Goal: Task Accomplishment & Management: Manage account settings

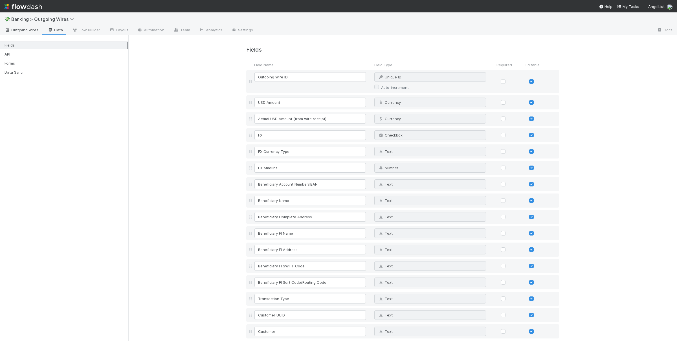
click at [28, 29] on span "Outgoing wires" at bounding box center [22, 30] width 34 height 6
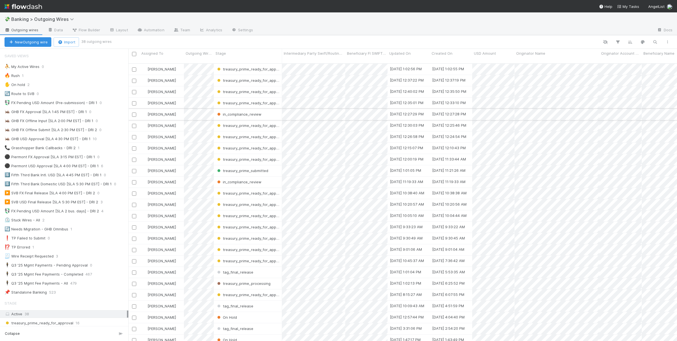
scroll to position [282, 548]
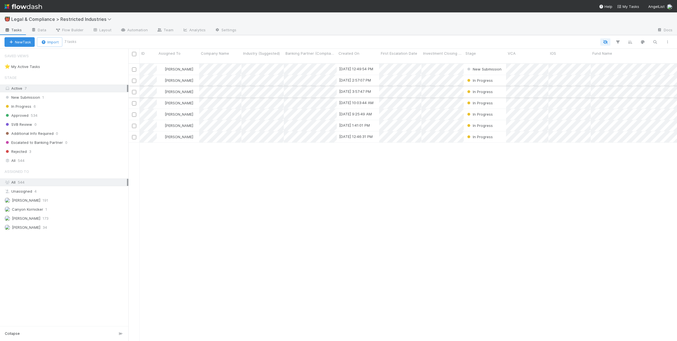
scroll to position [282, 548]
click at [332, 221] on div "Lisa Ellwood 8/28/25, 12:49:54 PM New Submission 0 1 0 Aryeh Friedman 8/27/25, …" at bounding box center [402, 205] width 548 height 282
click at [41, 162] on div "All 544" at bounding box center [66, 160] width 122 height 7
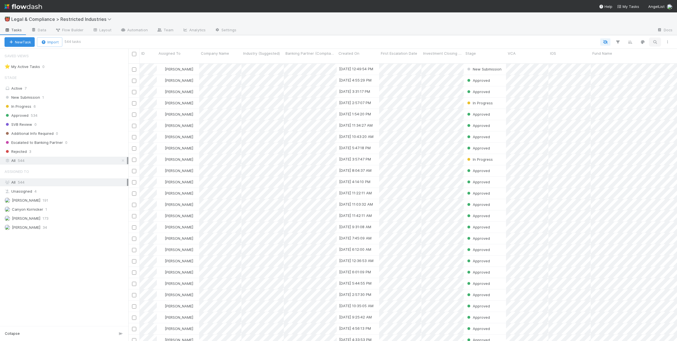
click at [654, 41] on icon "button" at bounding box center [655, 41] width 6 height 5
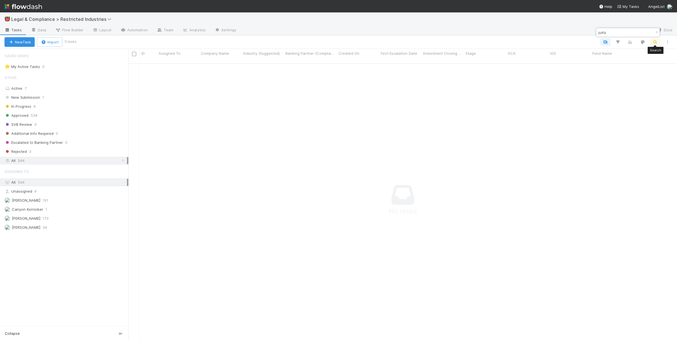
type input "juxta"
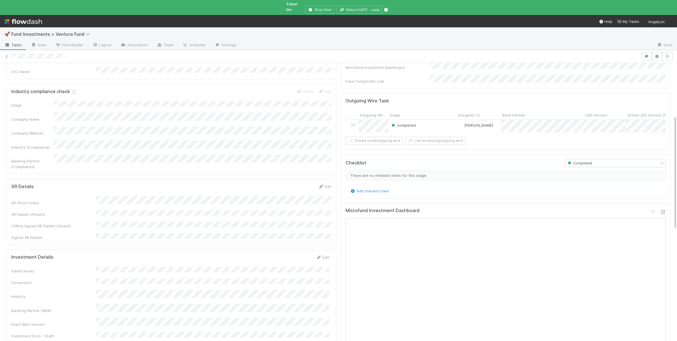
scroll to position [247, 0]
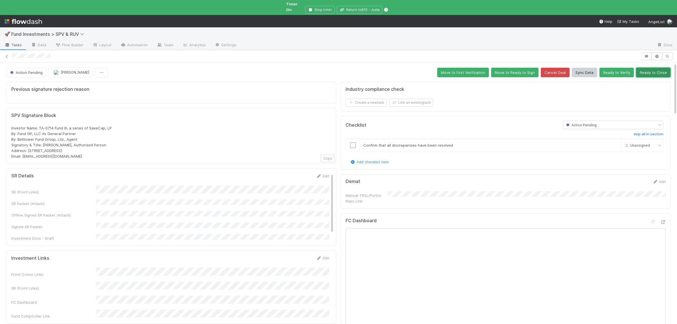
click at [648, 68] on button "Ready to Close" at bounding box center [653, 73] width 34 height 10
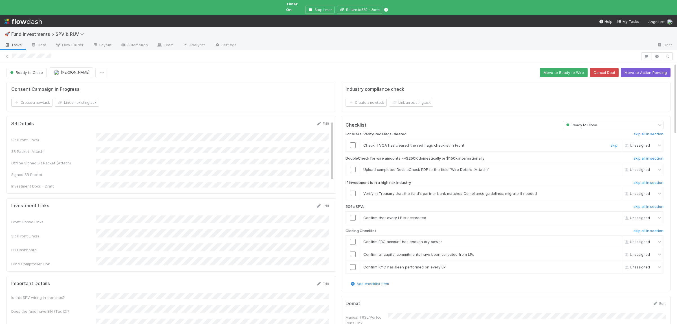
click at [350, 139] on td at bounding box center [353, 145] width 14 height 13
click at [353, 142] on input "checkbox" at bounding box center [353, 145] width 6 height 6
click at [354, 167] on input "checkbox" at bounding box center [353, 170] width 6 height 6
checkbox input "true"
click at [613, 191] on link "skip" at bounding box center [613, 193] width 7 height 5
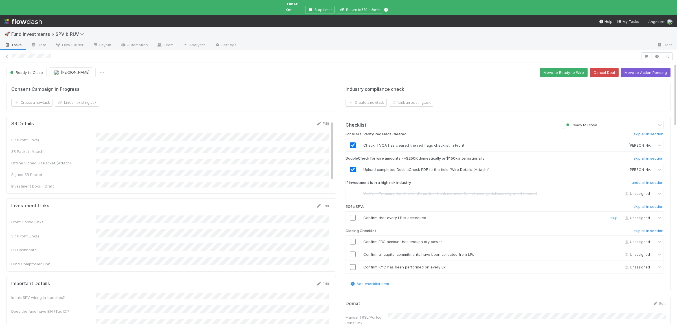
click at [610, 215] on link "skip" at bounding box center [613, 217] width 7 height 5
click at [351, 239] on input "checkbox" at bounding box center [353, 242] width 6 height 6
click at [353, 251] on input "checkbox" at bounding box center [353, 254] width 6 height 6
drag, startPoint x: 350, startPoint y: 258, endPoint x: 351, endPoint y: 262, distance: 4.0
click at [350, 261] on td at bounding box center [353, 267] width 14 height 13
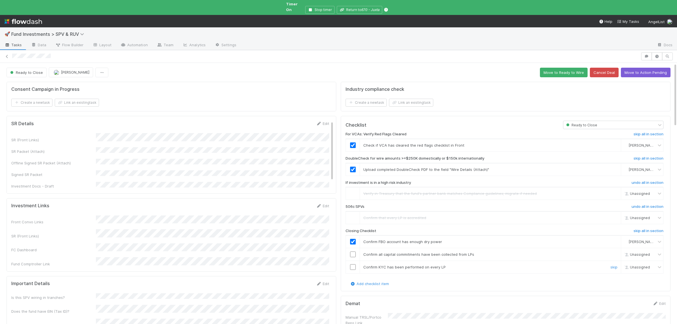
click at [352, 264] on input "checkbox" at bounding box center [353, 267] width 6 height 6
click at [353, 251] on input "checkbox" at bounding box center [353, 254] width 6 height 6
click at [351, 265] on input "checkbox" at bounding box center [353, 267] width 6 height 6
click at [557, 68] on button "Move to Ready to Wire" at bounding box center [564, 73] width 48 height 10
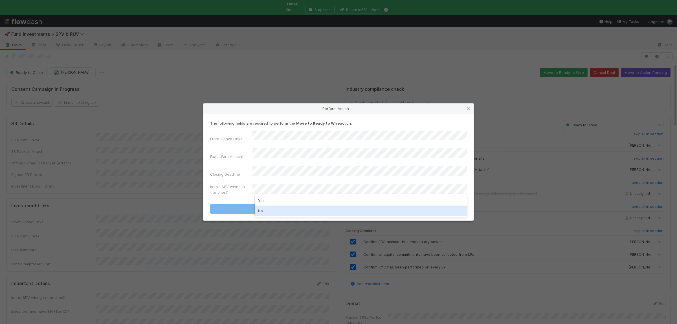
click at [268, 213] on div "No" at bounding box center [361, 211] width 212 height 10
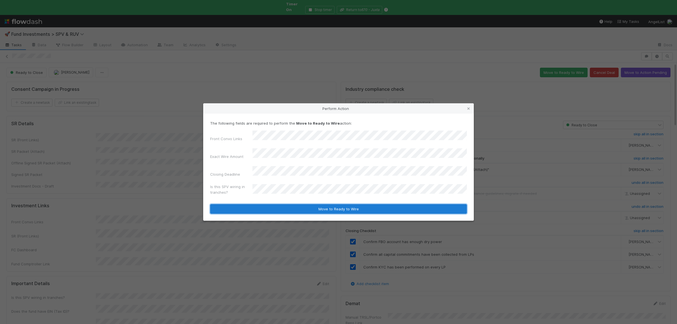
click at [272, 204] on button "Move to Ready to Wire" at bounding box center [338, 209] width 257 height 10
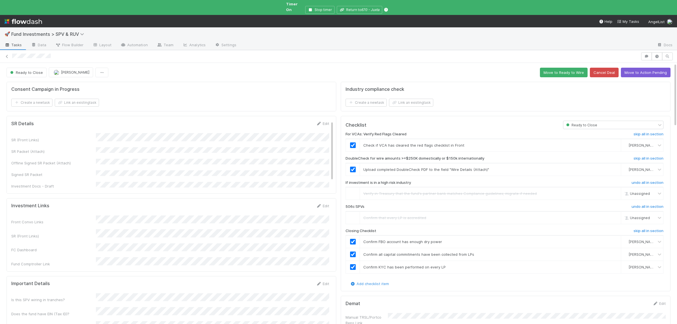
click at [286, 203] on form "Investment Links Edit Front Convo Links SR (Front Links) FC Dashboard Fund Comp…" at bounding box center [170, 235] width 318 height 64
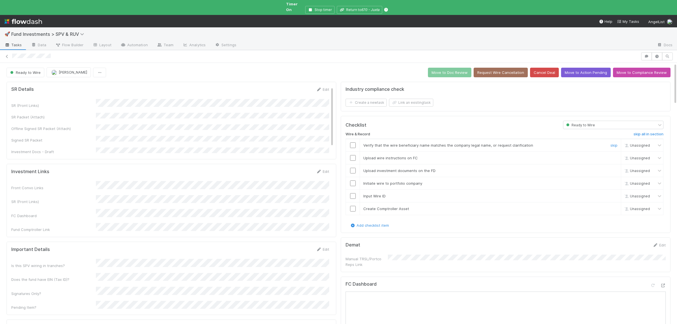
drag, startPoint x: 354, startPoint y: 142, endPoint x: 352, endPoint y: 152, distance: 10.0
click at [354, 142] on input "checkbox" at bounding box center [353, 145] width 6 height 6
click at [352, 155] on input "checkbox" at bounding box center [353, 158] width 6 height 6
click at [354, 168] on input "checkbox" at bounding box center [353, 171] width 6 height 6
click at [353, 181] on input "checkbox" at bounding box center [353, 183] width 6 height 6
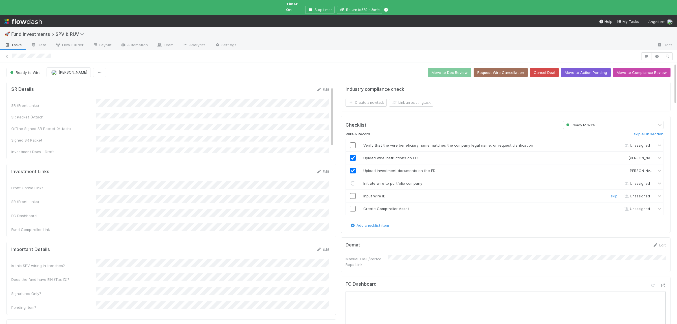
click at [353, 193] on input "checkbox" at bounding box center [353, 196] width 6 height 6
click at [352, 207] on input "checkbox" at bounding box center [353, 209] width 6 height 6
click at [352, 142] on input "checkbox" at bounding box center [353, 145] width 6 height 6
click at [461, 69] on button "Move to Doc Review" at bounding box center [449, 73] width 43 height 10
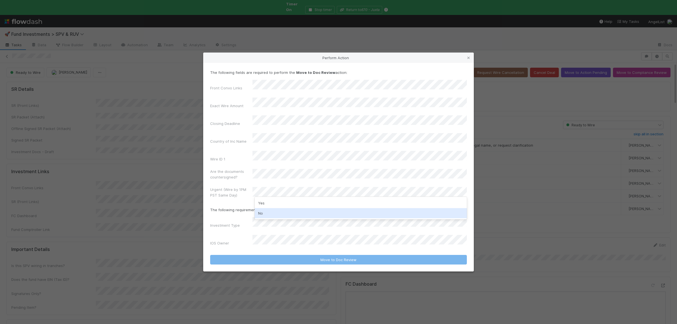
click at [275, 210] on div "No" at bounding box center [361, 213] width 212 height 10
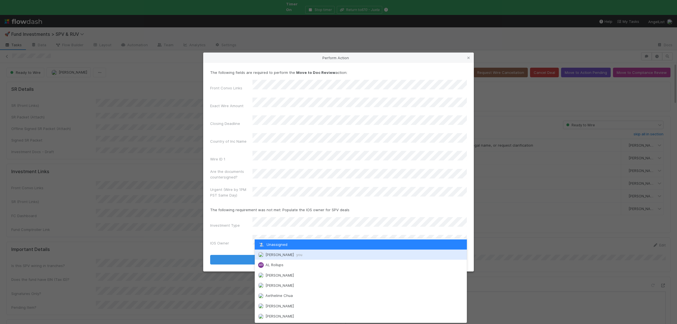
click at [281, 251] on div "Susan Tang you" at bounding box center [361, 255] width 212 height 10
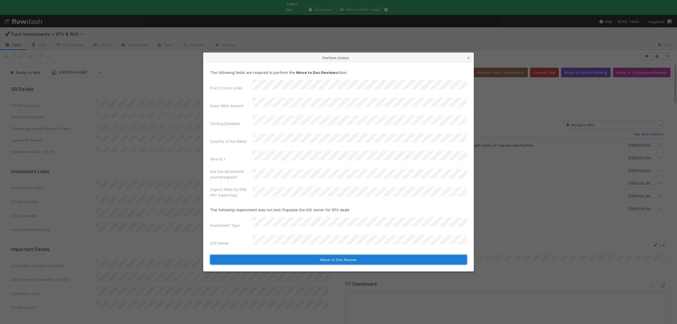
click at [273, 255] on button "Move to Doc Review" at bounding box center [338, 260] width 257 height 10
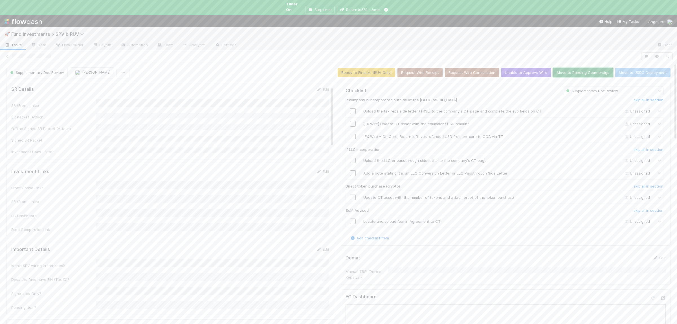
click at [586, 68] on button "Move to Pending Countersigs" at bounding box center [583, 73] width 60 height 10
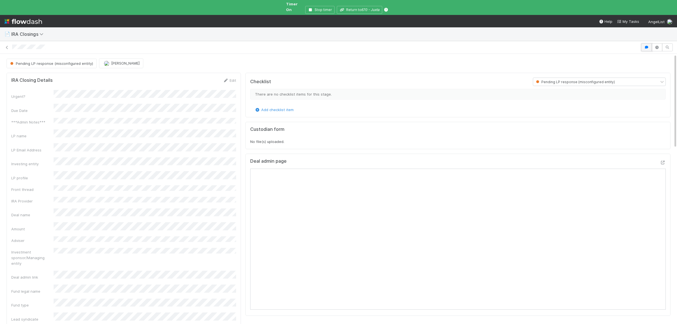
click at [646, 46] on icon "button" at bounding box center [646, 47] width 6 height 3
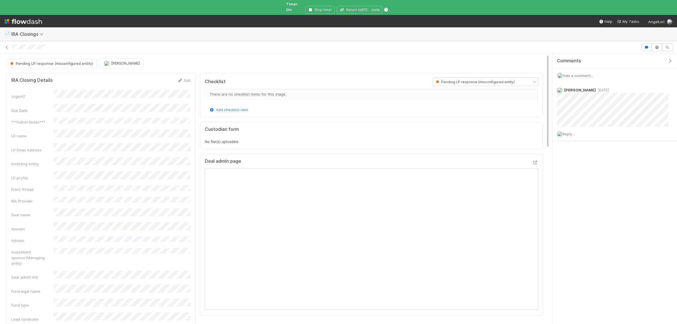
click at [585, 73] on span "Add a comment..." at bounding box center [577, 75] width 30 height 5
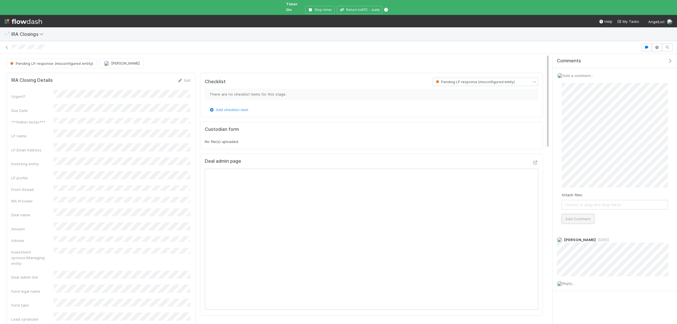
click at [585, 214] on button "Add Comment" at bounding box center [577, 219] width 33 height 10
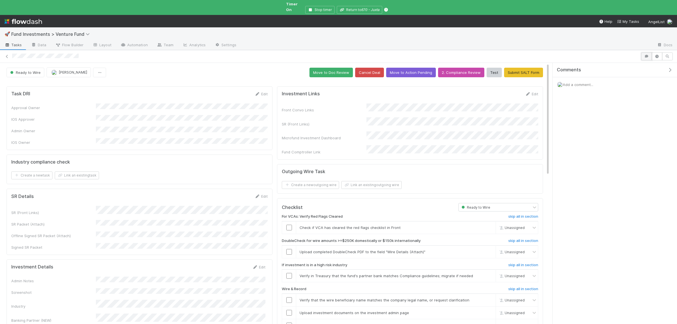
click at [648, 55] on button "button" at bounding box center [646, 56] width 11 height 8
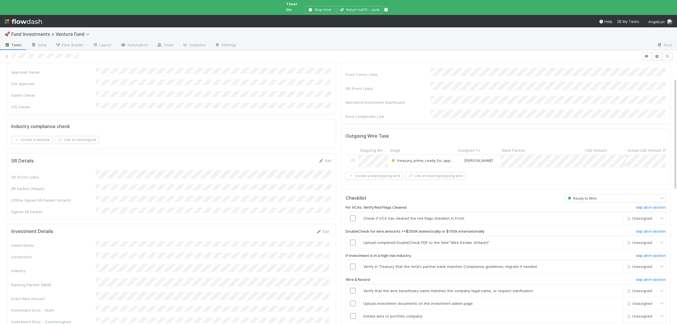
scroll to position [55, 0]
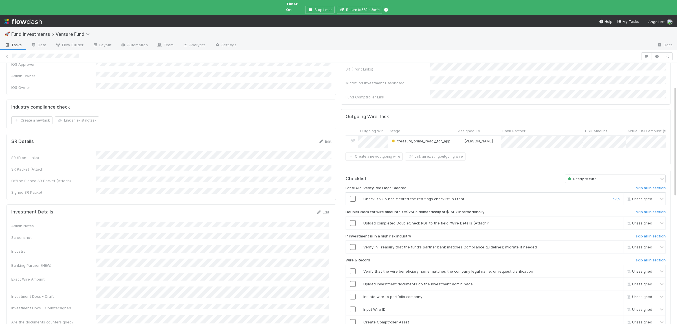
click at [355, 196] on input "checkbox" at bounding box center [353, 199] width 6 height 6
click at [614, 221] on link "skip" at bounding box center [615, 223] width 7 height 5
click at [615, 245] on link "skip" at bounding box center [615, 247] width 7 height 5
click at [352, 268] on input "checkbox" at bounding box center [353, 271] width 6 height 6
click at [352, 279] on td at bounding box center [353, 284] width 14 height 13
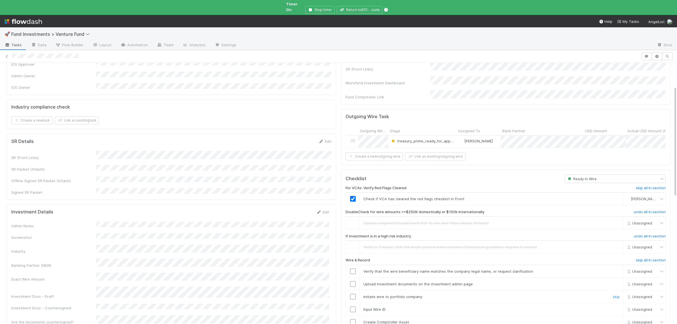
click at [352, 294] on input "checkbox" at bounding box center [353, 297] width 6 height 6
click at [354, 281] on input "checkbox" at bounding box center [353, 284] width 6 height 6
checkbox input "true"
click at [352, 306] on input "checkbox" at bounding box center [353, 309] width 6 height 6
click at [351, 319] on input "checkbox" at bounding box center [353, 322] width 6 height 6
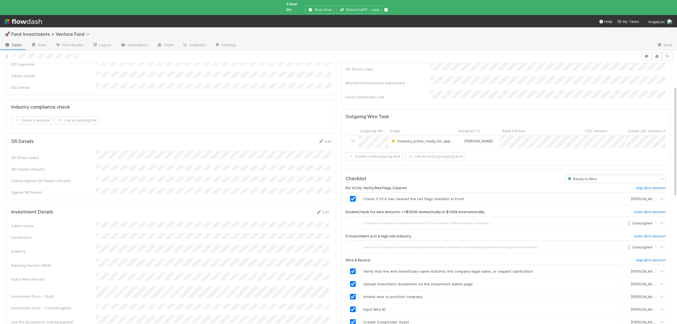
scroll to position [0, 0]
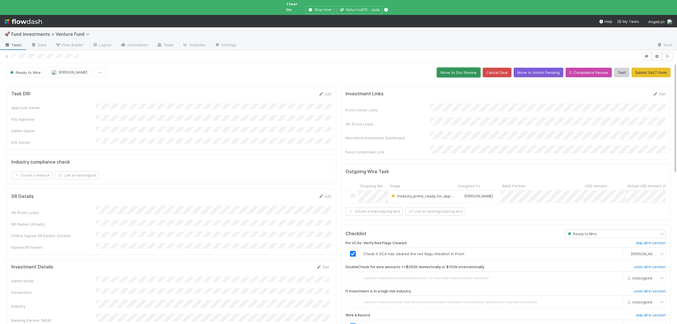
click at [459, 68] on button "Move to Doc Review" at bounding box center [458, 73] width 43 height 10
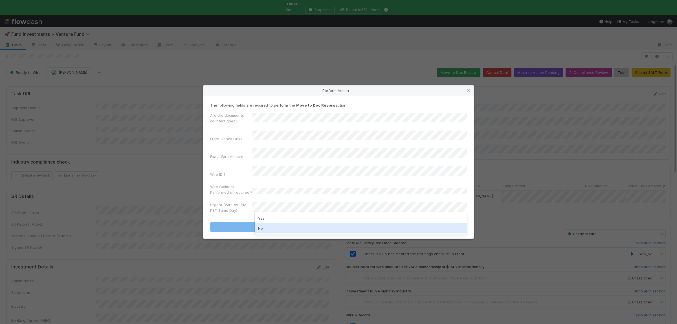
click at [266, 226] on div "No" at bounding box center [361, 228] width 212 height 10
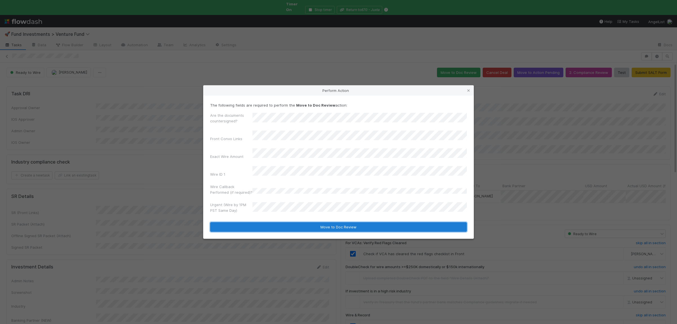
click at [267, 222] on button "Move to Doc Review" at bounding box center [338, 227] width 257 height 10
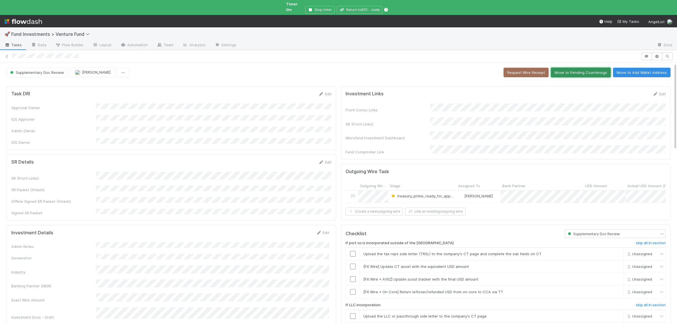
click at [596, 69] on button "Move to Pending Countersigs" at bounding box center [581, 73] width 60 height 10
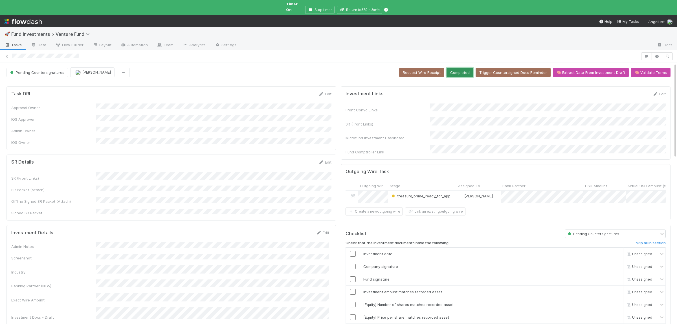
click at [456, 69] on button "Completed" at bounding box center [459, 73] width 27 height 10
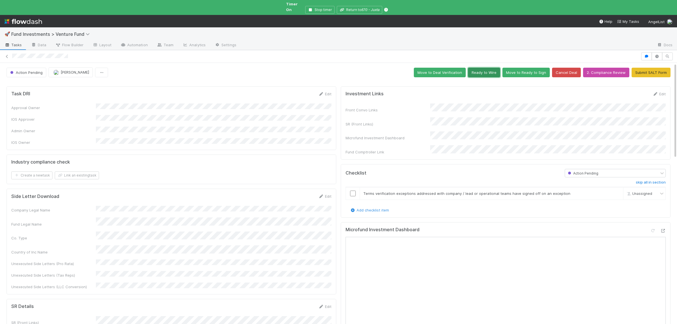
click at [480, 68] on button "Ready to Wire" at bounding box center [484, 73] width 32 height 10
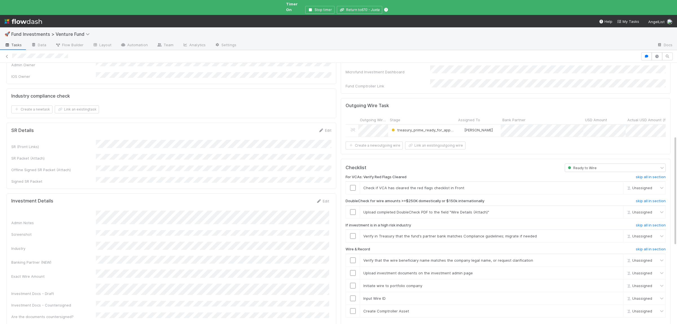
scroll to position [65, 0]
click at [355, 186] on input "checkbox" at bounding box center [353, 189] width 6 height 6
click at [617, 211] on link "skip" at bounding box center [615, 213] width 7 height 5
click at [617, 235] on link "skip" at bounding box center [615, 237] width 7 height 5
click at [351, 186] on input "checkbox" at bounding box center [353, 189] width 6 height 6
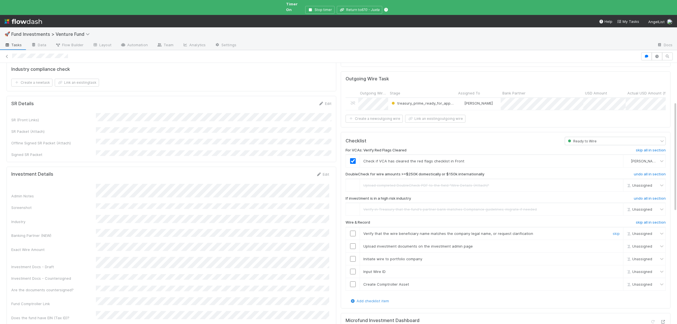
scroll to position [120, 0]
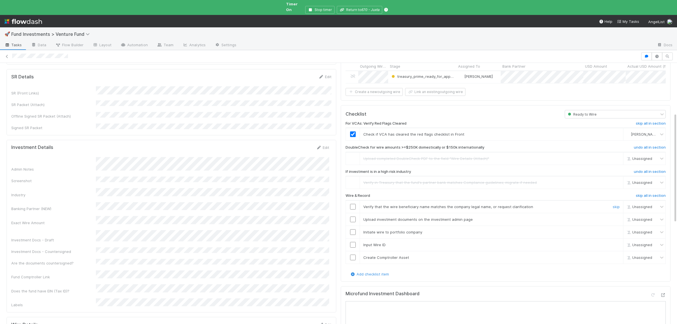
click at [351, 204] on input "checkbox" at bounding box center [353, 207] width 6 height 6
click at [354, 217] on input "checkbox" at bounding box center [353, 220] width 6 height 6
click at [351, 229] on input "checkbox" at bounding box center [353, 232] width 6 height 6
click at [354, 242] on input "checkbox" at bounding box center [353, 245] width 6 height 6
click at [352, 255] on input "checkbox" at bounding box center [353, 258] width 6 height 6
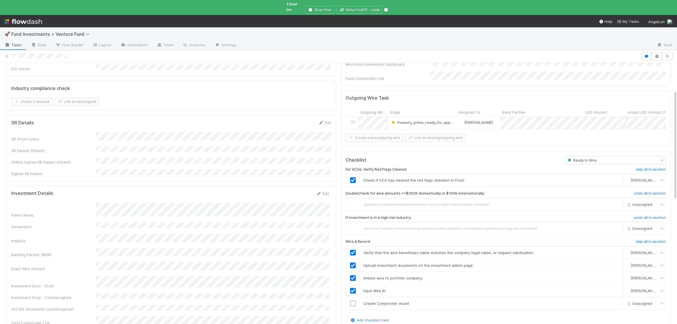
scroll to position [65, 0]
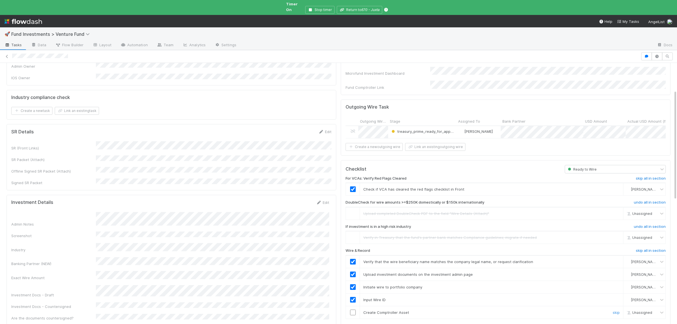
click at [350, 310] on div at bounding box center [353, 313] width 14 height 6
click at [352, 310] on input "checkbox" at bounding box center [353, 313] width 6 height 6
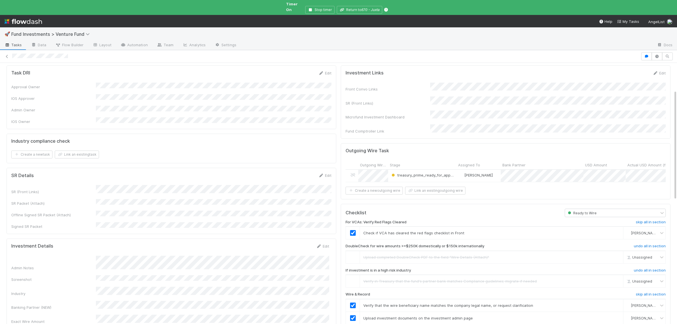
scroll to position [0, 0]
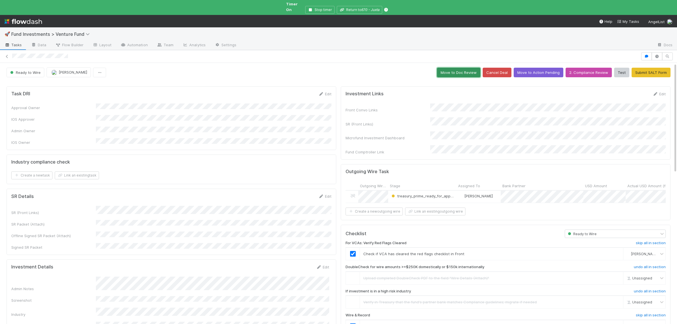
click at [457, 69] on button "Move to Doc Review" at bounding box center [458, 73] width 43 height 10
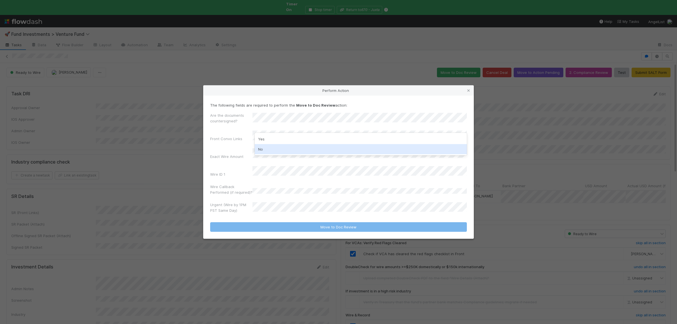
click at [282, 146] on div "No" at bounding box center [361, 149] width 212 height 10
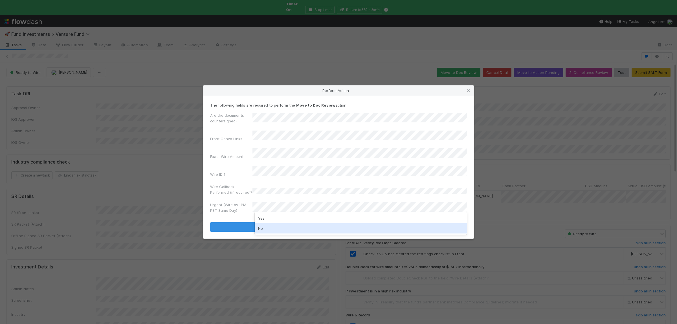
click at [268, 231] on div "No" at bounding box center [361, 228] width 212 height 10
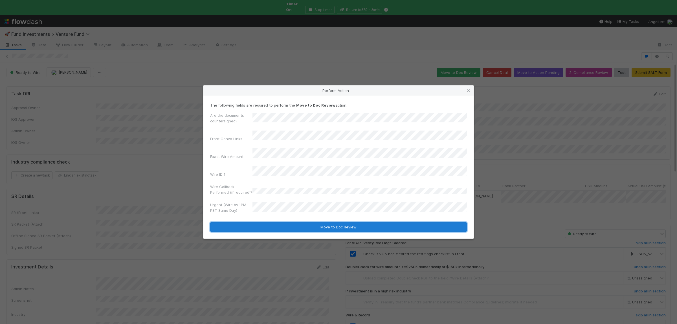
click at [271, 223] on button "Move to Doc Review" at bounding box center [338, 227] width 257 height 10
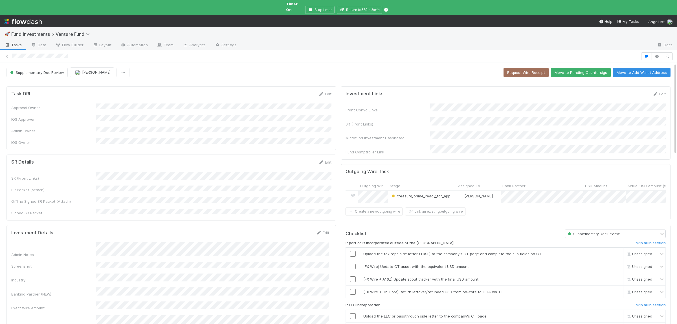
click at [588, 71] on button "Move to Pending Countersigs" at bounding box center [581, 73] width 60 height 10
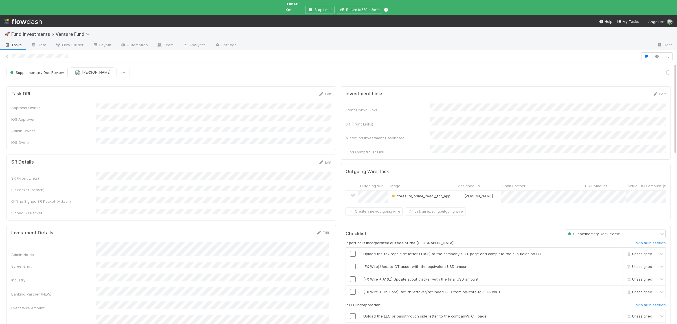
click at [583, 68] on div "Supplementary Doc Review Durga Arjun Loading..." at bounding box center [338, 72] width 664 height 10
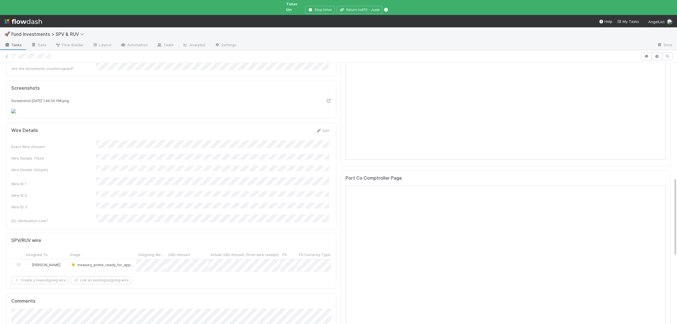
scroll to position [378, 0]
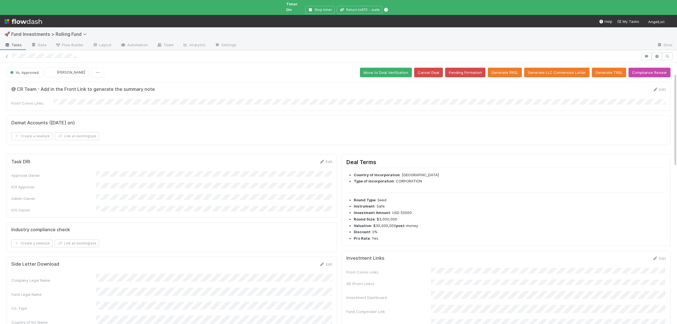
scroll to position [55, 0]
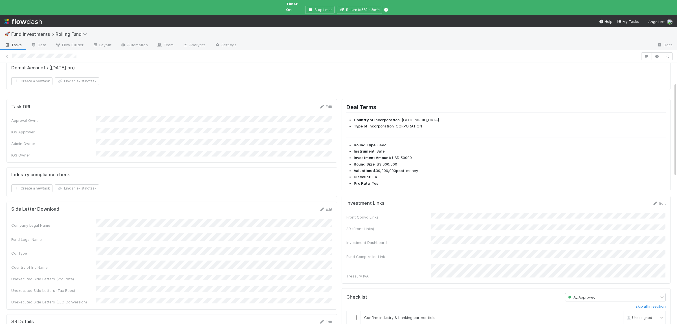
click at [488, 228] on div "Front Convo Links SR (Front Links) Investment Dashboard Fund Comptroller Link T…" at bounding box center [505, 246] width 319 height 66
click at [489, 226] on div "Front Convo Links SR (Front Links) Investment Dashboard Fund Comptroller Link T…" at bounding box center [505, 246] width 319 height 66
click at [632, 203] on button "Save" at bounding box center [635, 205] width 16 height 10
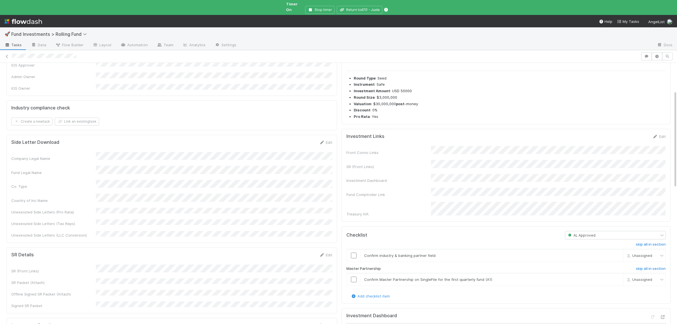
scroll to position [105, 0]
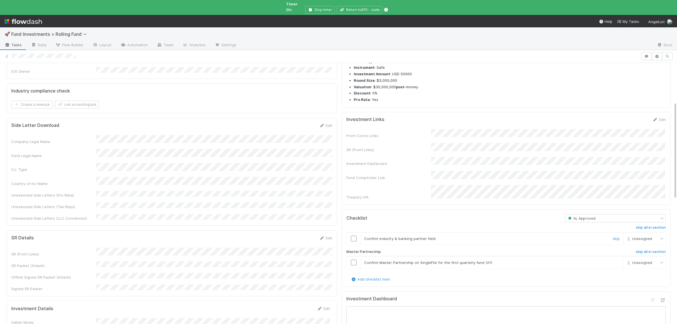
drag, startPoint x: 350, startPoint y: 229, endPoint x: 355, endPoint y: 242, distance: 13.6
click at [351, 236] on div at bounding box center [353, 239] width 14 height 6
drag, startPoint x: 352, startPoint y: 256, endPoint x: 355, endPoint y: 241, distance: 15.4
click at [352, 260] on input "checkbox" at bounding box center [354, 263] width 6 height 6
click at [355, 236] on input "checkbox" at bounding box center [354, 239] width 6 height 6
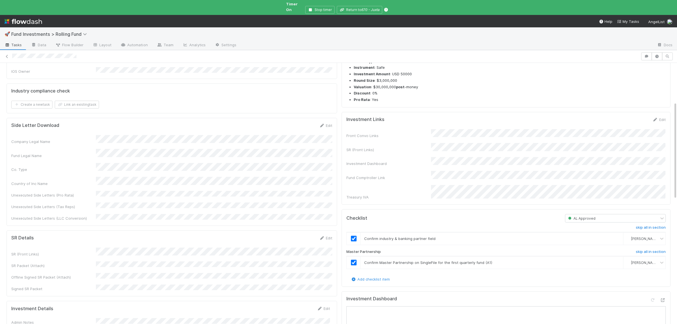
scroll to position [0, 0]
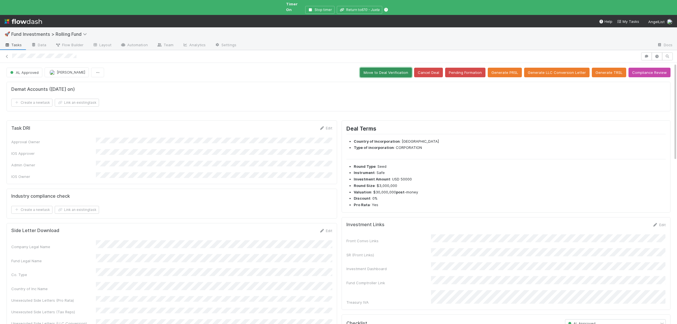
click at [389, 68] on button "Move to Deal Verification" at bounding box center [386, 73] width 52 height 10
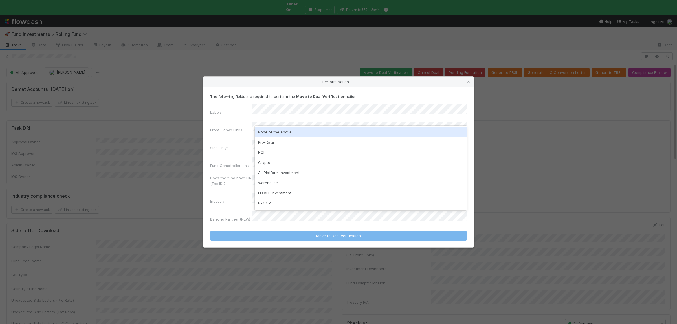
click at [296, 129] on div "None of the Above" at bounding box center [361, 132] width 212 height 10
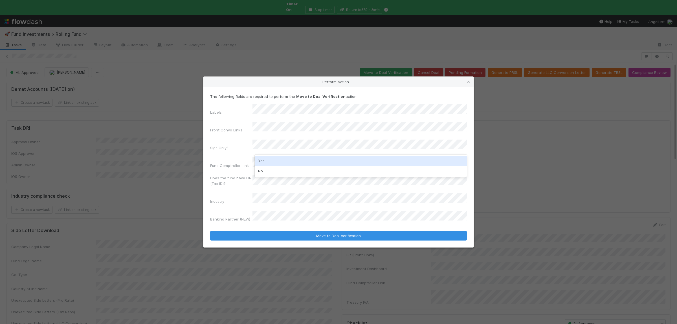
click at [283, 164] on div "Yes" at bounding box center [361, 161] width 212 height 10
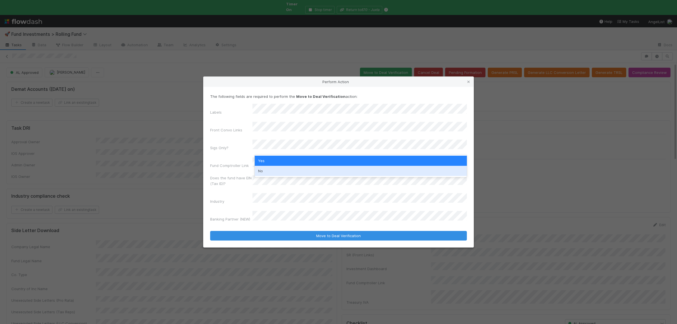
click at [279, 169] on div "No" at bounding box center [361, 171] width 212 height 10
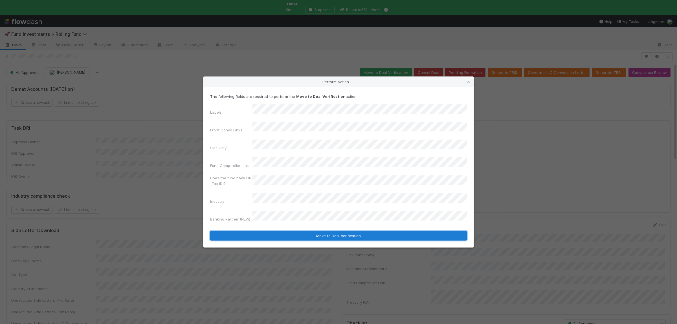
click at [293, 231] on button "Move to Deal Verification" at bounding box center [338, 236] width 257 height 10
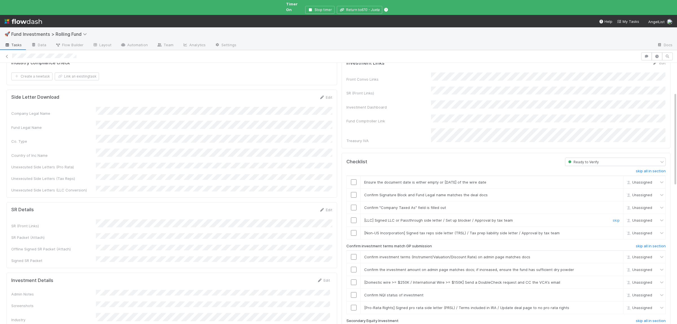
scroll to position [82, 0]
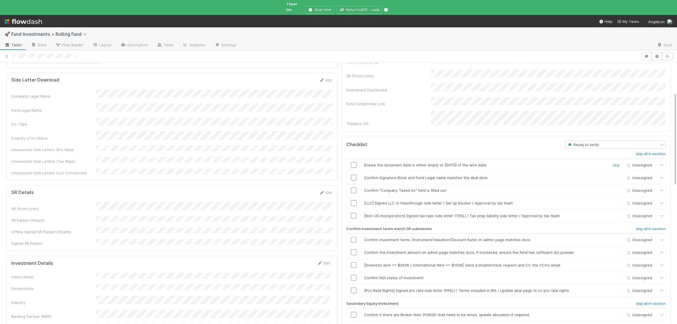
click at [355, 162] on input "checkbox" at bounding box center [354, 165] width 6 height 6
click at [356, 175] on input "checkbox" at bounding box center [354, 178] width 6 height 6
click at [353, 187] on input "checkbox" at bounding box center [354, 190] width 6 height 6
click at [614, 201] on link "skip" at bounding box center [615, 203] width 7 height 5
click at [616, 213] on link "skip" at bounding box center [615, 215] width 7 height 5
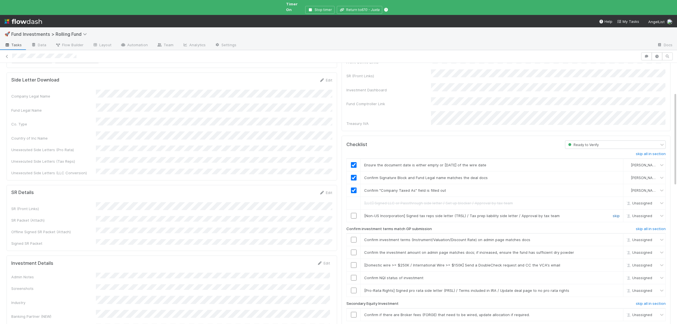
click at [614, 213] on link "skip" at bounding box center [615, 215] width 7 height 5
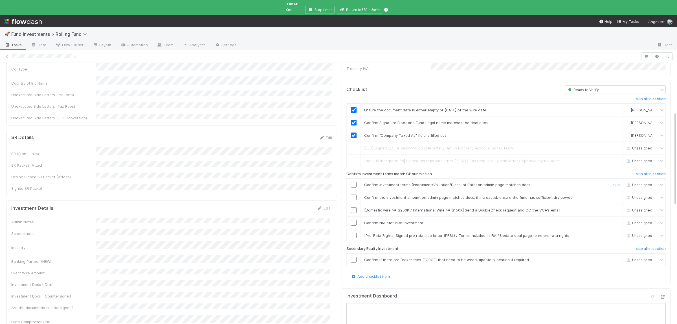
click at [356, 182] on input "checkbox" at bounding box center [354, 185] width 6 height 6
click at [354, 195] on input "checkbox" at bounding box center [354, 198] width 6 height 6
click at [354, 220] on input "checkbox" at bounding box center [354, 223] width 6 height 6
click at [617, 208] on link "skip" at bounding box center [615, 210] width 7 height 5
click at [620, 257] on div "skip" at bounding box center [615, 260] width 17 height 6
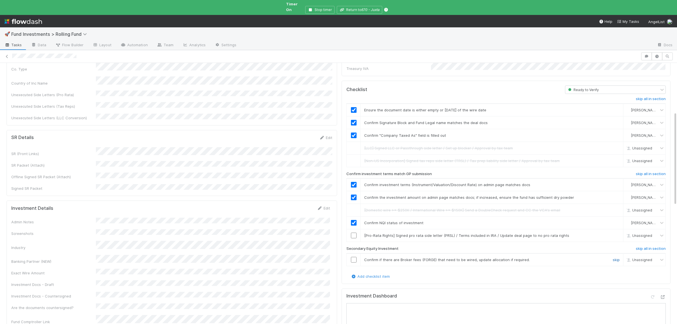
click at [616, 257] on link "skip" at bounding box center [615, 259] width 7 height 5
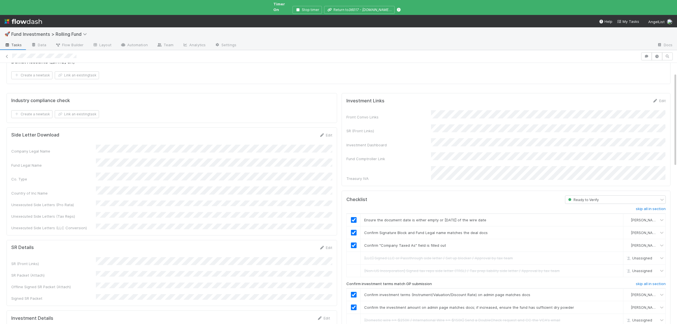
scroll to position [0, 0]
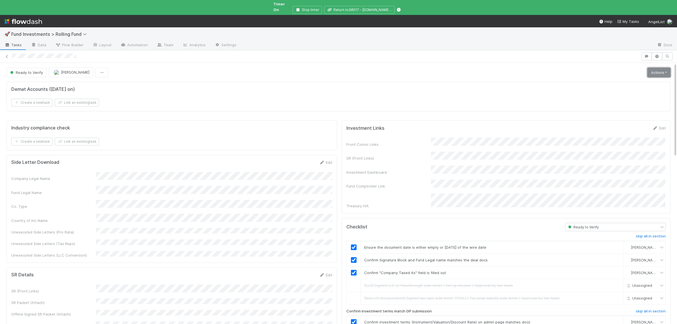
click at [656, 70] on link "Actions" at bounding box center [658, 73] width 23 height 10
click at [614, 88] on button "Action Pending" at bounding box center [633, 92] width 76 height 8
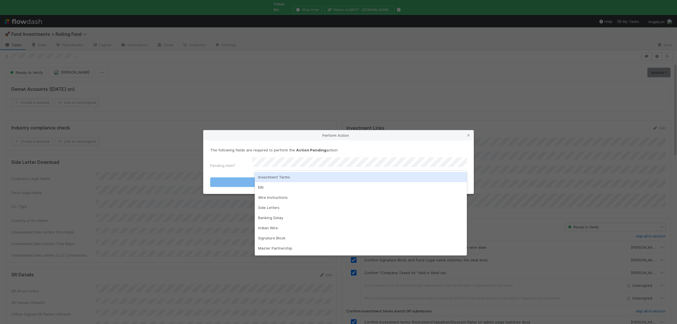
click at [279, 179] on div "Investment Terms" at bounding box center [361, 177] width 212 height 10
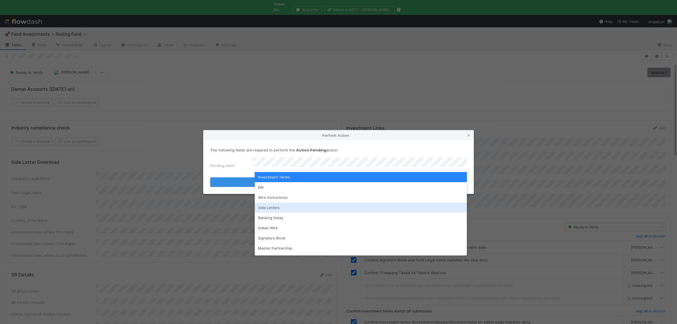
click at [275, 209] on div "Side Letters" at bounding box center [361, 207] width 212 height 10
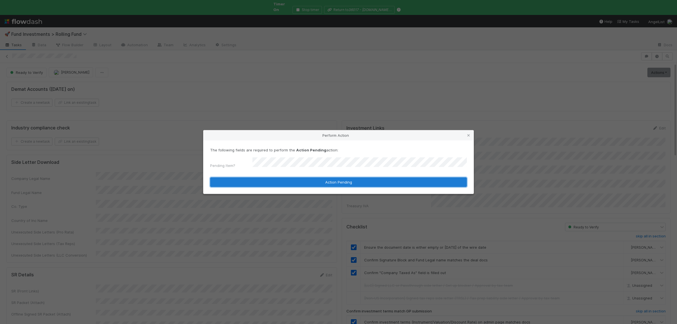
click at [274, 180] on button "Action Pending" at bounding box center [338, 182] width 257 height 10
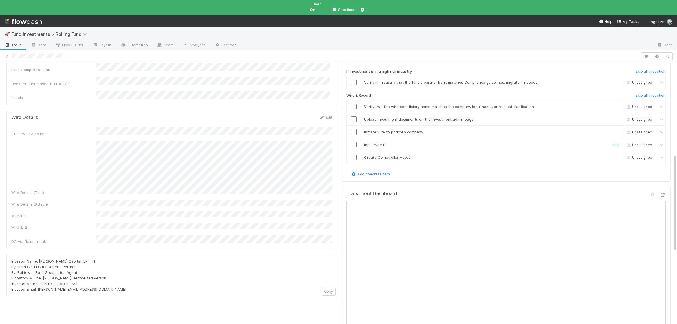
scroll to position [137, 0]
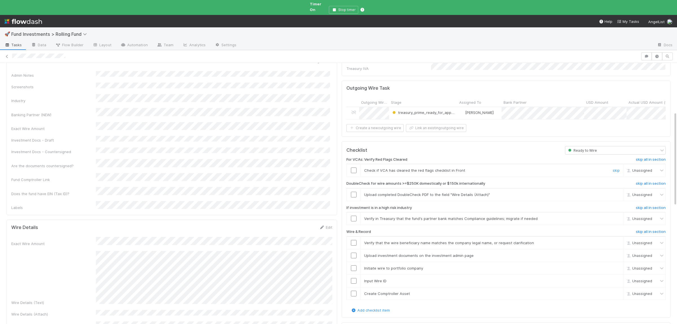
click at [354, 167] on input "checkbox" at bounding box center [354, 170] width 6 height 6
click at [616, 192] on link "skip" at bounding box center [615, 194] width 7 height 5
click at [617, 216] on link "skip" at bounding box center [615, 218] width 7 height 5
click at [354, 240] on input "checkbox" at bounding box center [354, 243] width 6 height 6
click at [354, 253] on input "checkbox" at bounding box center [354, 256] width 6 height 6
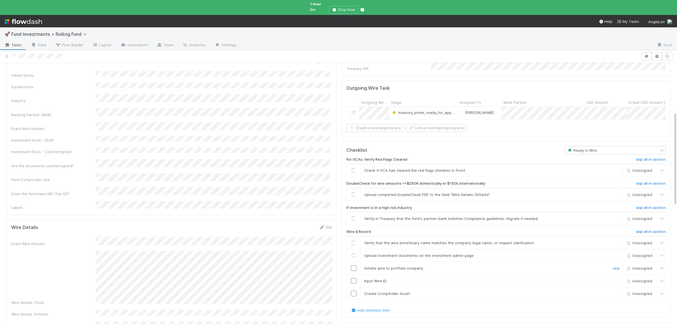
click at [354, 265] on input "checkbox" at bounding box center [354, 268] width 6 height 6
click at [352, 278] on input "checkbox" at bounding box center [354, 281] width 6 height 6
click at [352, 291] on input "checkbox" at bounding box center [354, 294] width 6 height 6
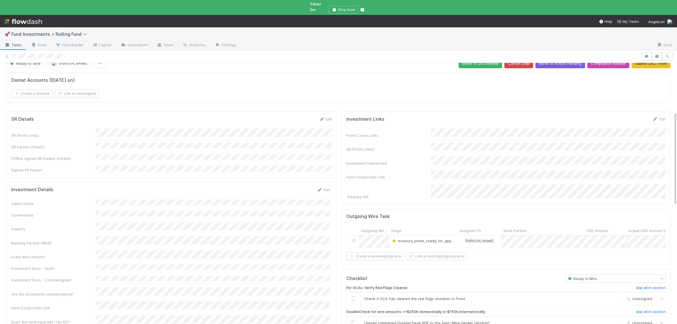
scroll to position [0, 0]
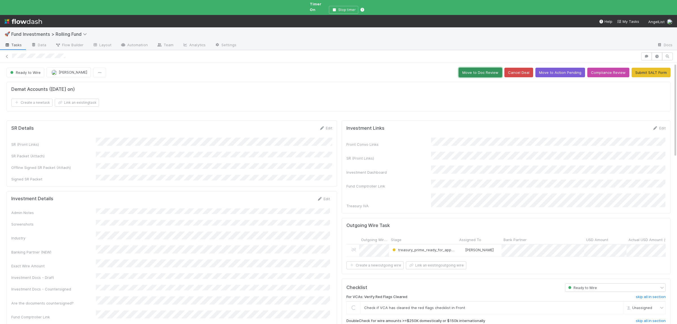
click at [486, 70] on button "Move to Doc Review" at bounding box center [479, 73] width 43 height 10
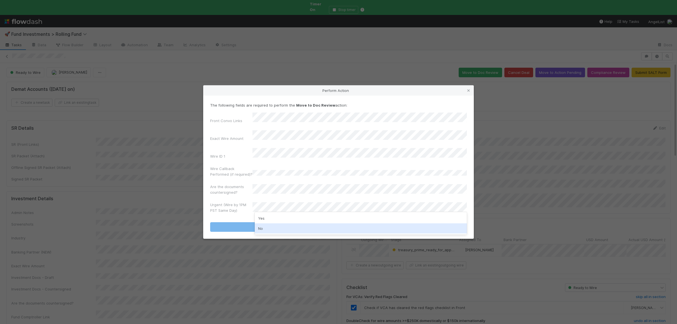
click at [281, 229] on div "No" at bounding box center [361, 228] width 212 height 10
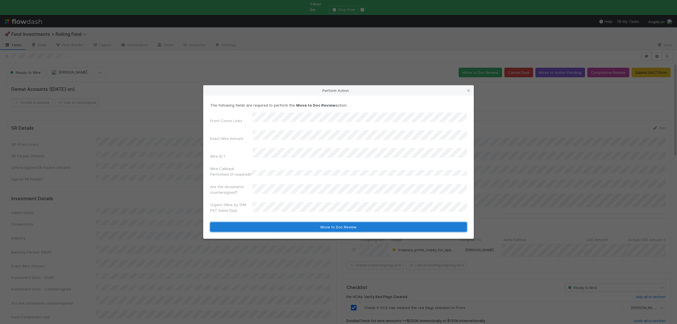
click at [277, 222] on button "Move to Doc Review" at bounding box center [338, 227] width 257 height 10
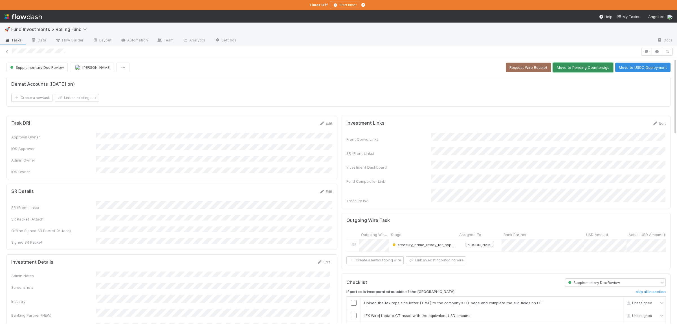
click at [587, 69] on button "Move to Pending Countersigs" at bounding box center [583, 68] width 60 height 10
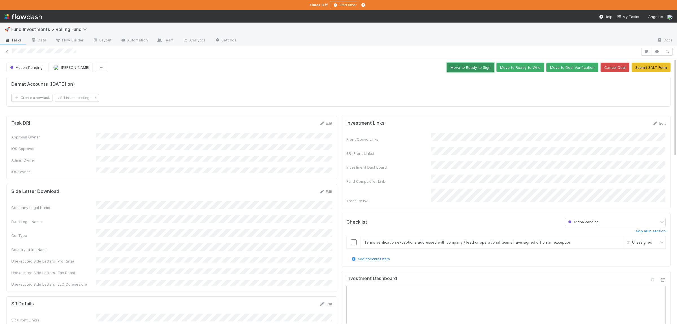
click at [484, 69] on button "Move to Ready to Sign" at bounding box center [470, 68] width 47 height 10
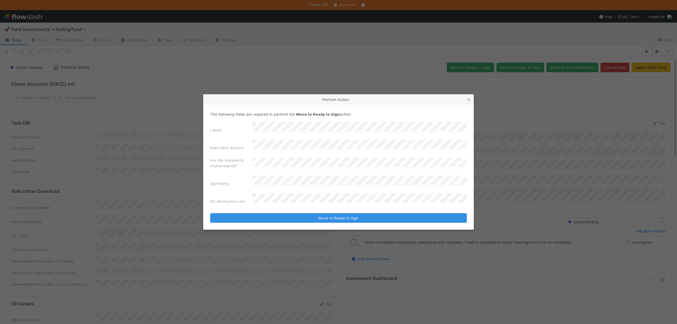
click at [210, 213] on button "Move to Ready to Sign" at bounding box center [338, 218] width 257 height 10
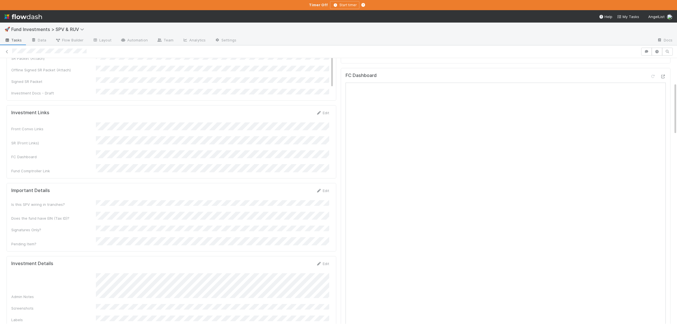
scroll to position [145, 0]
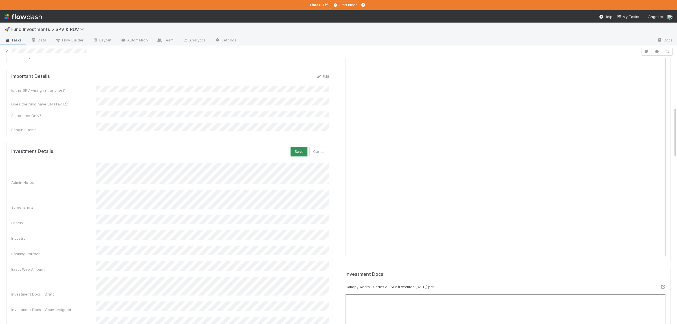
click at [301, 147] on button "Save" at bounding box center [299, 152] width 16 height 10
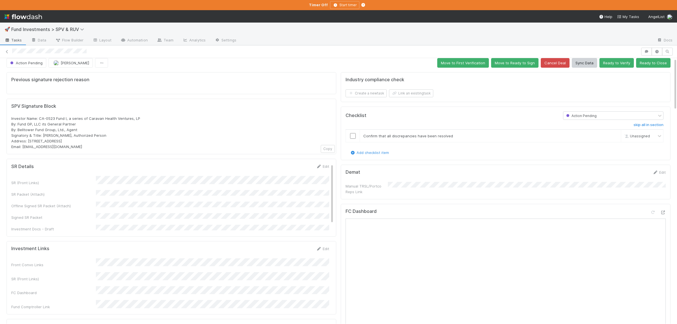
scroll to position [0, 0]
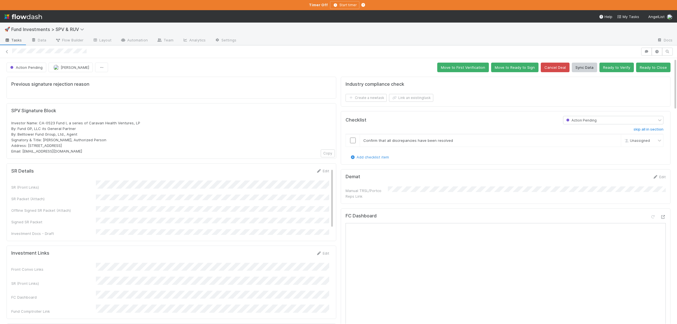
click at [627, 120] on div "Action Pending" at bounding box center [609, 120] width 93 height 8
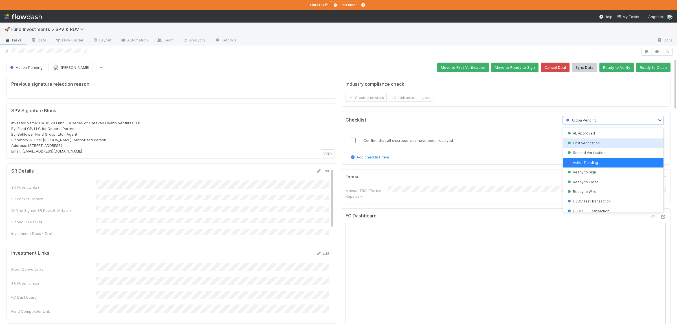
click at [597, 146] on div "First Verification" at bounding box center [613, 143] width 100 height 10
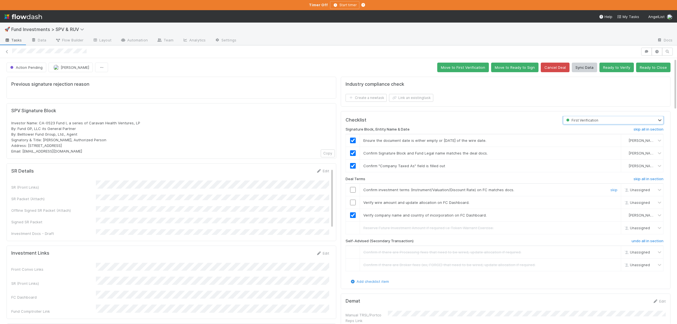
click at [351, 191] on input "checkbox" at bounding box center [353, 190] width 6 height 6
click at [351, 202] on input "checkbox" at bounding box center [353, 203] width 6 height 6
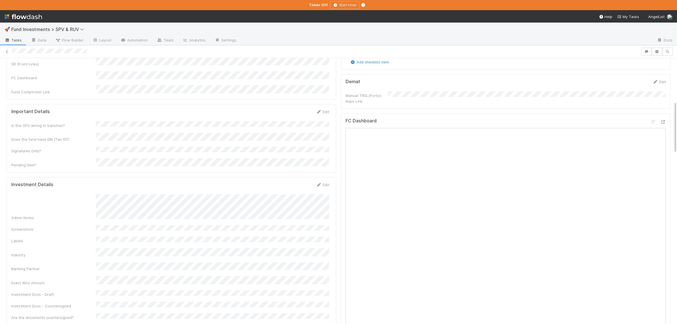
scroll to position [220, 0]
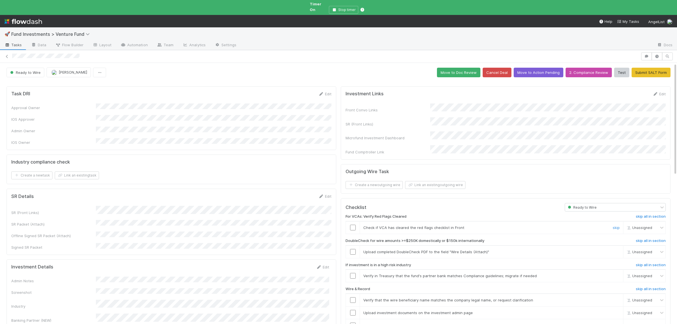
click at [351, 225] on input "checkbox" at bounding box center [353, 228] width 6 height 6
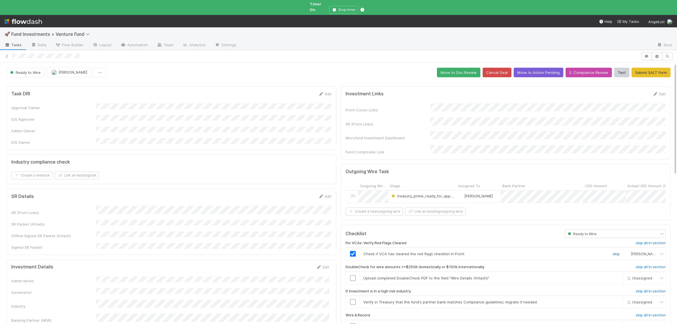
click at [615, 251] on link "skip" at bounding box center [615, 253] width 7 height 5
click at [615, 251] on link "undo" at bounding box center [615, 253] width 9 height 5
click at [353, 251] on input "checkbox" at bounding box center [353, 254] width 6 height 6
click at [613, 276] on link "skip" at bounding box center [615, 278] width 7 height 5
click at [615, 300] on link "skip" at bounding box center [615, 302] width 7 height 5
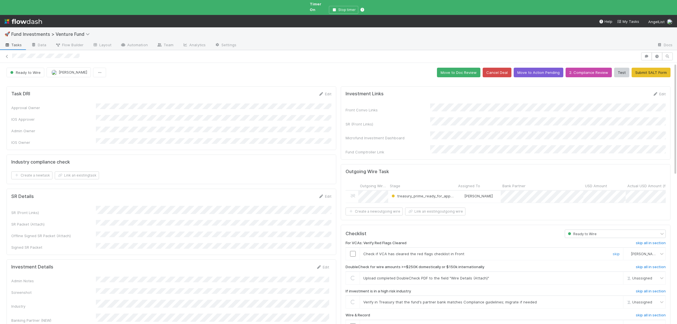
click at [353, 251] on input "checkbox" at bounding box center [353, 254] width 6 height 6
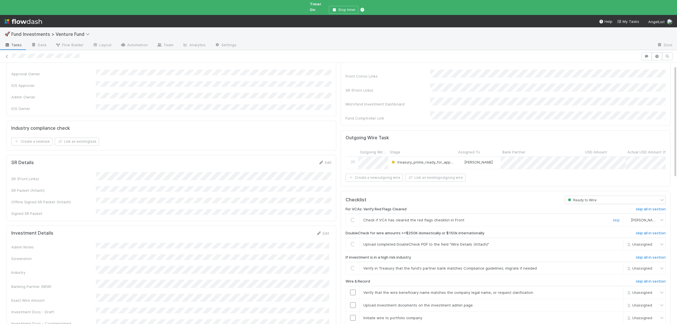
scroll to position [82, 0]
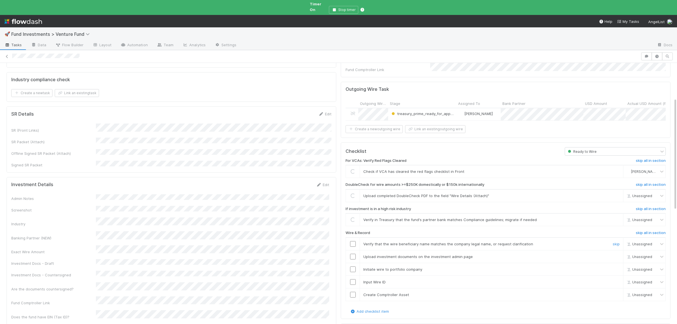
click at [352, 241] on input "checkbox" at bounding box center [353, 244] width 6 height 6
click at [353, 254] on input "checkbox" at bounding box center [353, 257] width 6 height 6
click at [354, 266] on input "checkbox" at bounding box center [353, 269] width 6 height 6
click at [354, 276] on td at bounding box center [353, 282] width 14 height 13
click at [352, 279] on input "checkbox" at bounding box center [353, 282] width 6 height 6
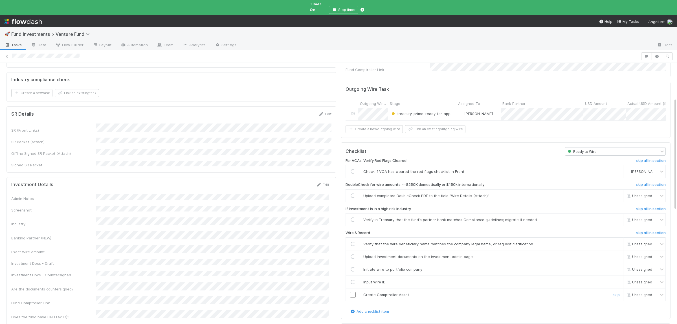
click at [353, 292] on input "checkbox" at bounding box center [353, 295] width 6 height 6
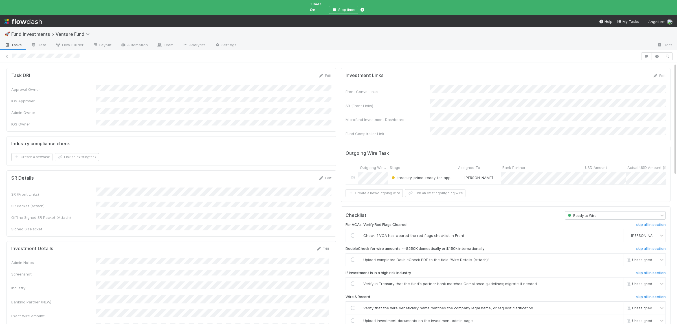
scroll to position [0, 0]
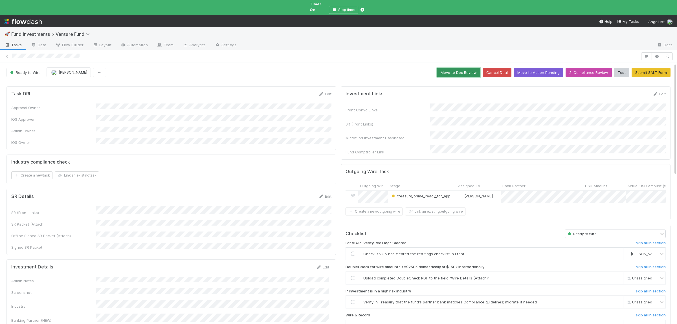
click at [456, 69] on button "Move to Doc Review" at bounding box center [458, 73] width 43 height 10
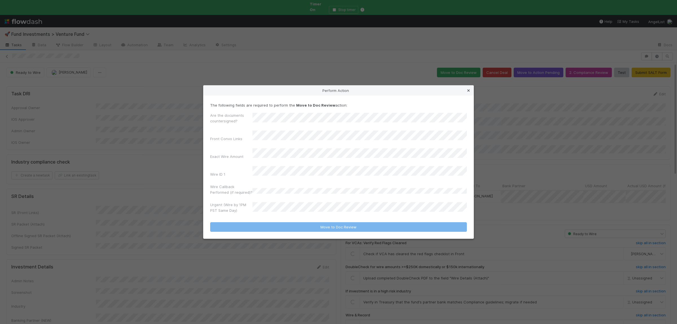
click at [467, 92] on icon at bounding box center [468, 91] width 6 height 4
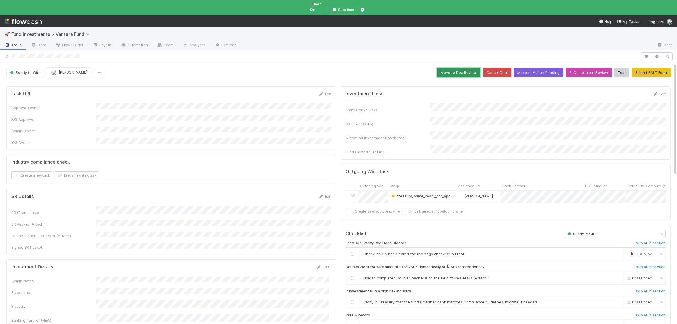
click at [471, 68] on button "Move to Doc Review" at bounding box center [458, 73] width 43 height 10
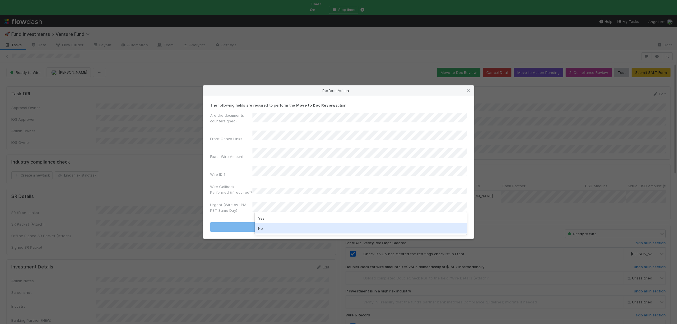
click at [275, 231] on div "No" at bounding box center [361, 228] width 212 height 10
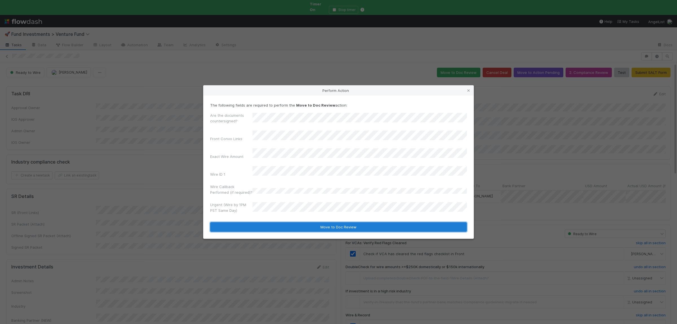
click at [277, 226] on button "Move to Doc Review" at bounding box center [338, 227] width 257 height 10
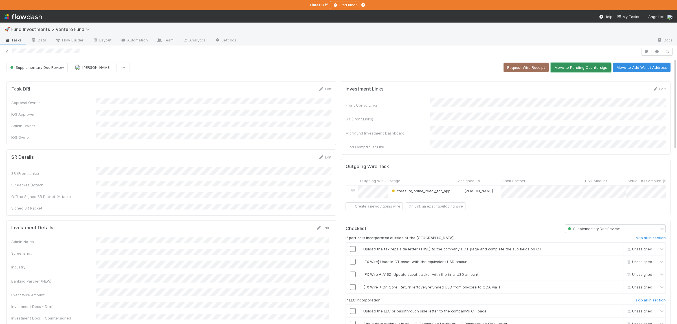
click at [597, 65] on button "Move to Pending Countersigs" at bounding box center [581, 68] width 60 height 10
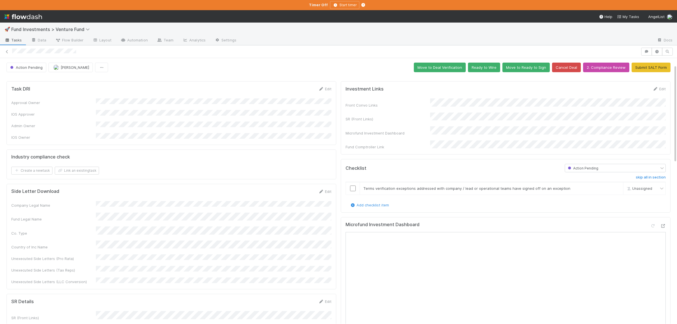
scroll to position [82, 0]
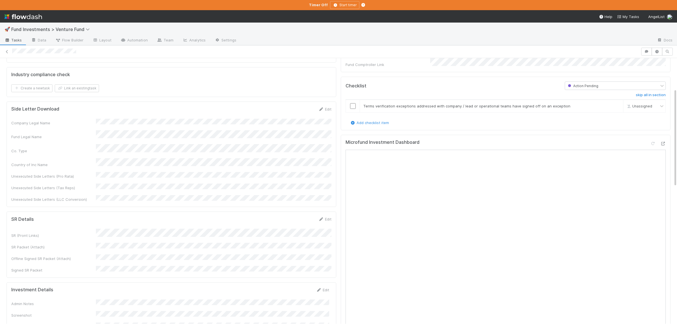
click at [198, 216] on form "SR Details Edit SR (Front Links) SR Packet (Attach) Offline Signed SR Packet (A…" at bounding box center [171, 244] width 320 height 57
click at [303, 216] on button "Save" at bounding box center [301, 221] width 16 height 10
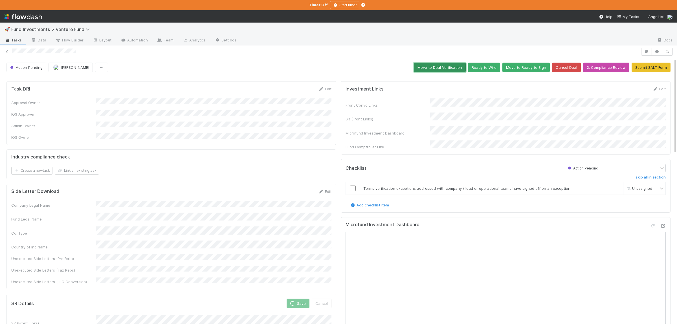
click at [439, 69] on button "Move to Deal Verification" at bounding box center [440, 68] width 52 height 10
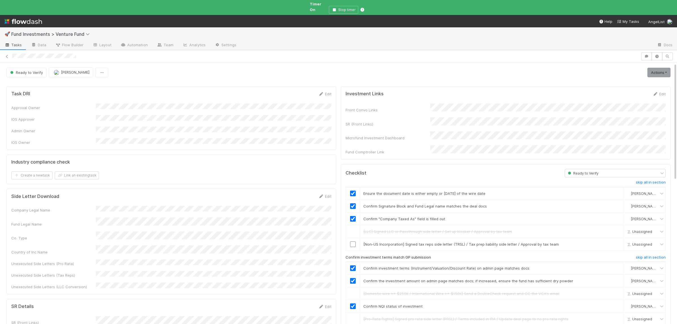
scroll to position [55, 0]
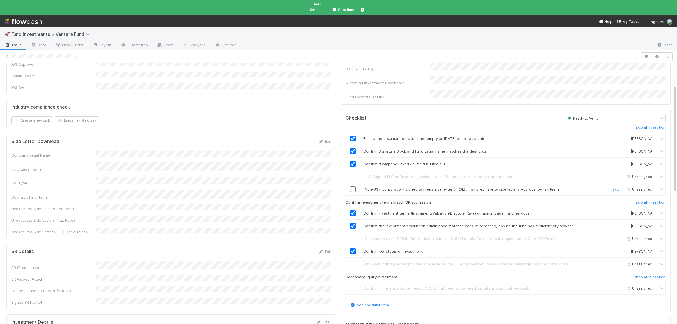
click at [352, 186] on input "checkbox" at bounding box center [353, 189] width 6 height 6
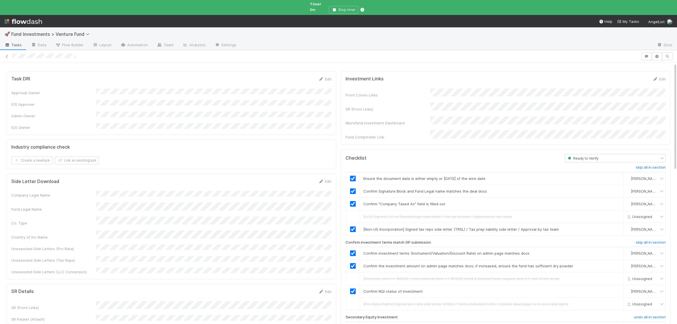
scroll to position [0, 0]
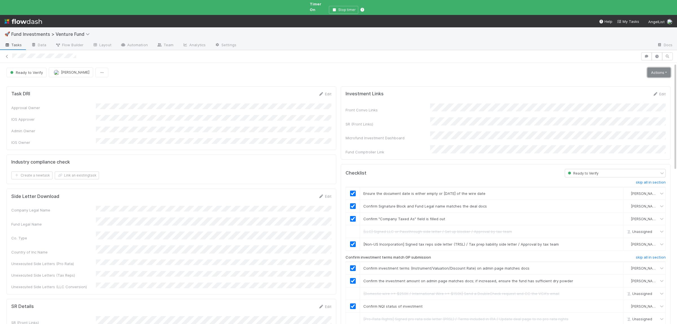
click at [653, 68] on link "Actions" at bounding box center [658, 73] width 23 height 10
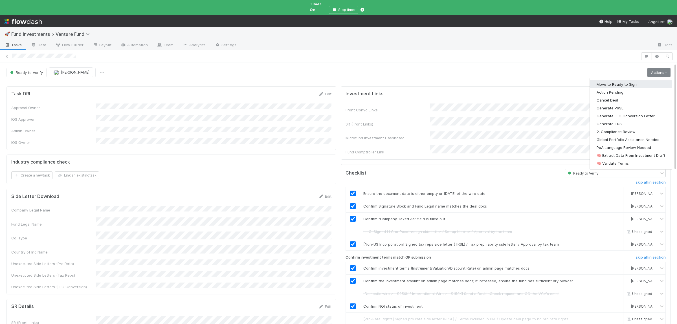
click at [631, 80] on button "Move to Ready to Sign" at bounding box center [631, 84] width 82 height 8
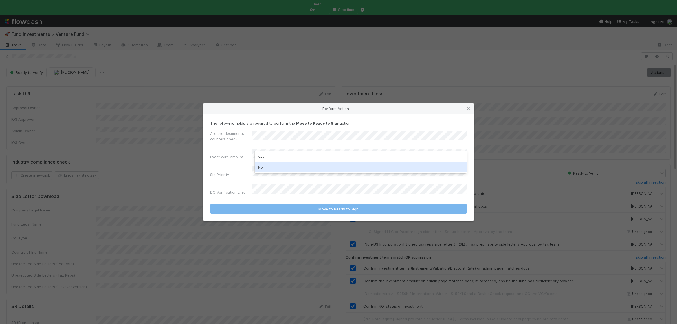
click at [275, 164] on div "No" at bounding box center [361, 167] width 212 height 10
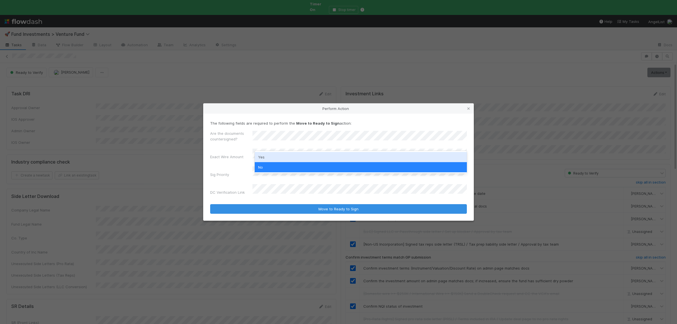
click at [234, 154] on div "Exact Wire Amount" at bounding box center [338, 155] width 257 height 13
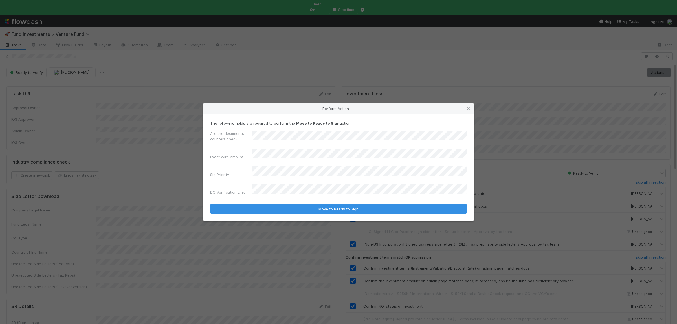
click at [210, 204] on button "Move to Ready to Sign" at bounding box center [338, 209] width 257 height 10
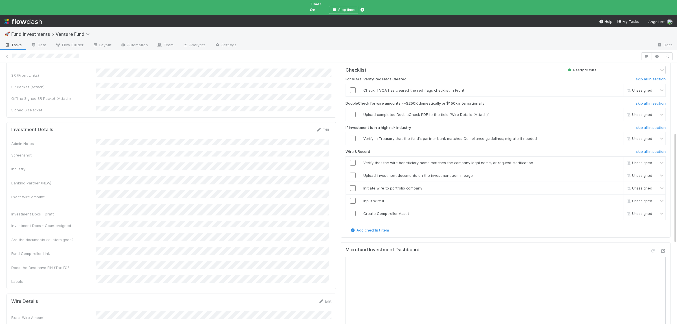
scroll to position [165, 0]
click at [355, 86] on input "checkbox" at bounding box center [353, 89] width 6 height 6
click at [618, 111] on link "skip" at bounding box center [615, 113] width 7 height 5
click at [613, 135] on link "skip" at bounding box center [615, 137] width 7 height 5
drag, startPoint x: 352, startPoint y: 153, endPoint x: 354, endPoint y: 168, distance: 14.4
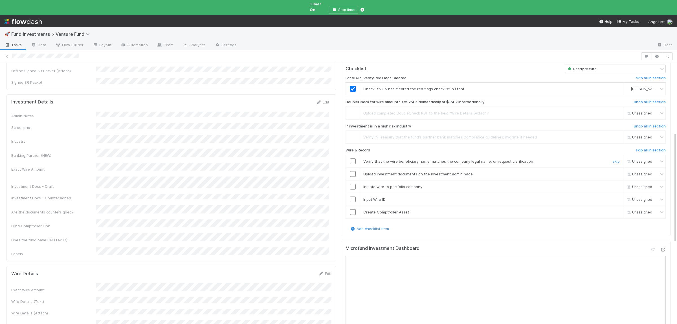
click at [352, 158] on input "checkbox" at bounding box center [353, 161] width 6 height 6
click at [354, 171] on input "checkbox" at bounding box center [353, 174] width 6 height 6
click at [354, 184] on input "checkbox" at bounding box center [353, 187] width 6 height 6
click at [352, 197] on input "checkbox" at bounding box center [353, 200] width 6 height 6
click at [355, 209] on input "checkbox" at bounding box center [353, 212] width 6 height 6
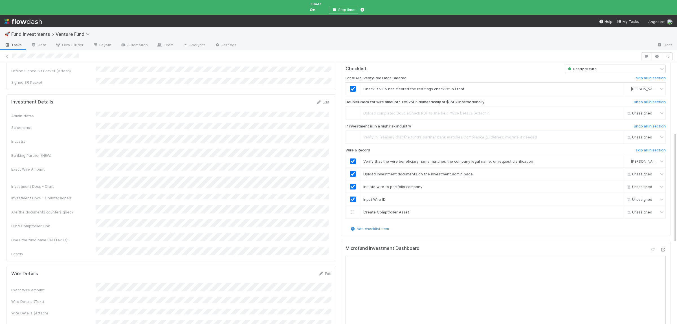
checkbox input "true"
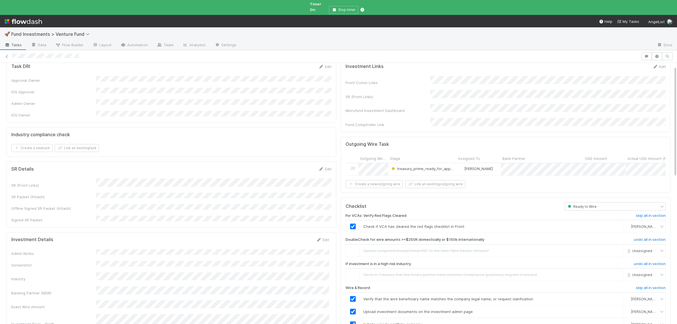
scroll to position [0, 0]
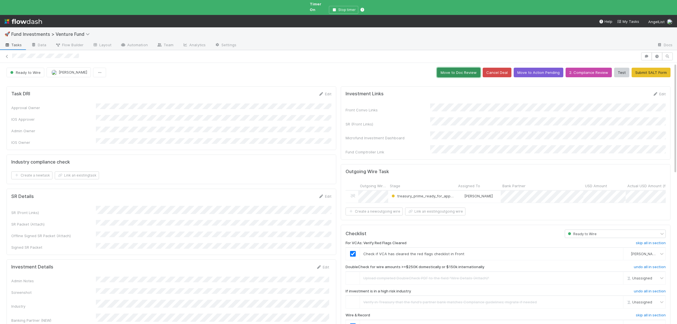
click at [472, 69] on button "Move to Doc Review" at bounding box center [458, 73] width 43 height 10
checkbox input "false"
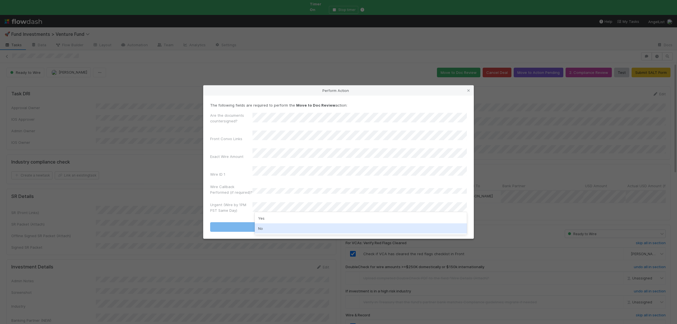
click at [286, 228] on div "No" at bounding box center [361, 228] width 212 height 10
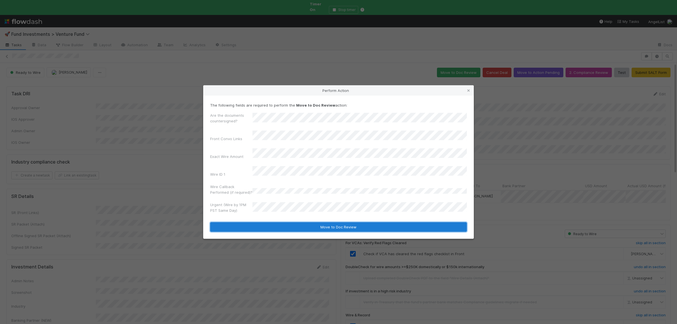
click at [288, 222] on button "Move to Doc Review" at bounding box center [338, 227] width 257 height 10
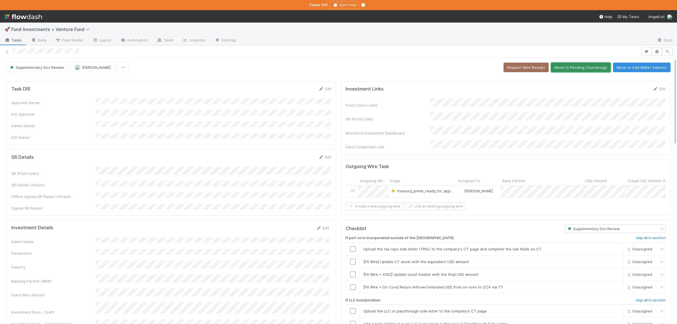
click at [586, 67] on button "Move to Pending Countersigs" at bounding box center [581, 68] width 60 height 10
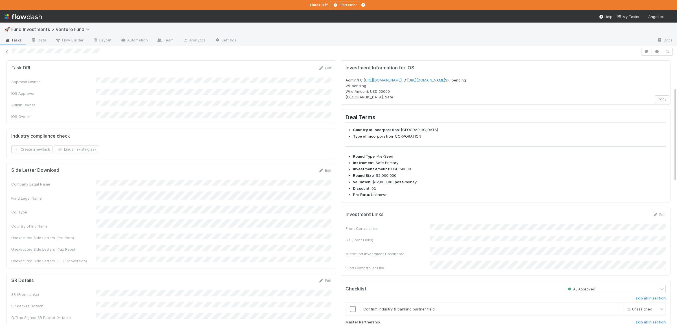
scroll to position [82, 0]
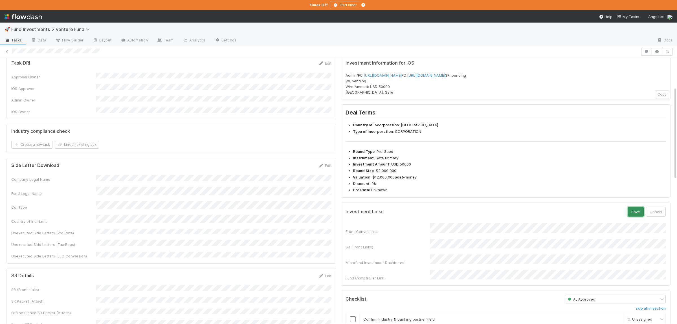
click at [632, 217] on button "Save" at bounding box center [635, 212] width 16 height 10
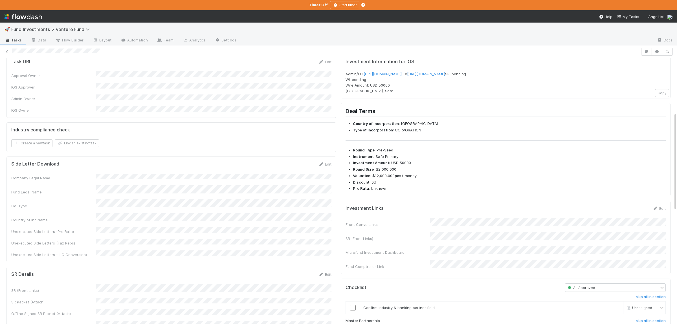
scroll to position [187, 0]
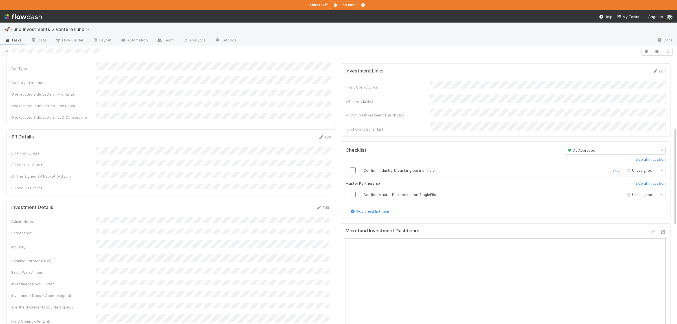
click at [351, 173] on input "checkbox" at bounding box center [353, 170] width 6 height 6
click at [353, 198] on td at bounding box center [353, 194] width 14 height 13
click at [353, 197] on input "checkbox" at bounding box center [353, 195] width 6 height 6
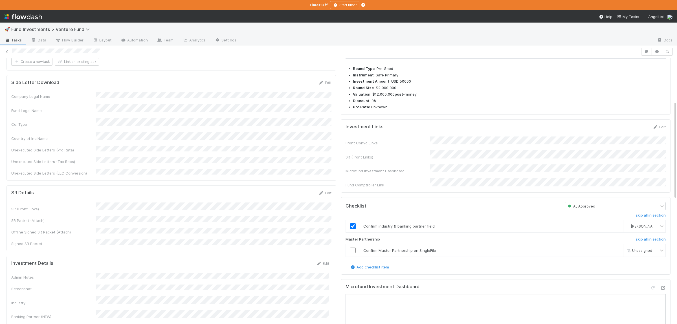
scroll to position [137, 0]
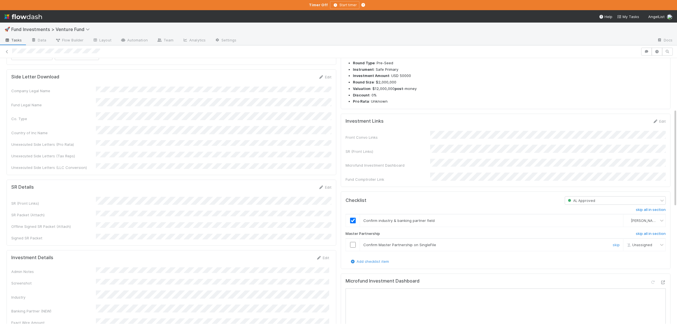
click at [353, 248] on input "checkbox" at bounding box center [353, 245] width 6 height 6
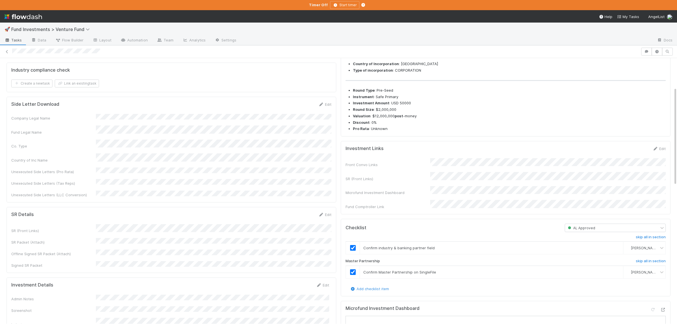
scroll to position [0, 0]
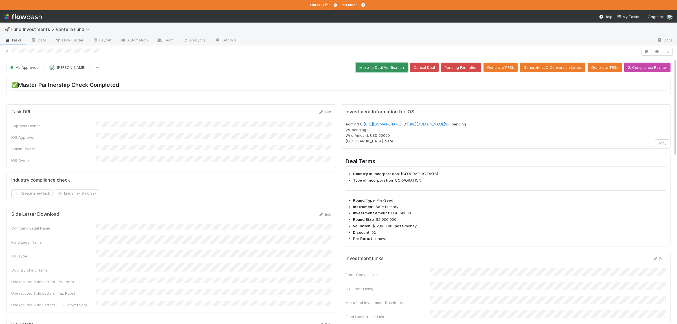
click at [397, 69] on button "Move to Deal Verification" at bounding box center [382, 68] width 52 height 10
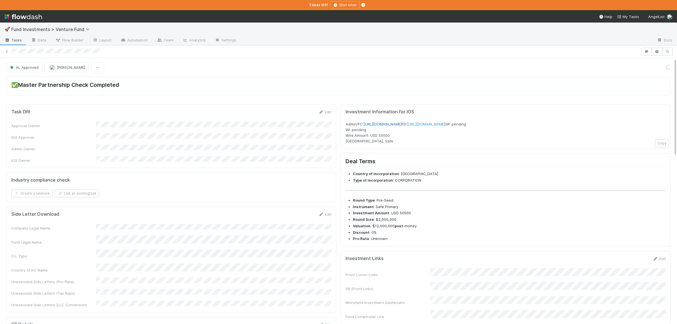
click at [401, 125] on link "https://venture.angellist.com/v/admin/funds/investment/29535" at bounding box center [382, 124] width 38 height 5
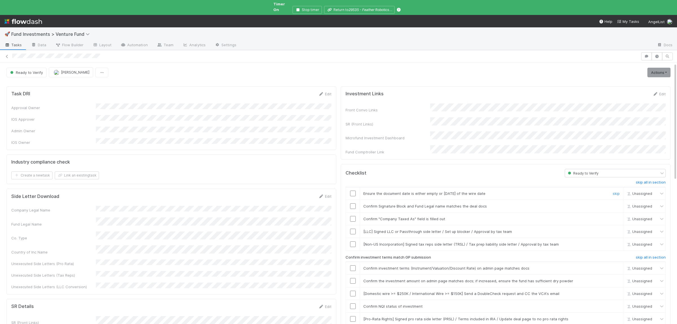
click at [352, 191] on input "checkbox" at bounding box center [353, 194] width 6 height 6
click at [355, 203] on input "checkbox" at bounding box center [353, 206] width 6 height 6
click at [353, 216] on input "checkbox" at bounding box center [353, 219] width 6 height 6
click at [617, 229] on link "skip" at bounding box center [615, 231] width 7 height 5
click at [614, 242] on link "skip" at bounding box center [615, 244] width 7 height 5
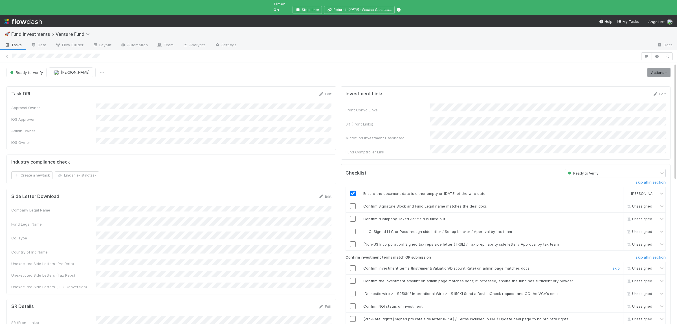
click at [352, 265] on input "checkbox" at bounding box center [353, 268] width 6 height 6
checkbox input "true"
click at [615, 291] on link "skip" at bounding box center [615, 293] width 7 height 5
drag, startPoint x: 615, startPoint y: 309, endPoint x: 394, endPoint y: 308, distance: 221.0
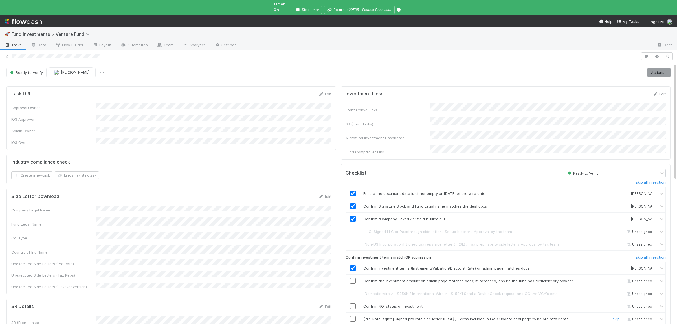
click at [615, 317] on link "skip" at bounding box center [615, 319] width 7 height 5
click at [354, 303] on input "checkbox" at bounding box center [353, 306] width 6 height 6
click at [670, 68] on link "Actions" at bounding box center [658, 73] width 23 height 10
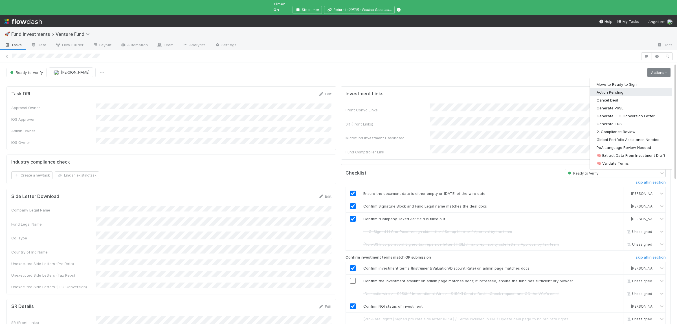
click at [628, 88] on button "Action Pending" at bounding box center [631, 92] width 82 height 8
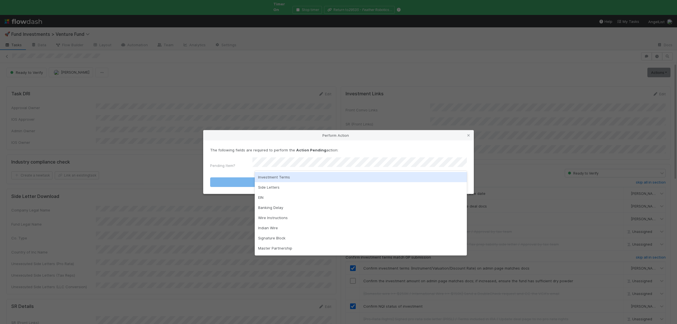
click at [284, 179] on div "Investment Terms" at bounding box center [361, 177] width 212 height 10
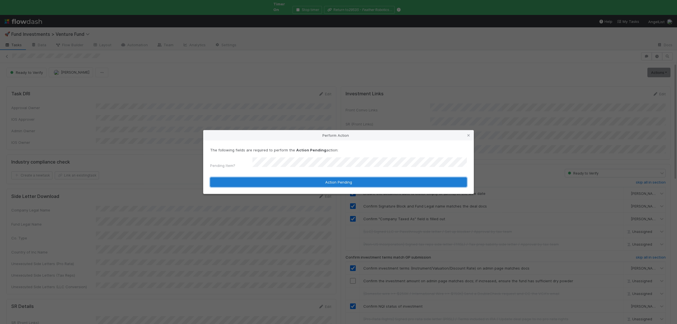
click at [281, 179] on button "Action Pending" at bounding box center [338, 182] width 257 height 10
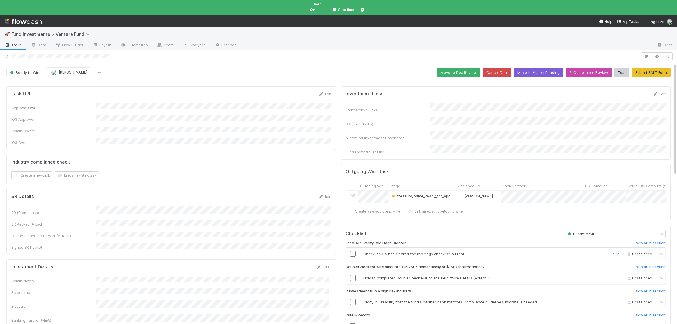
click at [355, 251] on input "checkbox" at bounding box center [353, 254] width 6 height 6
click at [619, 275] on div "skip" at bounding box center [615, 278] width 17 height 6
click at [618, 276] on link "skip" at bounding box center [615, 278] width 7 height 5
click at [617, 300] on link "skip" at bounding box center [615, 302] width 7 height 5
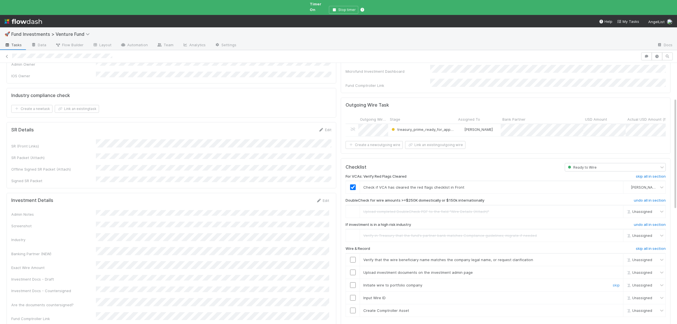
scroll to position [82, 0]
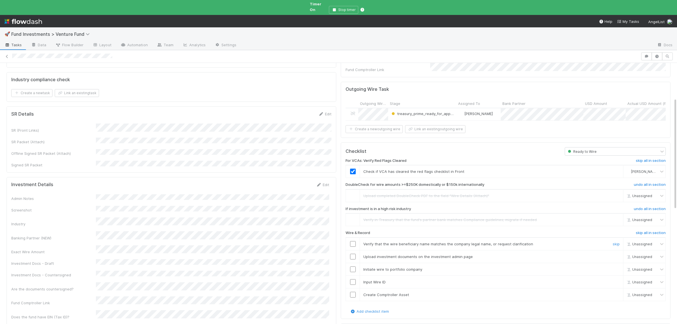
click at [353, 241] on input "checkbox" at bounding box center [353, 244] width 6 height 6
click at [353, 254] on input "checkbox" at bounding box center [353, 257] width 6 height 6
click at [353, 266] on input "checkbox" at bounding box center [353, 269] width 6 height 6
drag, startPoint x: 354, startPoint y: 272, endPoint x: 354, endPoint y: 281, distance: 9.6
click at [354, 279] on input "checkbox" at bounding box center [353, 282] width 6 height 6
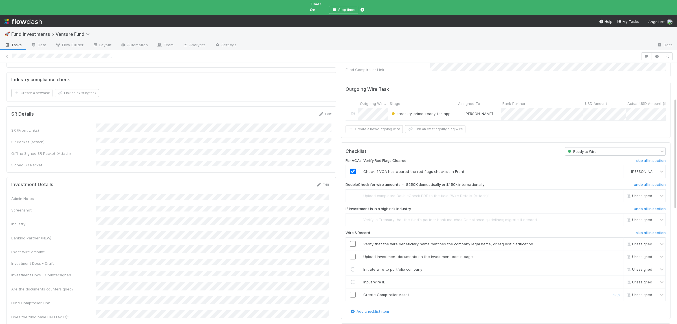
click at [354, 292] on input "checkbox" at bounding box center [353, 295] width 6 height 6
click at [354, 254] on input "checkbox" at bounding box center [353, 257] width 6 height 6
click at [353, 241] on input "checkbox" at bounding box center [353, 244] width 6 height 6
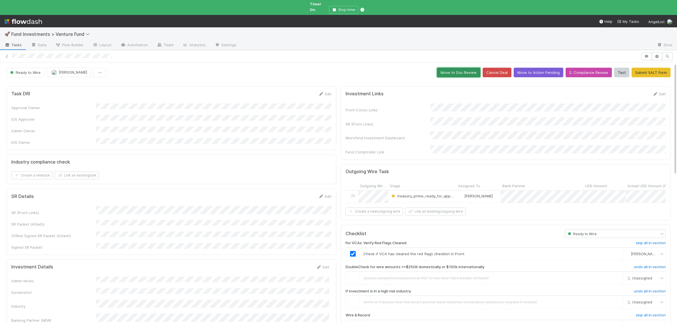
click at [463, 69] on button "Move to Doc Review" at bounding box center [458, 73] width 43 height 10
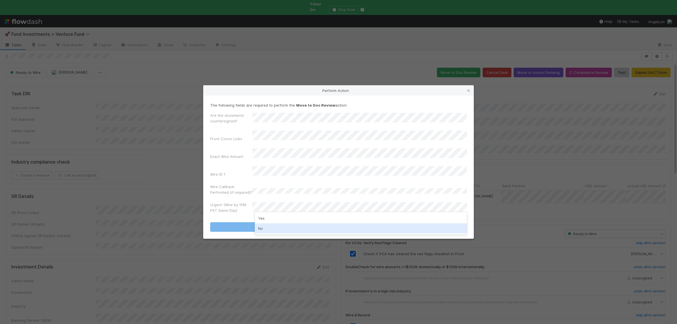
click at [284, 228] on div "No" at bounding box center [361, 228] width 212 height 10
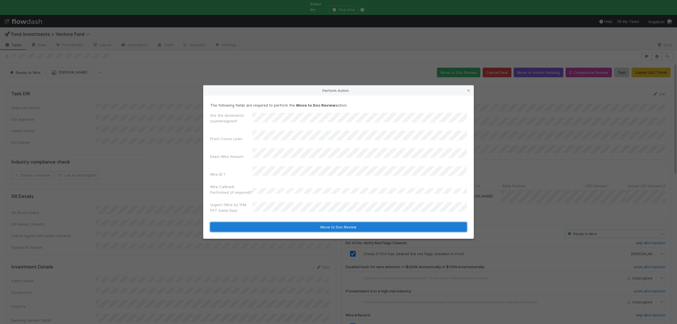
drag, startPoint x: 288, startPoint y: 224, endPoint x: 308, endPoint y: 229, distance: 20.7
click at [289, 224] on button "Move to Doc Review" at bounding box center [338, 227] width 257 height 10
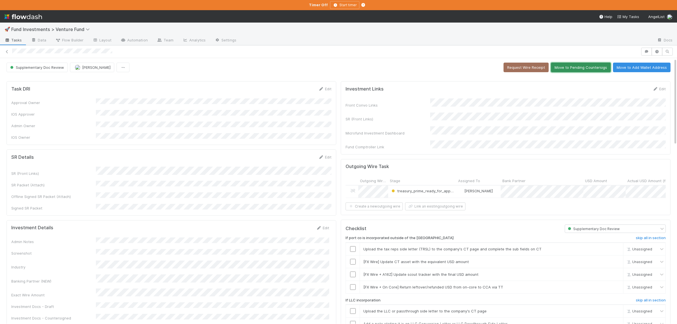
click at [584, 70] on button "Move to Pending Countersigs" at bounding box center [581, 68] width 60 height 10
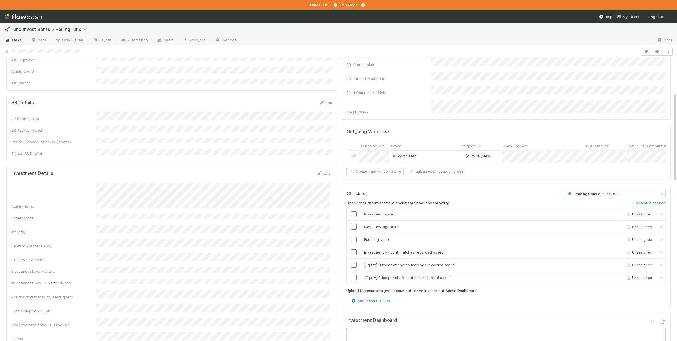
scroll to position [110, 0]
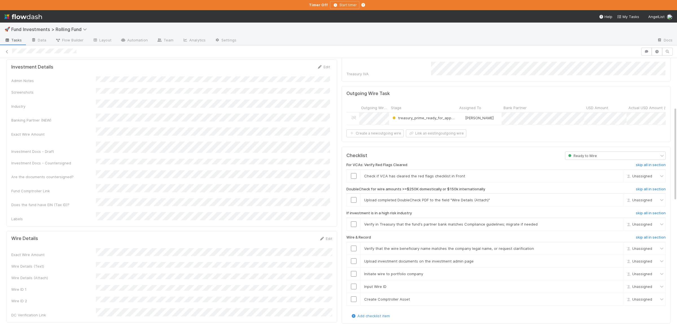
scroll to position [137, 0]
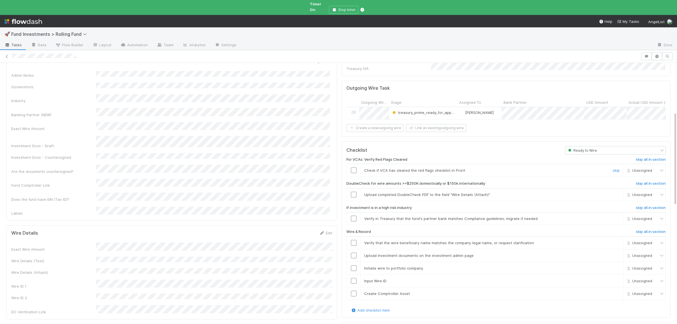
click at [353, 167] on input "checkbox" at bounding box center [354, 170] width 6 height 6
click at [617, 192] on link "skip" at bounding box center [615, 194] width 7 height 5
click at [618, 216] on link "skip" at bounding box center [615, 218] width 7 height 5
drag, startPoint x: 354, startPoint y: 232, endPoint x: 352, endPoint y: 248, distance: 15.4
click at [354, 240] on input "checkbox" at bounding box center [354, 243] width 6 height 6
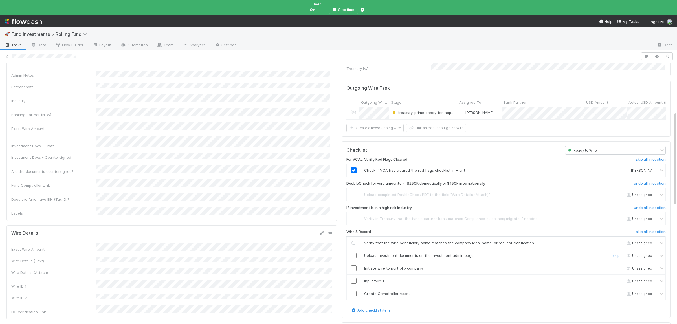
click at [353, 253] on input "checkbox" at bounding box center [354, 256] width 6 height 6
click at [355, 265] on input "checkbox" at bounding box center [354, 268] width 6 height 6
click at [354, 278] on input "checkbox" at bounding box center [354, 281] width 6 height 6
click at [353, 291] on input "checkbox" at bounding box center [354, 294] width 6 height 6
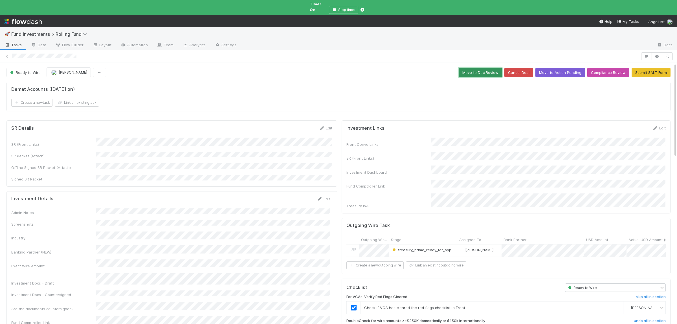
click at [489, 68] on button "Move to Doc Review" at bounding box center [479, 73] width 43 height 10
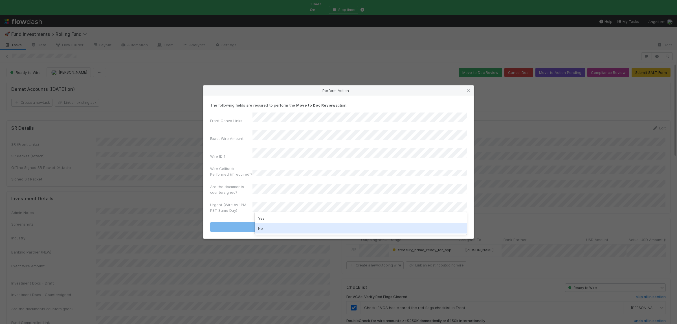
click at [283, 226] on div "No" at bounding box center [361, 228] width 212 height 10
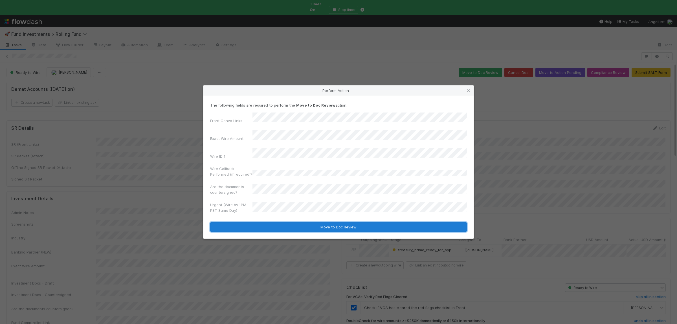
click at [286, 222] on button "Move to Doc Review" at bounding box center [338, 227] width 257 height 10
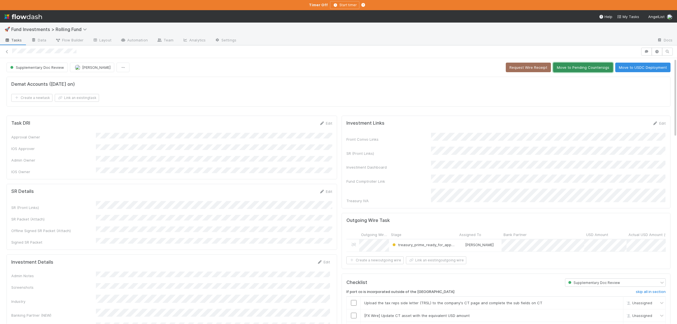
click at [586, 69] on button "Move to Pending Countersigs" at bounding box center [583, 68] width 60 height 10
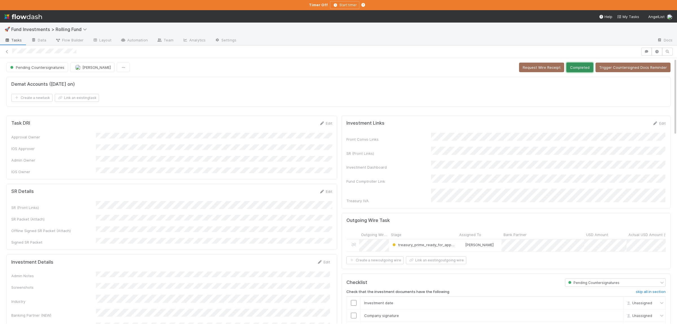
click at [577, 64] on button "Completed" at bounding box center [579, 68] width 27 height 10
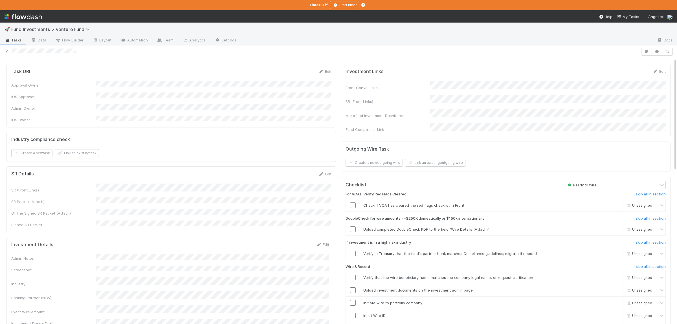
scroll to position [27, 0]
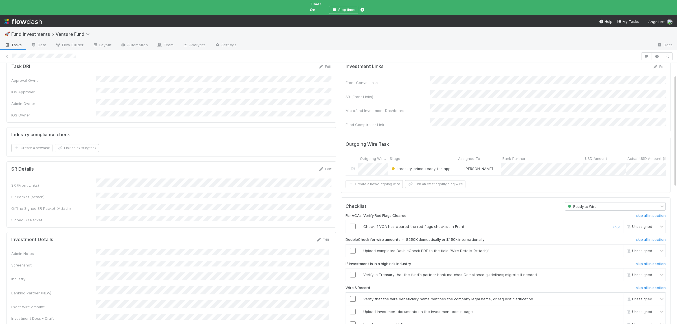
click at [352, 220] on td at bounding box center [353, 226] width 14 height 13
click at [352, 224] on input "checkbox" at bounding box center [353, 227] width 6 height 6
click at [616, 248] on link "skip" at bounding box center [615, 250] width 7 height 5
click at [616, 272] on link "skip" at bounding box center [615, 274] width 7 height 5
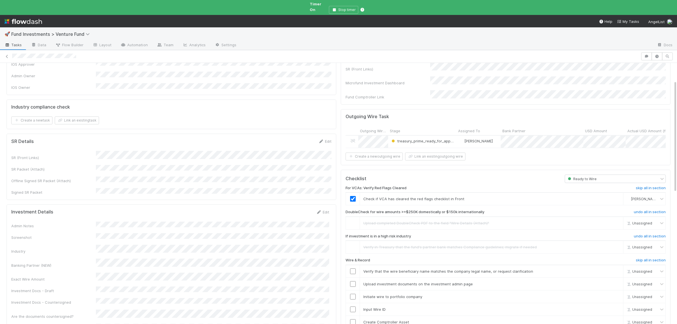
scroll to position [82, 0]
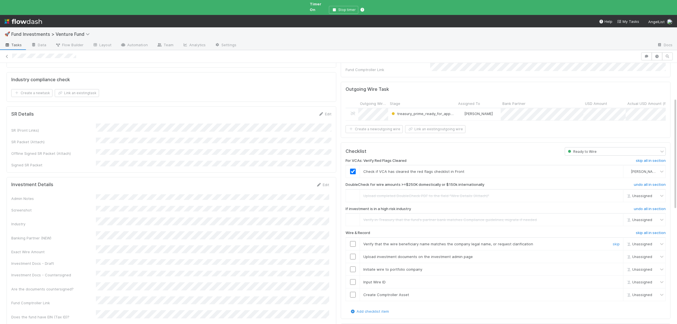
click at [354, 241] on input "checkbox" at bounding box center [353, 244] width 6 height 6
drag, startPoint x: 352, startPoint y: 245, endPoint x: 351, endPoint y: 257, distance: 11.6
click at [352, 254] on input "checkbox" at bounding box center [353, 257] width 6 height 6
click at [350, 266] on input "checkbox" at bounding box center [353, 269] width 6 height 6
click at [354, 279] on input "checkbox" at bounding box center [353, 282] width 6 height 6
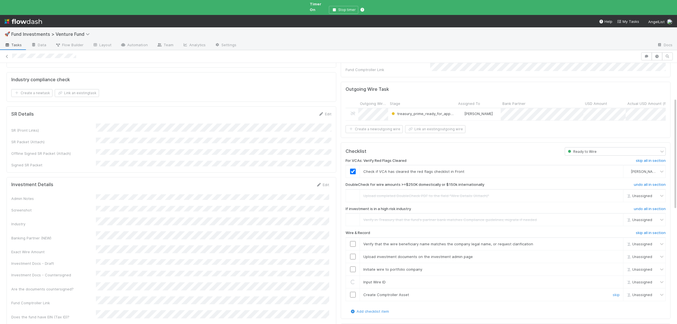
click at [353, 292] on input "checkbox" at bounding box center [353, 295] width 6 height 6
checkbox input "true"
click at [354, 266] on input "checkbox" at bounding box center [353, 269] width 6 height 6
click at [353, 254] on input "checkbox" at bounding box center [353, 257] width 6 height 6
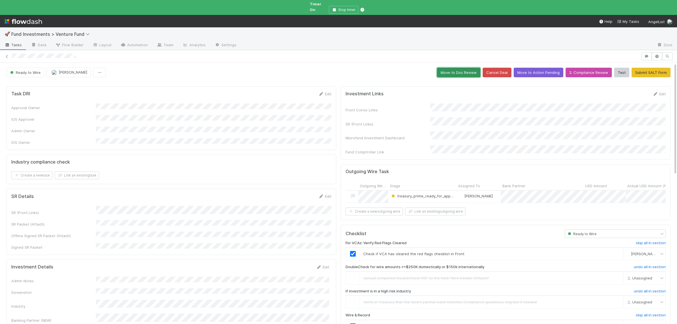
click at [466, 69] on button "Move to Doc Review" at bounding box center [458, 73] width 43 height 10
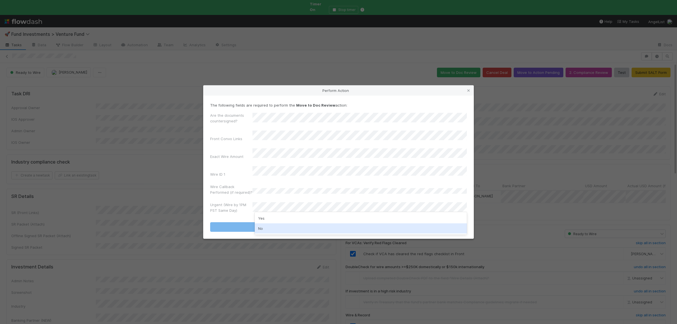
click at [283, 228] on div "No" at bounding box center [361, 228] width 212 height 10
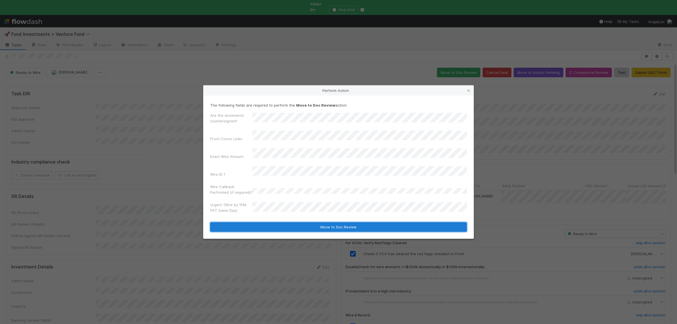
click at [286, 223] on button "Move to Doc Review" at bounding box center [338, 227] width 257 height 10
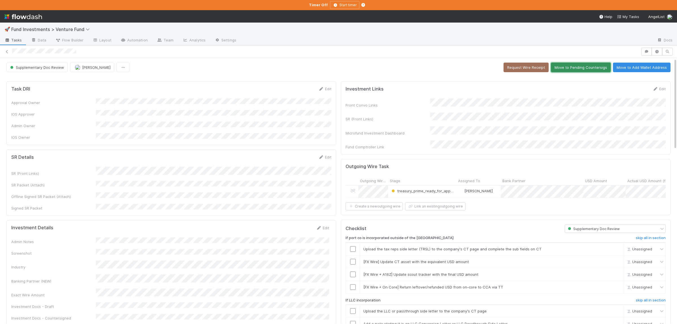
click at [583, 67] on button "Move to Pending Countersigs" at bounding box center [581, 68] width 60 height 10
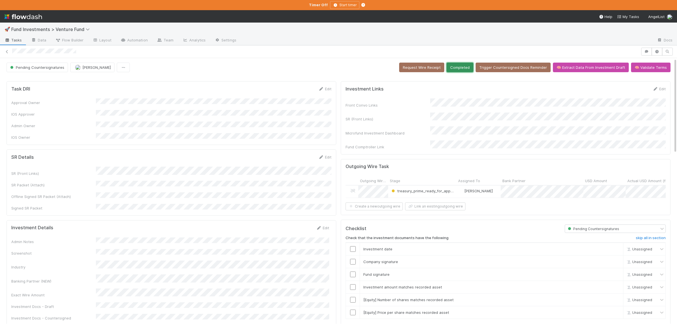
click at [471, 64] on button "Completed" at bounding box center [459, 68] width 27 height 10
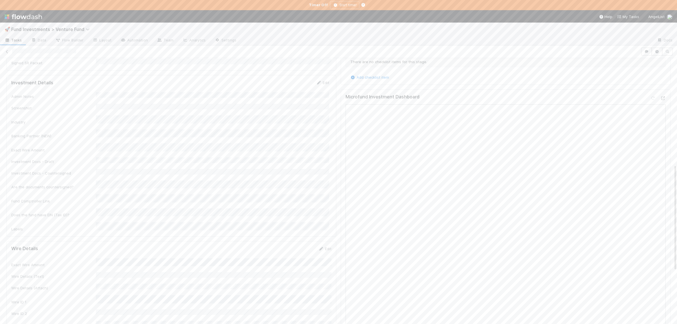
scroll to position [172, 0]
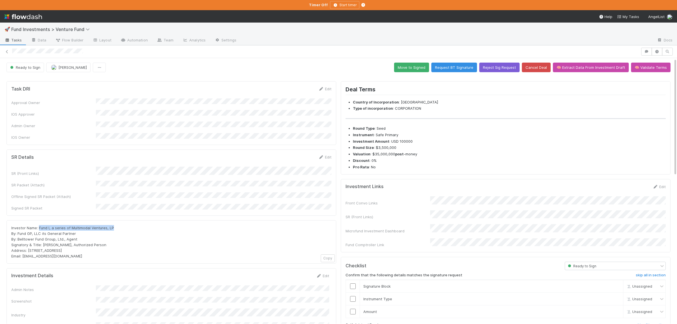
drag, startPoint x: 39, startPoint y: 217, endPoint x: 117, endPoint y: 219, distance: 78.1
click at [117, 225] on div "Investor Name: Fund I, a series of Multimodal Ventures, LP By: Fund GP, LLC its…" at bounding box center [171, 242] width 320 height 34
copy span "Fund I, a series of Multimodal Ventures, LP"
click at [411, 65] on button "Move to Signed" at bounding box center [411, 68] width 35 height 10
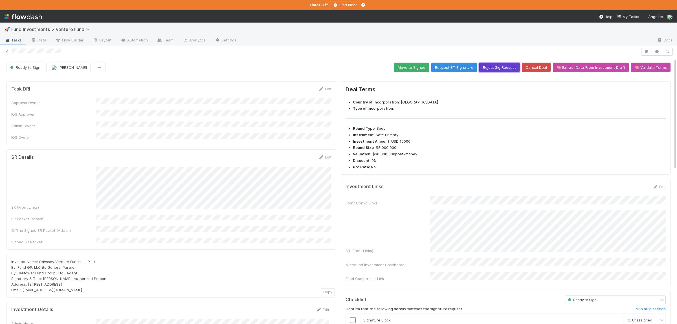
click at [493, 65] on button "Reject Sig Request" at bounding box center [499, 68] width 40 height 10
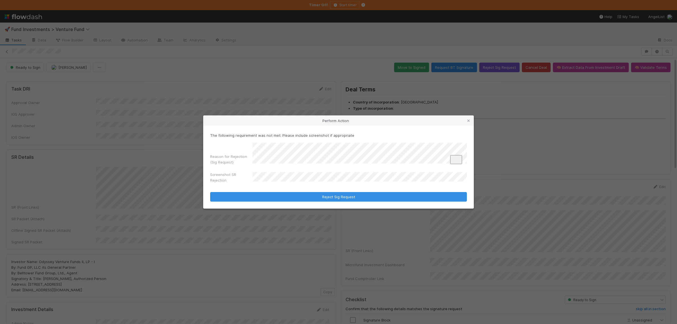
click at [303, 191] on form "The following requirement was not met: Please include screenshot if appropriate…" at bounding box center [338, 167] width 257 height 69
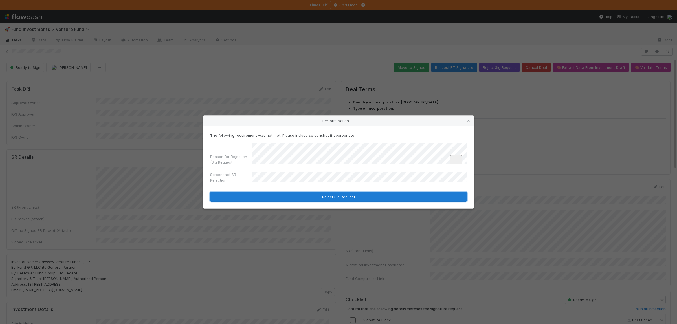
drag, startPoint x: 302, startPoint y: 193, endPoint x: 305, endPoint y: 195, distance: 4.2
click at [302, 194] on button "Reject Sig Request" at bounding box center [338, 197] width 257 height 10
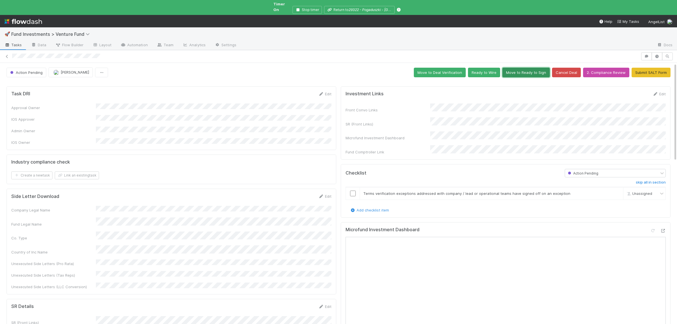
click at [524, 69] on button "Move to Ready to Sign" at bounding box center [525, 73] width 47 height 10
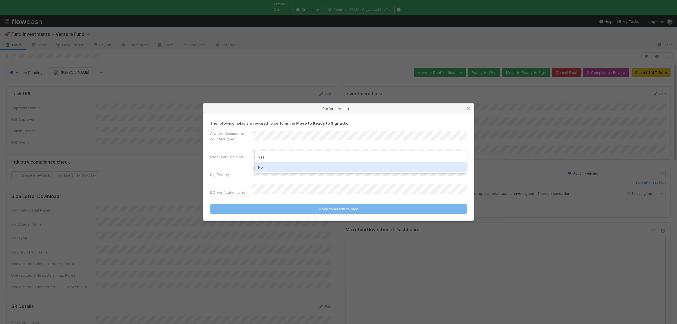
click at [290, 166] on div "No" at bounding box center [361, 167] width 212 height 10
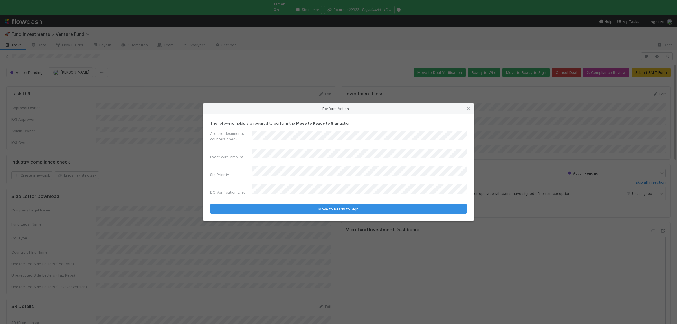
click at [210, 204] on button "Move to Ready to Sign" at bounding box center [338, 209] width 257 height 10
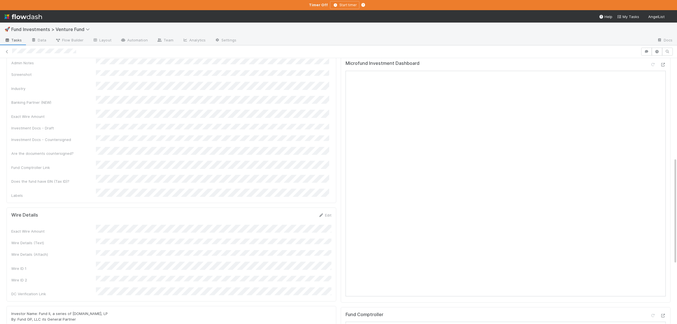
scroll to position [247, 0]
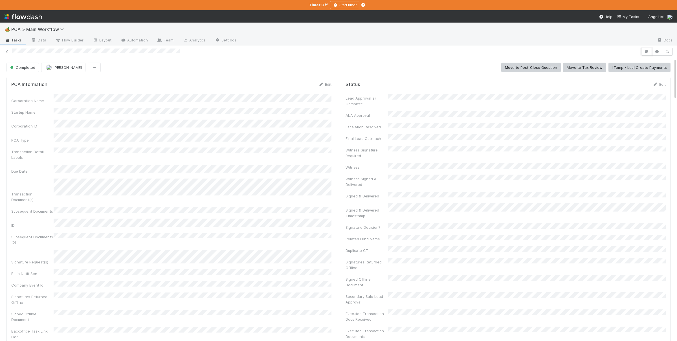
click at [643, 51] on button "button" at bounding box center [646, 52] width 11 height 8
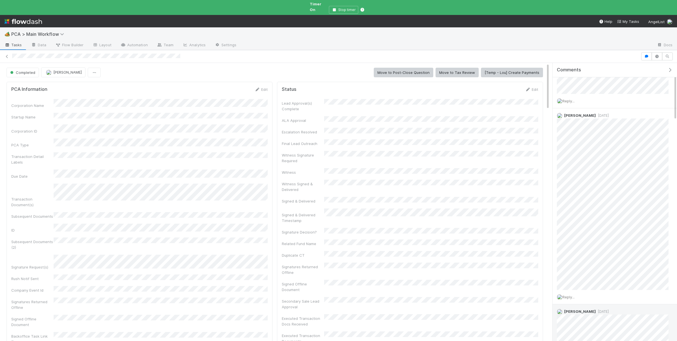
scroll to position [27, 0]
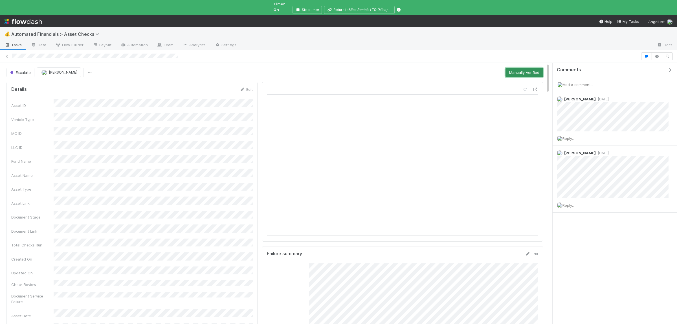
click at [527, 68] on button "Manually Verified" at bounding box center [523, 73] width 37 height 10
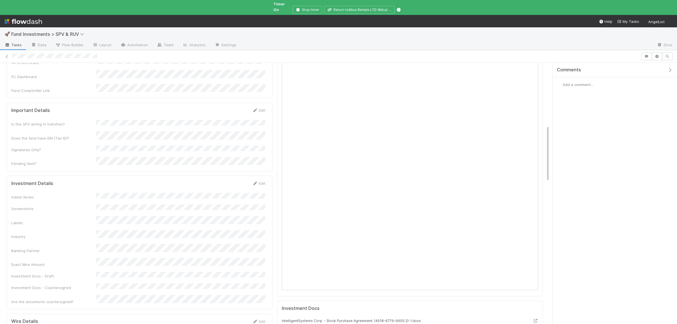
scroll to position [224, 0]
click at [169, 182] on form "Investment Details Edit Admin Notes Screenshots Labels Industry Banking Partner…" at bounding box center [138, 244] width 254 height 124
click at [129, 182] on form "Investment Details Save Cancel Admin Notes Screenshots Labels Industry Banking …" at bounding box center [138, 264] width 254 height 164
click at [178, 194] on div "Admin Notes Screenshots Labels Industry Banking Partner Exact Wire Amount Inves…" at bounding box center [138, 251] width 254 height 114
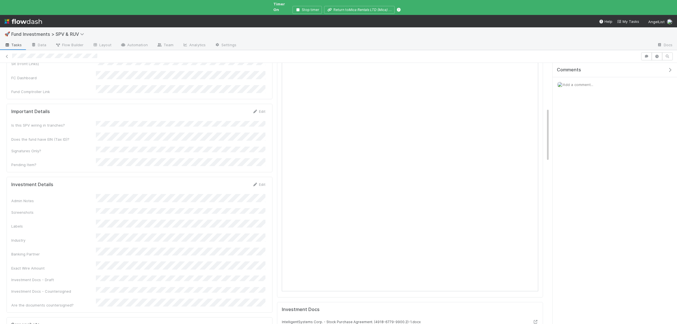
click at [178, 194] on div "Admin Notes Screenshots Labels Industry Banking Partner Exact Wire Amount Inves…" at bounding box center [138, 251] width 254 height 114
click at [151, 182] on form "Investment Details Edit Admin Notes Screenshots Labels Industry Banking Partner…" at bounding box center [138, 248] width 254 height 132
click at [232, 182] on button "Save" at bounding box center [235, 187] width 16 height 10
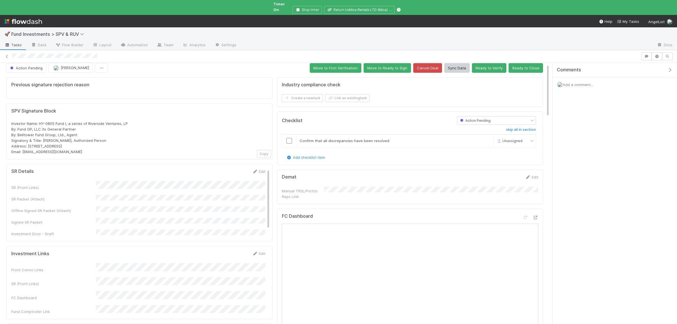
scroll to position [0, 0]
drag, startPoint x: 39, startPoint y: 118, endPoint x: 143, endPoint y: 120, distance: 104.3
click at [143, 121] on div "Investor Name: HY-0805 Fund I, a series of Riverside Ventures, LP By: Fund GP, …" at bounding box center [139, 138] width 256 height 34
copy span "HY-0805 Fund I, a series of Riverside Ventures, LP"
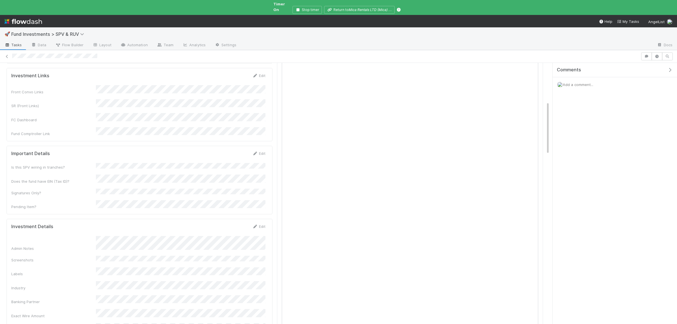
scroll to position [192, 0]
drag, startPoint x: 91, startPoint y: 272, endPoint x: 126, endPoint y: 276, distance: 34.6
click at [96, 303] on div "Exact Wire Amount" at bounding box center [53, 306] width 85 height 6
copy div
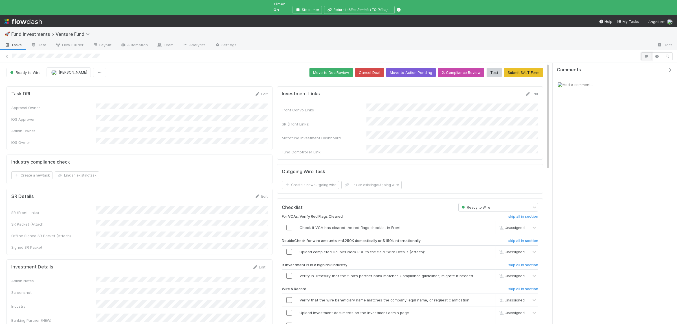
click at [643, 55] on icon "button" at bounding box center [646, 56] width 6 height 3
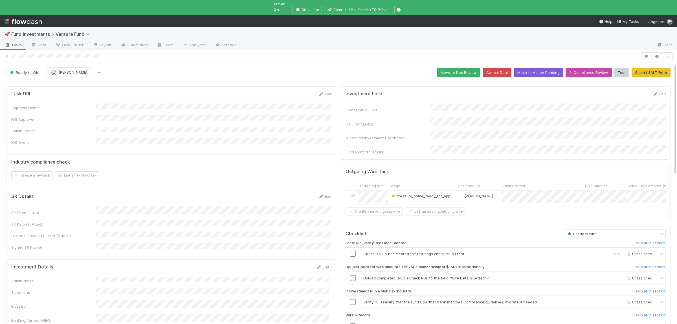
click at [353, 251] on input "checkbox" at bounding box center [353, 254] width 6 height 6
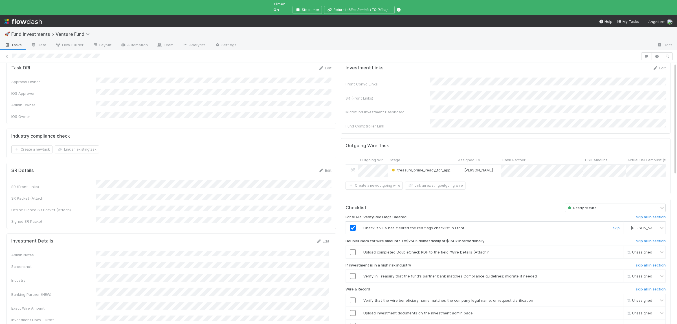
scroll to position [55, 0]
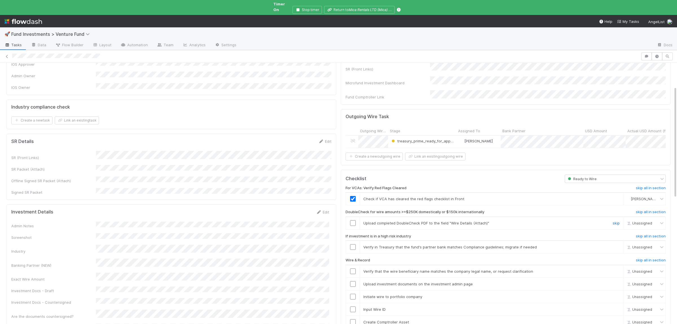
click at [617, 221] on link "skip" at bounding box center [615, 223] width 7 height 5
drag, startPoint x: 619, startPoint y: 241, endPoint x: 595, endPoint y: 245, distance: 24.0
click at [619, 245] on link "skip" at bounding box center [615, 247] width 7 height 5
click at [351, 268] on input "checkbox" at bounding box center [353, 271] width 6 height 6
click at [353, 281] on input "checkbox" at bounding box center [353, 284] width 6 height 6
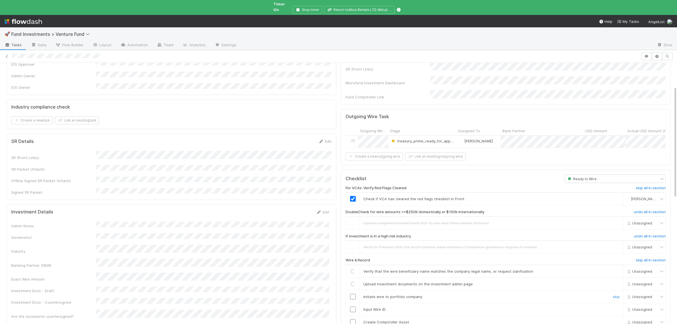
click at [355, 294] on input "checkbox" at bounding box center [353, 297] width 6 height 6
click at [352, 306] on input "checkbox" at bounding box center [353, 309] width 6 height 6
click at [352, 319] on input "checkbox" at bounding box center [353, 322] width 6 height 6
drag, startPoint x: 354, startPoint y: 303, endPoint x: 354, endPoint y: 300, distance: 2.8
click at [354, 306] on input "checkbox" at bounding box center [353, 309] width 6 height 6
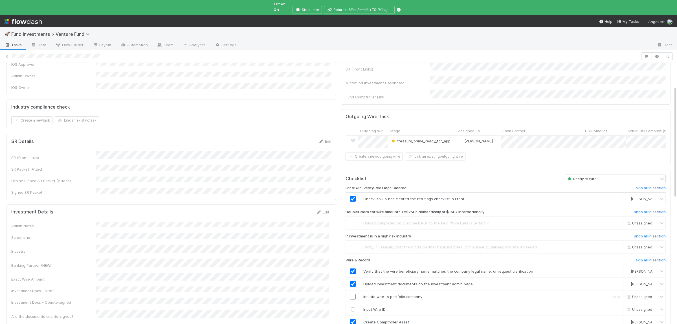
click at [354, 294] on input "checkbox" at bounding box center [353, 297] width 6 height 6
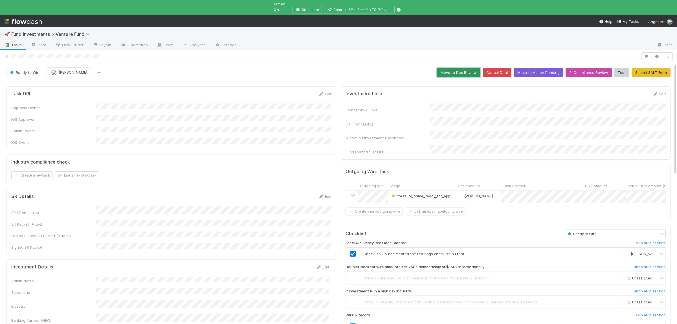
click at [478, 68] on button "Move to Doc Review" at bounding box center [458, 73] width 43 height 10
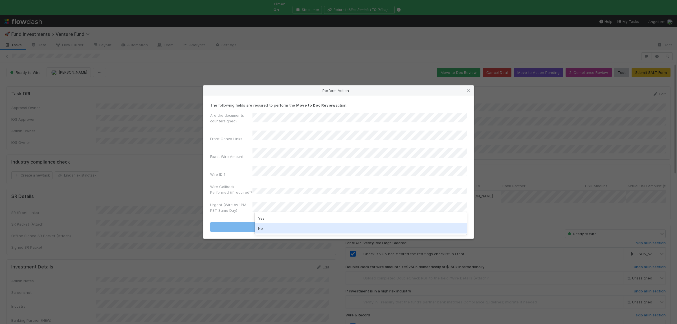
click at [279, 228] on div "No" at bounding box center [361, 228] width 212 height 10
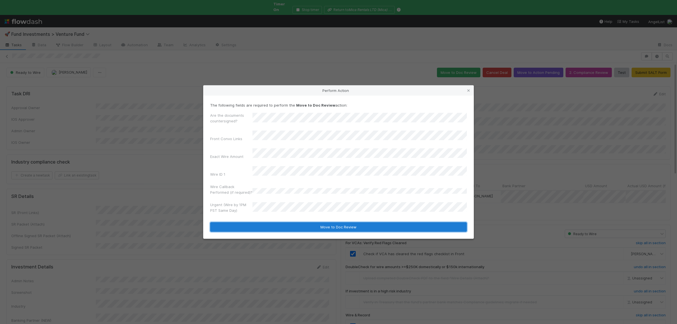
click at [281, 222] on button "Move to Doc Review" at bounding box center [338, 227] width 257 height 10
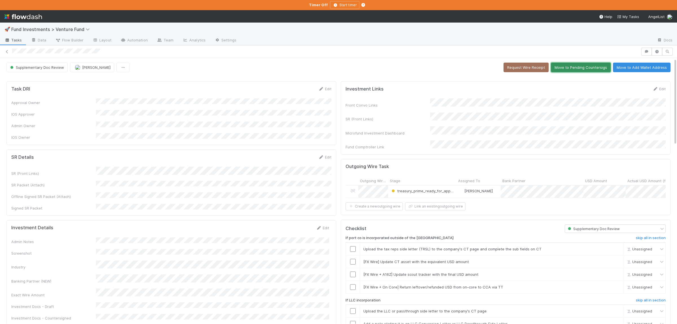
click at [595, 68] on button "Move to Pending Countersigs" at bounding box center [581, 68] width 60 height 10
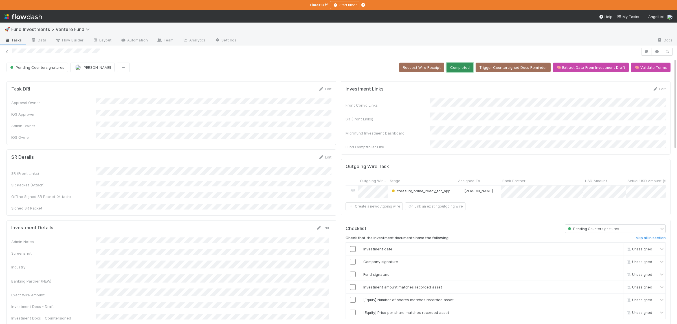
click at [473, 66] on button "Completed" at bounding box center [459, 68] width 27 height 10
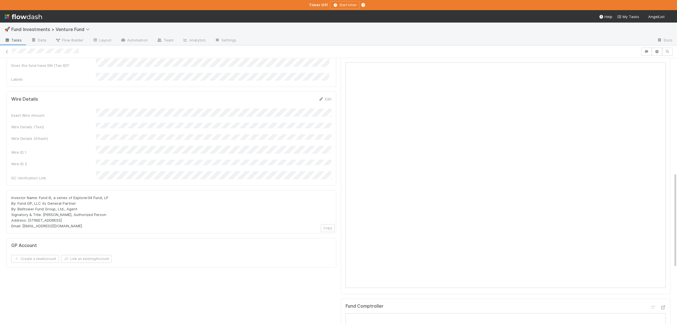
scroll to position [275, 0]
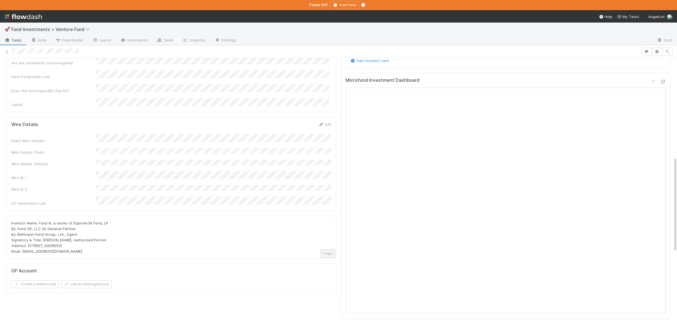
click at [334, 250] on button "Copy" at bounding box center [328, 254] width 14 height 8
click at [276, 220] on div "Investor Name: Fund III, a series of Explorer34 Fund, LP By: Fund GP, LLC its G…" at bounding box center [171, 237] width 320 height 34
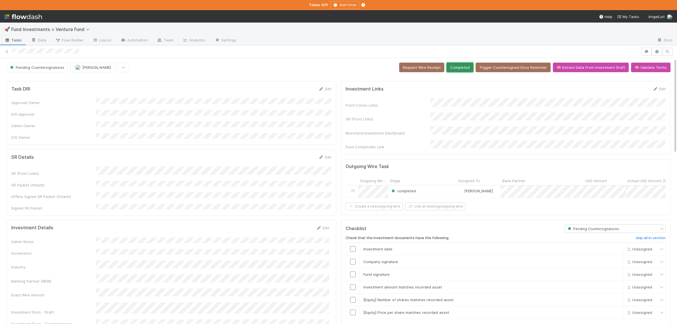
click at [463, 69] on button "Completed" at bounding box center [459, 68] width 27 height 10
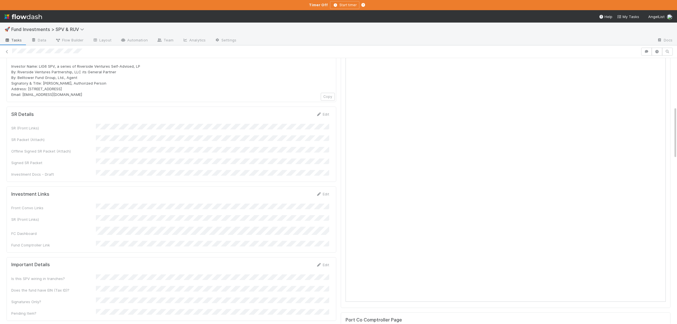
scroll to position [247, 0]
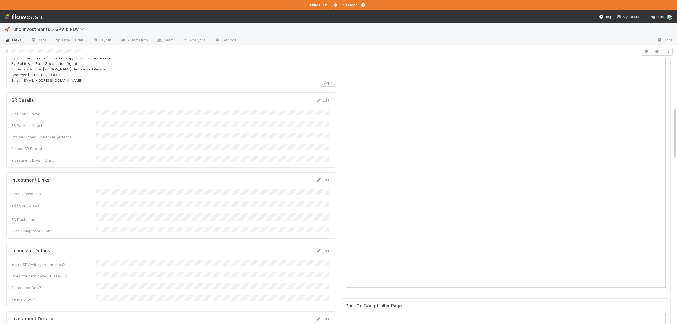
click at [225, 189] on div "Front Convo Links SR (Front Links) FC Dashboard Fund Comptroller Link" at bounding box center [170, 211] width 318 height 44
click at [299, 177] on button "Save" at bounding box center [299, 182] width 16 height 10
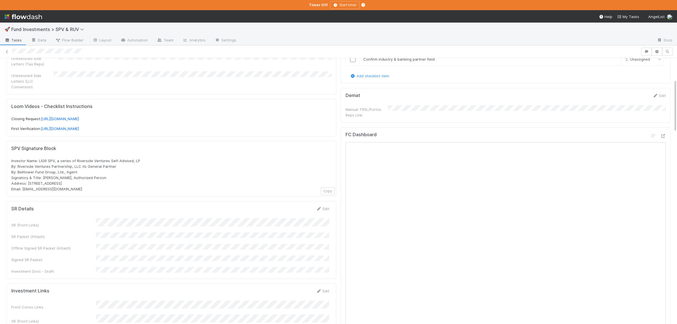
scroll to position [0, 0]
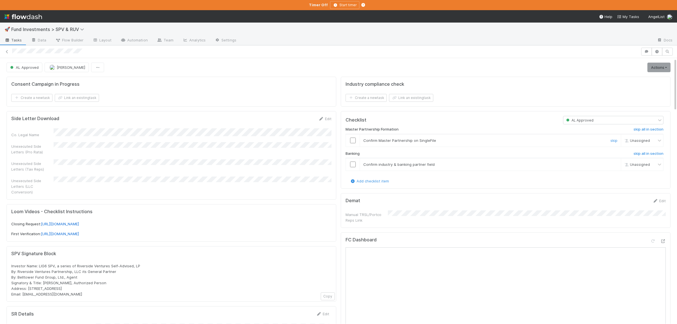
click at [355, 140] on input "checkbox" at bounding box center [353, 141] width 6 height 6
click at [354, 164] on input "checkbox" at bounding box center [353, 165] width 6 height 6
click at [663, 242] on icon at bounding box center [663, 241] width 6 height 4
click at [660, 69] on link "Actions" at bounding box center [658, 68] width 23 height 10
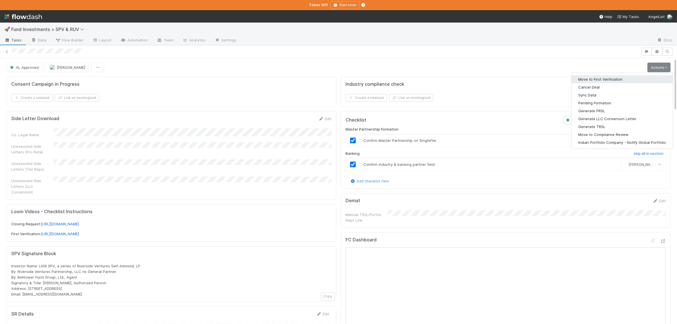
click at [602, 76] on button "Move to First Verification" at bounding box center [621, 79] width 101 height 8
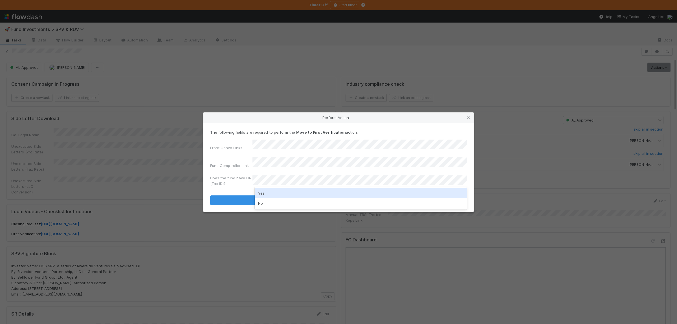
click at [313, 193] on div "Yes" at bounding box center [361, 193] width 212 height 10
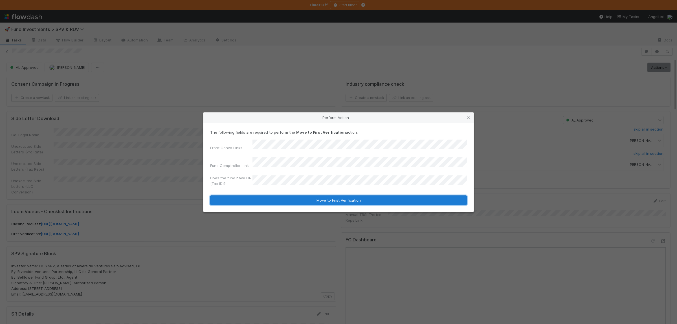
click at [314, 195] on button "Move to First Verification" at bounding box center [338, 200] width 257 height 10
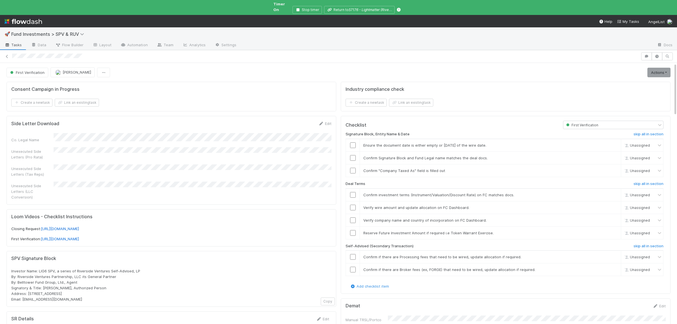
scroll to position [137, 0]
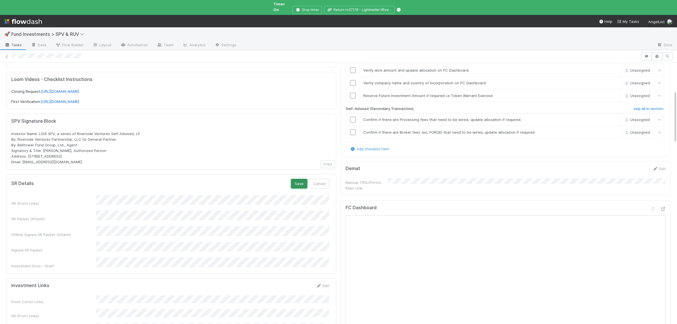
click at [302, 179] on button "Save" at bounding box center [299, 184] width 16 height 10
drag, startPoint x: 39, startPoint y: 123, endPoint x: 136, endPoint y: 122, distance: 97.6
click at [136, 131] on span "Investor Name: LIG6 SPV, a series of Riverside Ventures Self-Advised, LP By: Ri…" at bounding box center [75, 147] width 129 height 33
copy span "LIG6 SPV, a series of Riverside Ventures Self-Advised, LP"
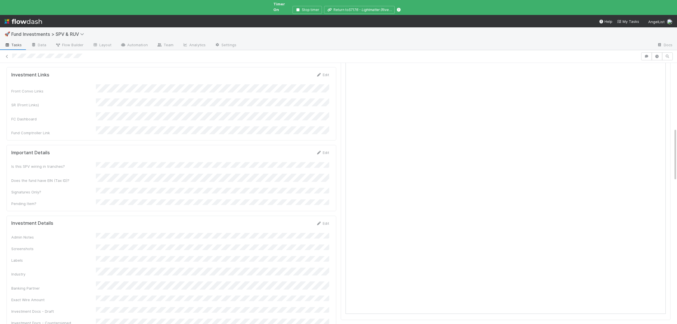
scroll to position [330, 0]
click at [128, 229] on div "Admin Notes Screenshots Labels Industry Banking Partner Exact Wire Amount Inves…" at bounding box center [170, 281] width 318 height 104
click at [300, 217] on button "Save" at bounding box center [299, 222] width 16 height 10
click at [301, 217] on button "Save" at bounding box center [299, 222] width 16 height 10
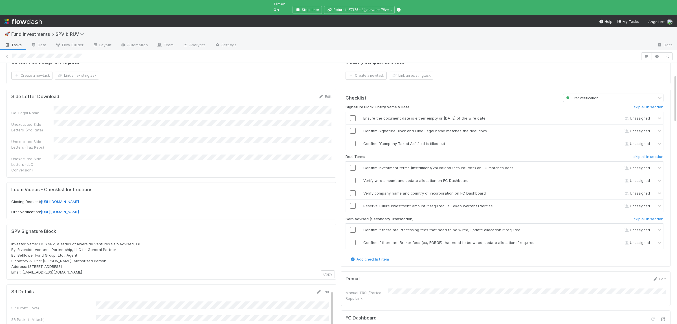
scroll to position [0, 0]
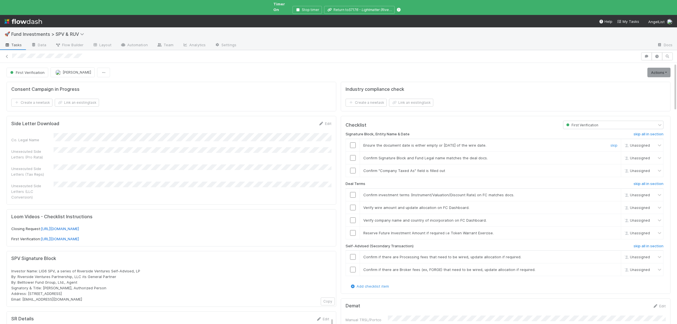
click at [351, 142] on input "checkbox" at bounding box center [353, 145] width 6 height 6
click at [353, 155] on input "checkbox" at bounding box center [353, 158] width 6 height 6
drag, startPoint x: 354, startPoint y: 166, endPoint x: 356, endPoint y: 169, distance: 3.6
click at [355, 168] on input "checkbox" at bounding box center [353, 171] width 6 height 6
click at [351, 194] on input "checkbox" at bounding box center [353, 195] width 6 height 6
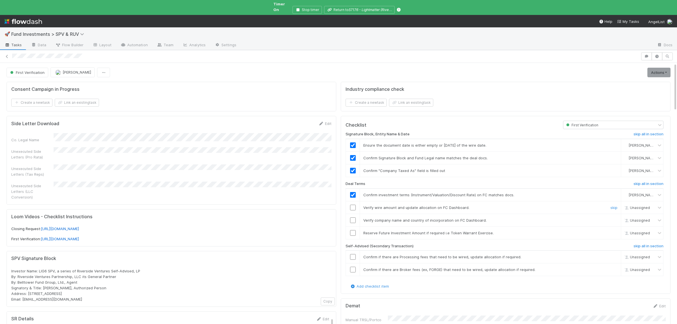
click at [351, 205] on input "checkbox" at bounding box center [353, 208] width 6 height 6
click at [355, 217] on input "checkbox" at bounding box center [353, 220] width 6 height 6
checkbox input "true"
click at [352, 205] on input "checkbox" at bounding box center [353, 208] width 6 height 6
click at [611, 230] on div "skip" at bounding box center [612, 233] width 17 height 6
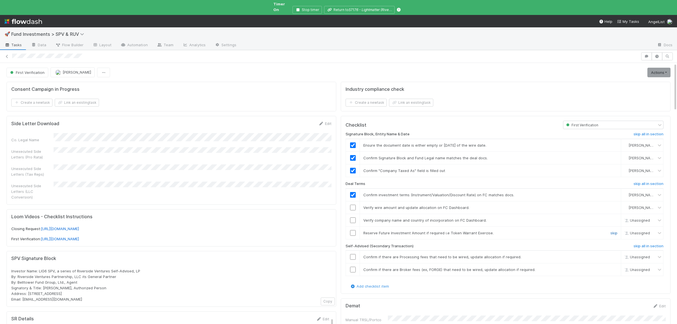
click at [613, 231] on link "skip" at bounding box center [613, 233] width 7 height 5
click at [355, 205] on input "checkbox" at bounding box center [353, 208] width 6 height 6
click at [351, 217] on input "checkbox" at bounding box center [353, 220] width 6 height 6
click at [656, 72] on link "Actions" at bounding box center [658, 73] width 23 height 10
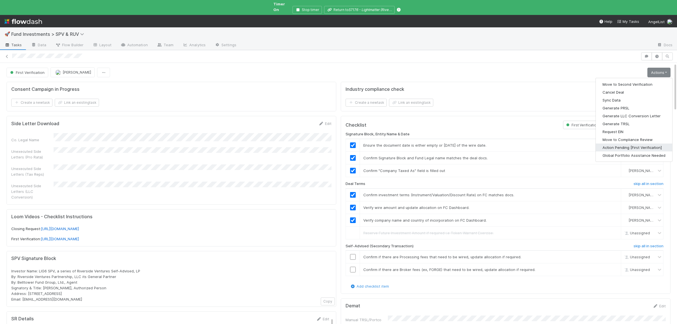
click at [617, 144] on button "Action Pending [First Verification]" at bounding box center [633, 148] width 76 height 8
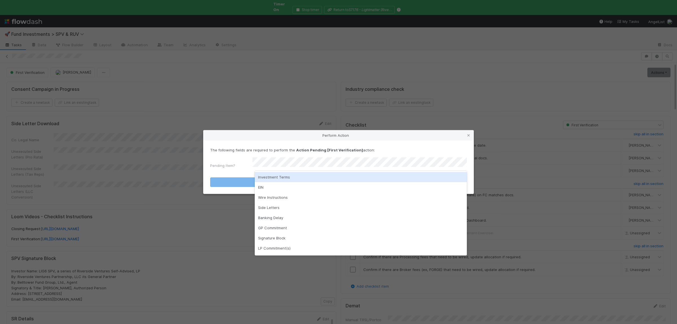
click at [274, 176] on div "Investment Terms" at bounding box center [361, 177] width 212 height 10
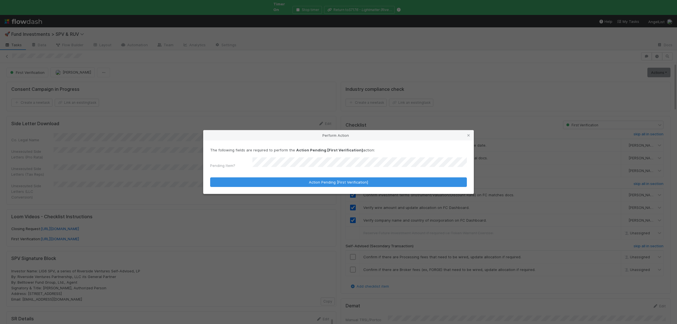
click at [267, 175] on form "The following fields are required to perform the Action Pending [First Verifica…" at bounding box center [338, 167] width 257 height 40
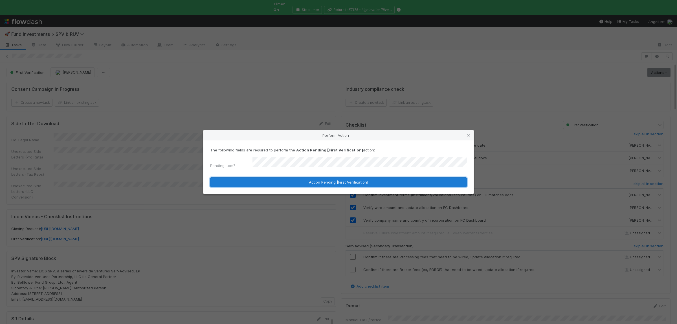
click at [268, 177] on button "Action Pending [First Verification]" at bounding box center [338, 182] width 257 height 10
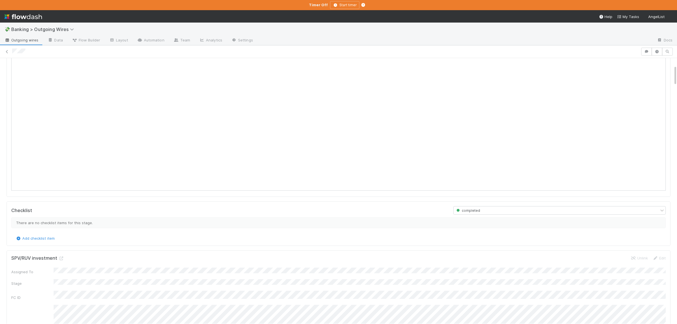
scroll to position [137, 0]
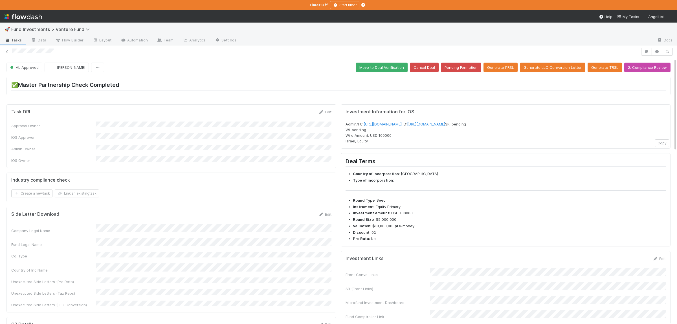
scroll to position [82, 0]
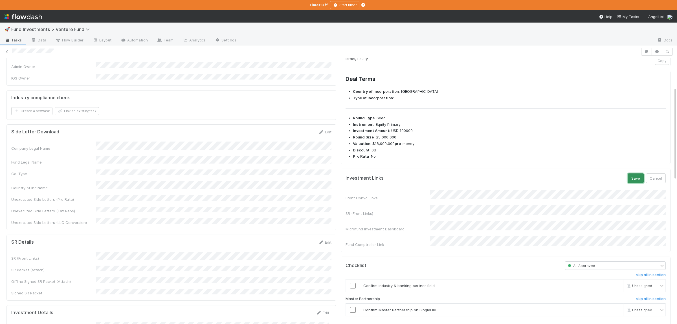
click at [630, 183] on button "Save" at bounding box center [635, 178] width 16 height 10
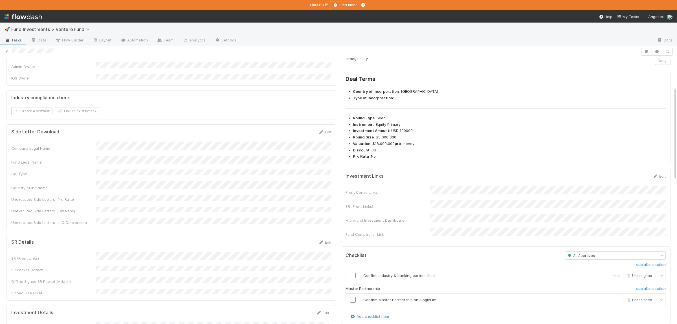
click at [352, 278] on input "checkbox" at bounding box center [353, 276] width 6 height 6
click at [352, 303] on input "checkbox" at bounding box center [353, 300] width 6 height 6
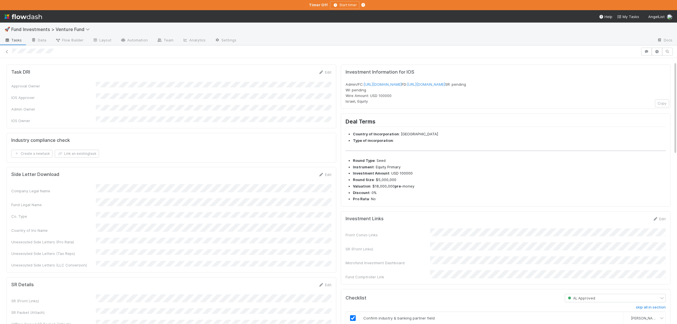
scroll to position [0, 0]
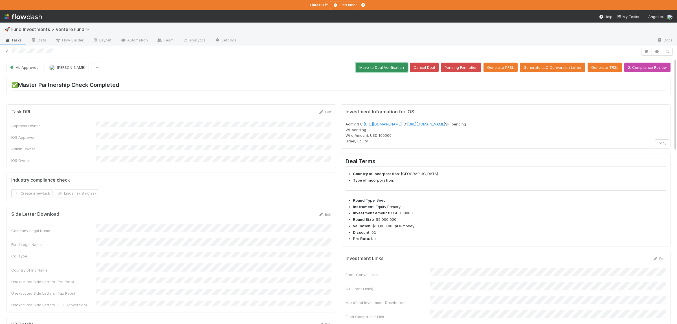
click at [383, 69] on button "Move to Deal Verification" at bounding box center [382, 68] width 52 height 10
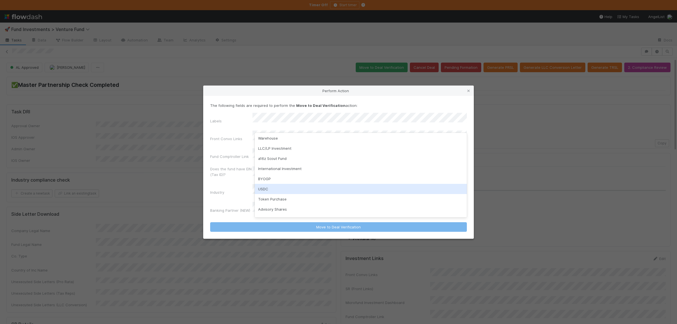
scroll to position [55, 0]
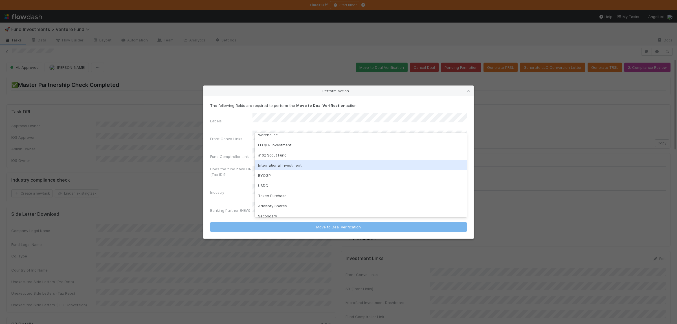
click at [293, 168] on div "International Investment" at bounding box center [361, 165] width 212 height 10
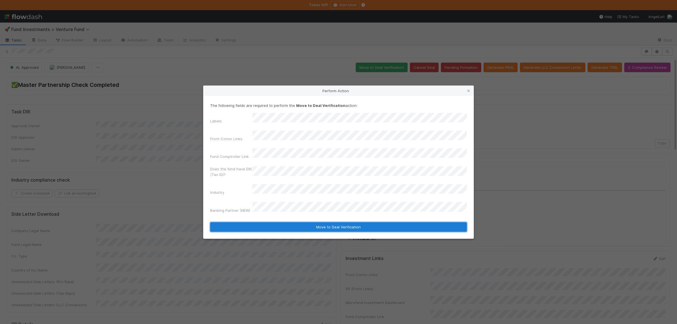
click at [283, 223] on button "Move to Deal Verification" at bounding box center [338, 227] width 257 height 10
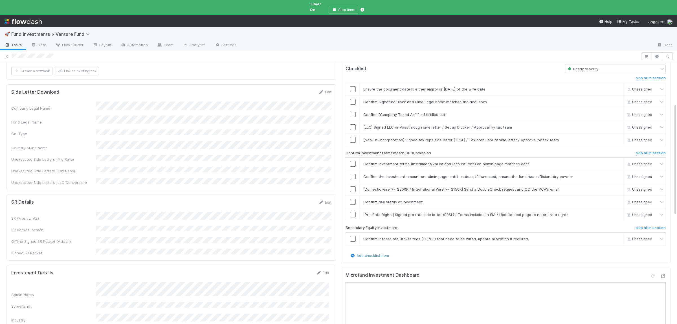
scroll to position [0, 0]
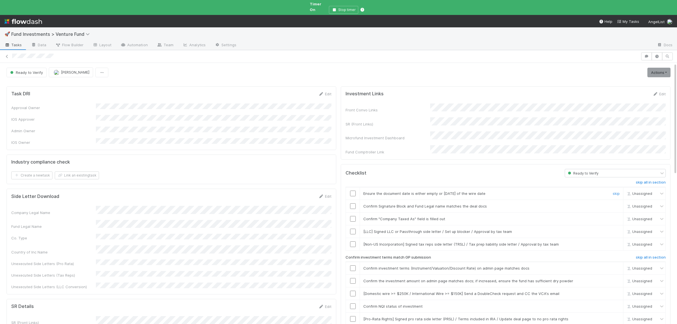
click at [354, 191] on input "checkbox" at bounding box center [353, 194] width 6 height 6
click at [355, 203] on input "checkbox" at bounding box center [353, 206] width 6 height 6
click at [352, 216] on input "checkbox" at bounding box center [353, 219] width 6 height 6
click at [354, 241] on input "checkbox" at bounding box center [353, 244] width 6 height 6
drag, startPoint x: 616, startPoint y: 221, endPoint x: 613, endPoint y: 223, distance: 3.2
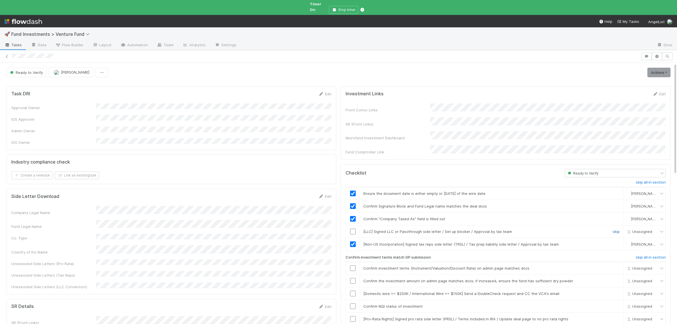
click at [616, 229] on link "skip" at bounding box center [615, 231] width 7 height 5
click at [618, 229] on link "undo" at bounding box center [615, 231] width 9 height 5
click at [617, 229] on link "skip" at bounding box center [615, 231] width 7 height 5
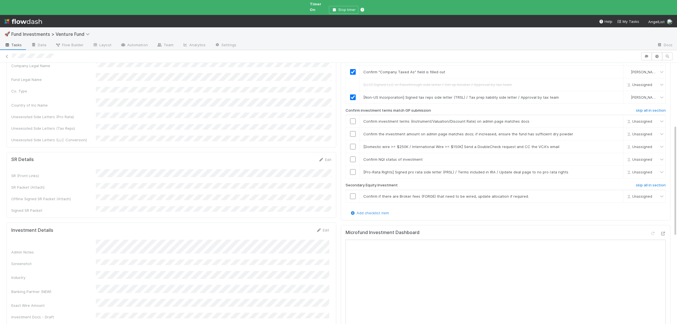
scroll to position [165, 0]
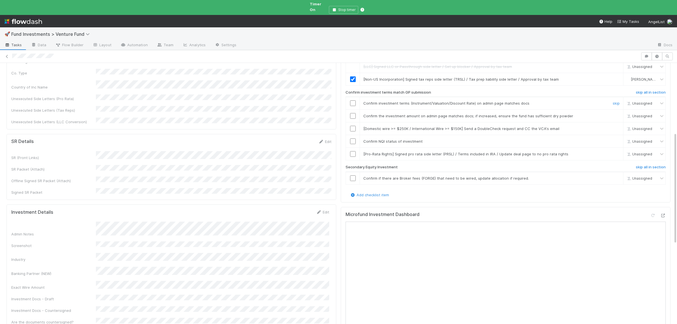
click at [353, 100] on input "checkbox" at bounding box center [353, 103] width 6 height 6
click at [616, 126] on div "skip" at bounding box center [615, 129] width 17 height 6
click at [616, 126] on link "skip" at bounding box center [615, 128] width 7 height 5
click at [353, 138] on input "checkbox" at bounding box center [353, 141] width 6 height 6
click at [616, 152] on link "skip" at bounding box center [615, 154] width 7 height 5
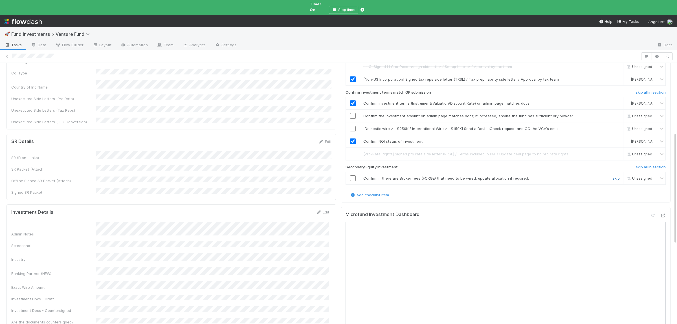
click at [617, 176] on link "skip" at bounding box center [615, 178] width 7 height 5
click at [617, 126] on link "skip" at bounding box center [615, 128] width 7 height 5
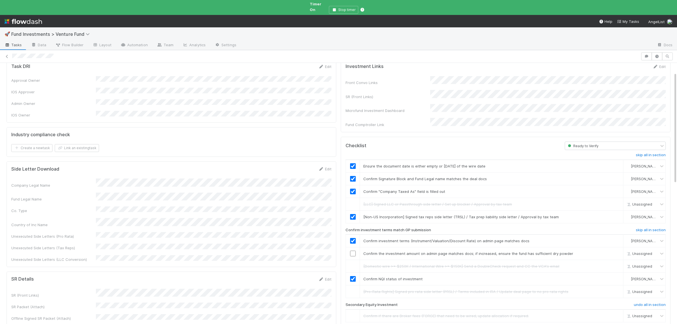
scroll to position [0, 0]
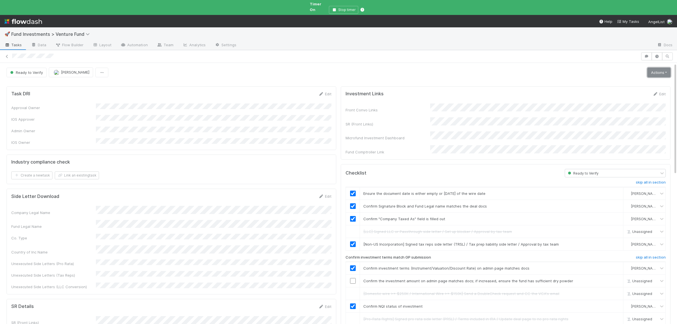
click at [655, 68] on link "Actions" at bounding box center [658, 73] width 23 height 10
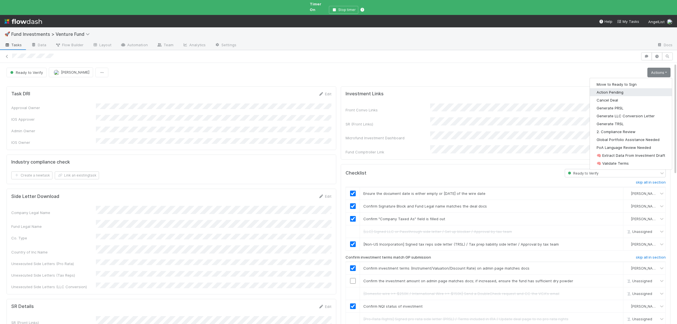
click at [619, 88] on button "Action Pending" at bounding box center [631, 92] width 82 height 8
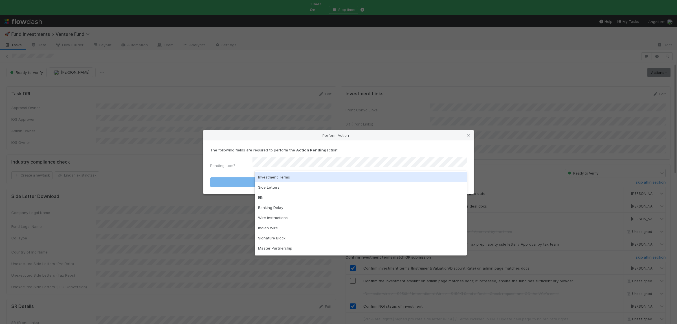
click at [298, 175] on div "Investment Terms" at bounding box center [361, 177] width 212 height 10
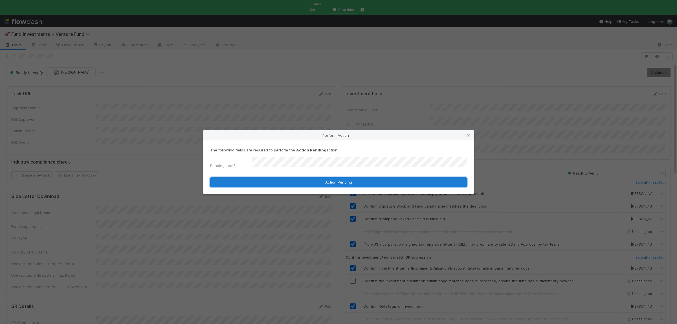
click at [274, 177] on button "Action Pending" at bounding box center [338, 182] width 257 height 10
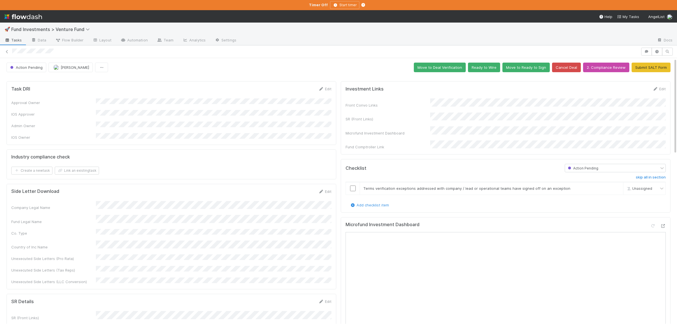
click at [589, 166] on div "Action Pending" at bounding box center [582, 168] width 33 height 6
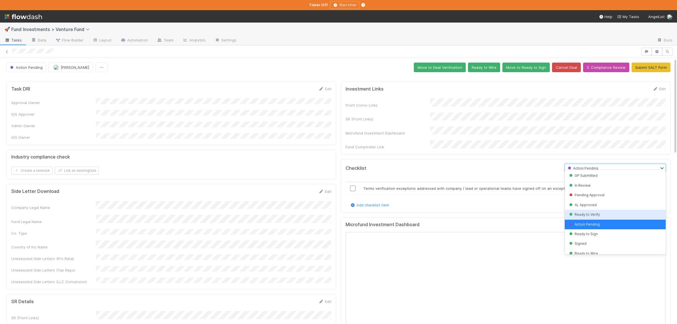
click at [582, 212] on div "Ready to Verify" at bounding box center [614, 215] width 101 height 10
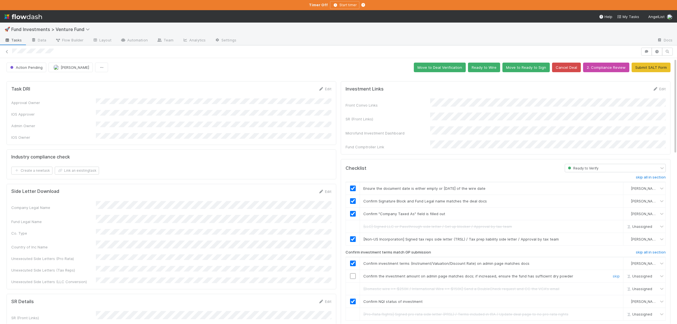
click at [351, 273] on input "checkbox" at bounding box center [353, 276] width 6 height 6
click at [529, 69] on button "Move to Ready to Sign" at bounding box center [525, 68] width 47 height 10
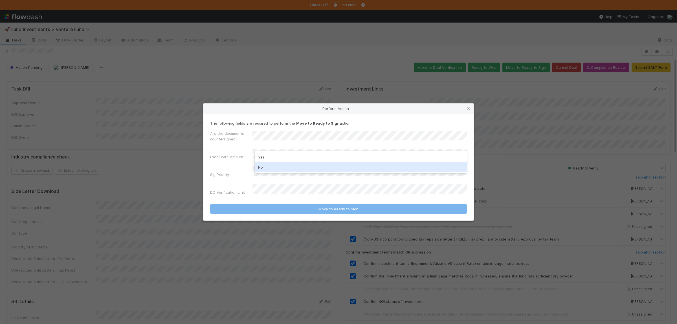
click at [272, 164] on div "No" at bounding box center [361, 167] width 212 height 10
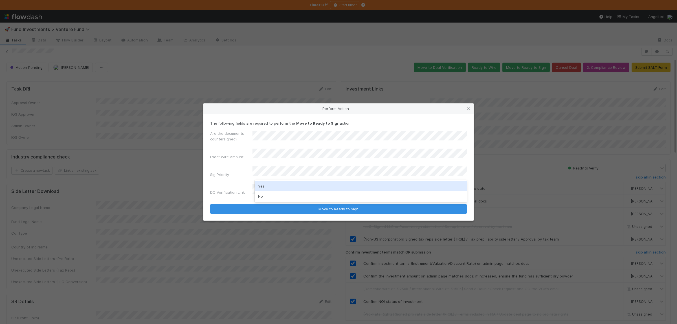
click at [275, 191] on div "Yes" at bounding box center [361, 186] width 212 height 10
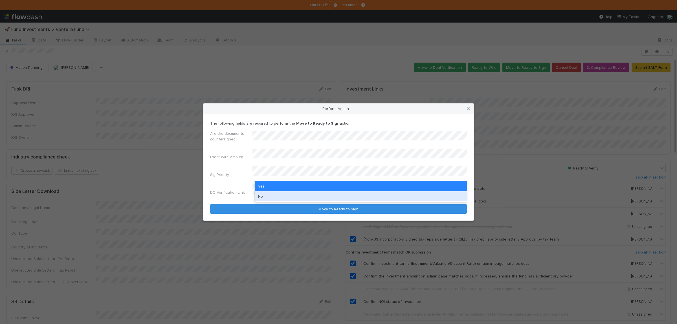
click at [274, 194] on div "No" at bounding box center [361, 196] width 212 height 10
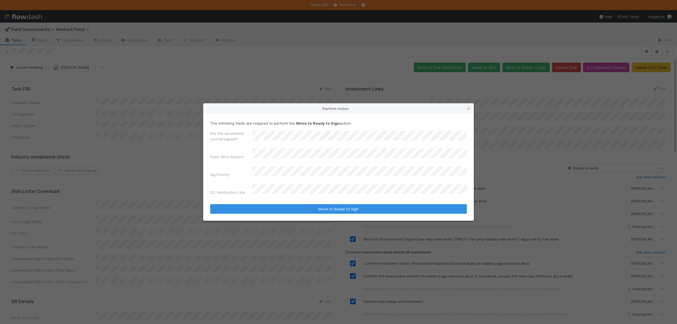
click at [210, 204] on button "Move to Ready to Sign" at bounding box center [338, 209] width 257 height 10
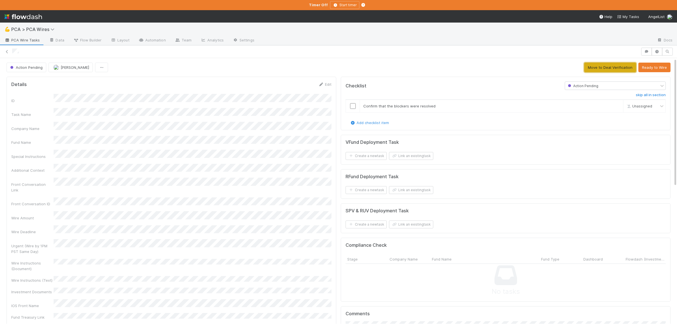
click at [602, 66] on button "Move to Deal Verification" at bounding box center [610, 68] width 52 height 10
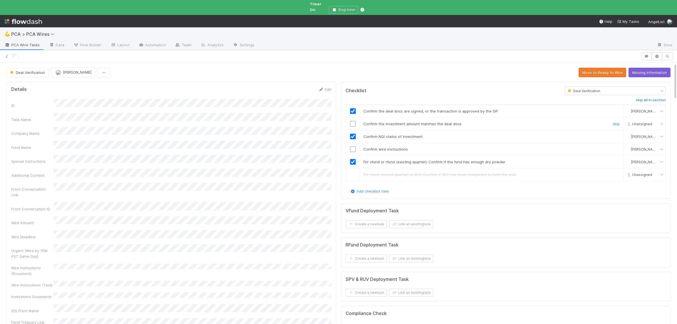
click at [355, 122] on input "checkbox" at bounding box center [353, 124] width 6 height 6
click at [353, 146] on input "checkbox" at bounding box center [353, 149] width 6 height 6
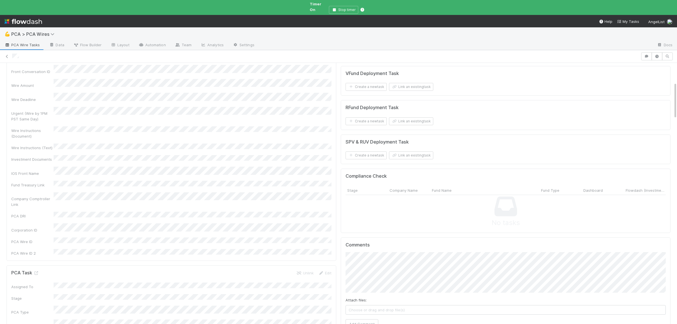
scroll to position [27, 0]
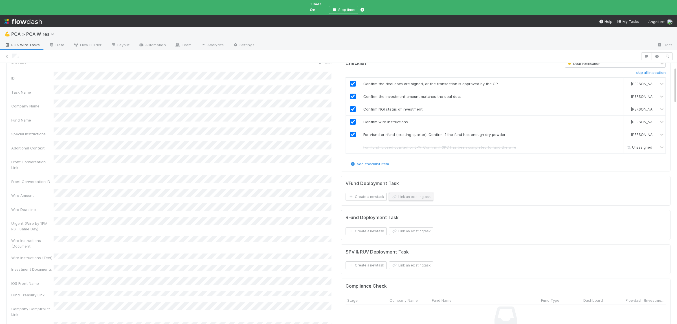
click at [419, 193] on button "Link an existing task" at bounding box center [411, 197] width 44 height 8
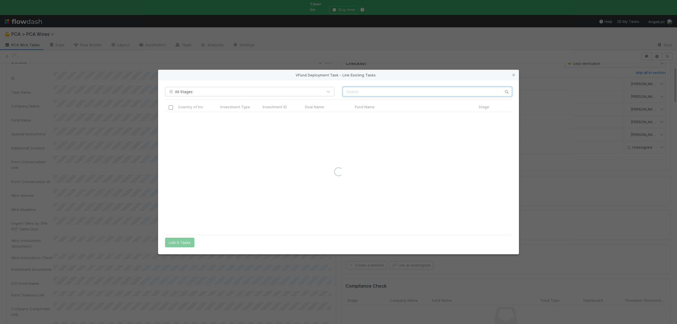
click at [399, 92] on input "text" at bounding box center [427, 92] width 169 height 10
type input "beatly"
click at [170, 120] on input "checkbox" at bounding box center [171, 118] width 4 height 4
click at [183, 240] on button "Link 1 Task" at bounding box center [178, 243] width 27 height 10
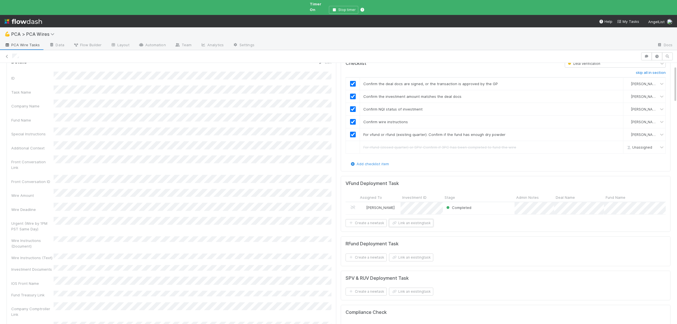
scroll to position [0, 0]
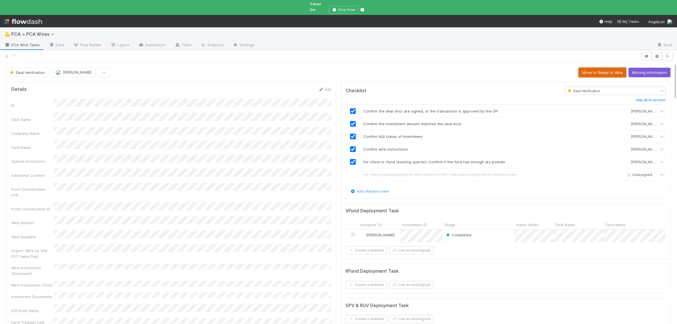
click at [608, 69] on button "Move to Ready to Wire" at bounding box center [602, 73] width 48 height 10
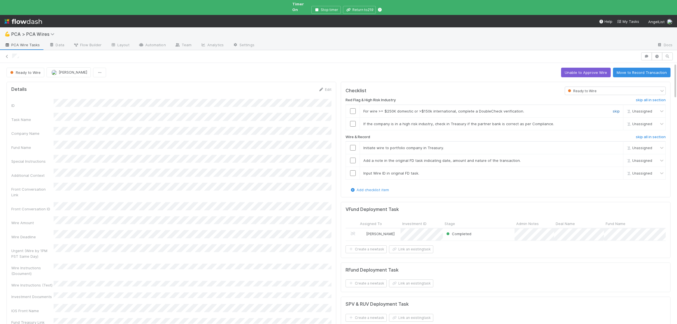
click at [617, 109] on link "skip" at bounding box center [615, 111] width 7 height 5
click at [617, 122] on link "skip" at bounding box center [615, 124] width 7 height 5
click at [356, 145] on div at bounding box center [353, 148] width 14 height 6
click at [354, 145] on input "checkbox" at bounding box center [353, 148] width 6 height 6
click at [352, 159] on input "checkbox" at bounding box center [353, 161] width 6 height 6
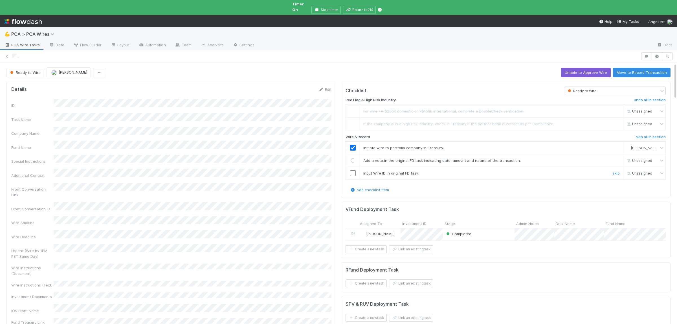
click at [354, 170] on input "checkbox" at bounding box center [353, 173] width 6 height 6
click at [646, 68] on button "Move to Record Transaction" at bounding box center [642, 73] width 58 height 10
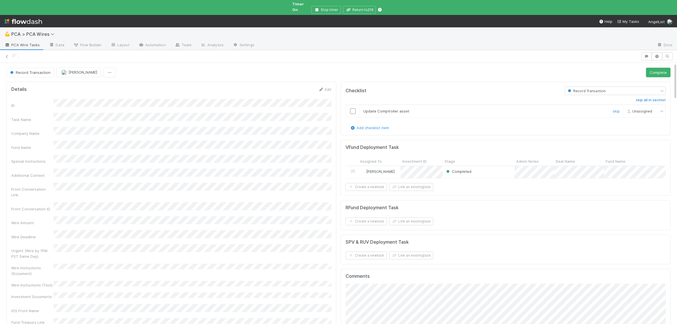
click at [354, 108] on input "checkbox" at bounding box center [353, 111] width 6 height 6
click at [665, 69] on button "Complete" at bounding box center [658, 73] width 25 height 10
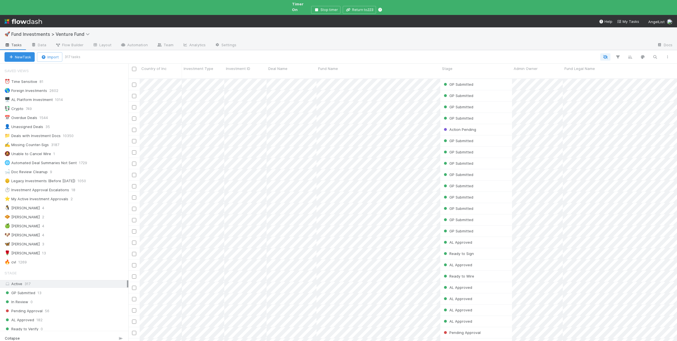
scroll to position [272, 548]
click at [23, 52] on button "New Task" at bounding box center [20, 57] width 30 height 10
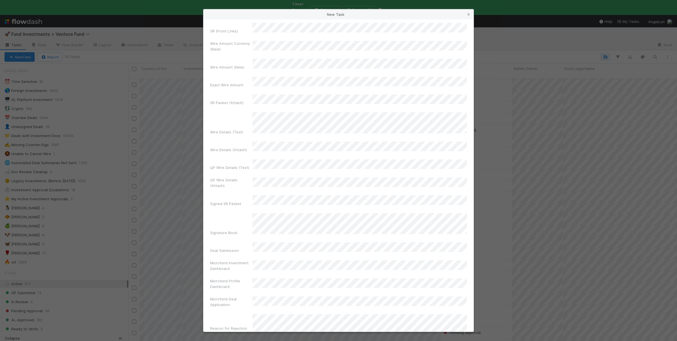
scroll to position [330, 0]
click at [244, 235] on div "Priority" at bounding box center [231, 239] width 42 height 8
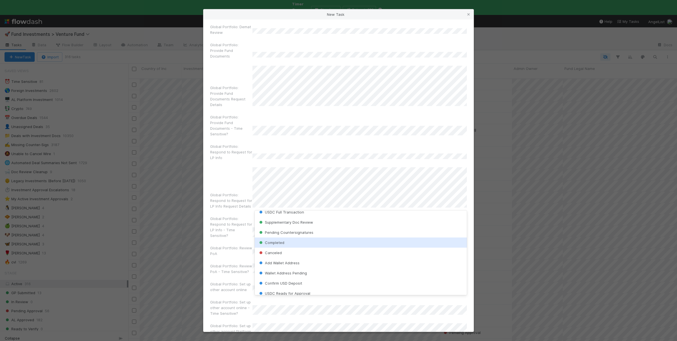
click at [288, 243] on div "Completed" at bounding box center [361, 242] width 212 height 10
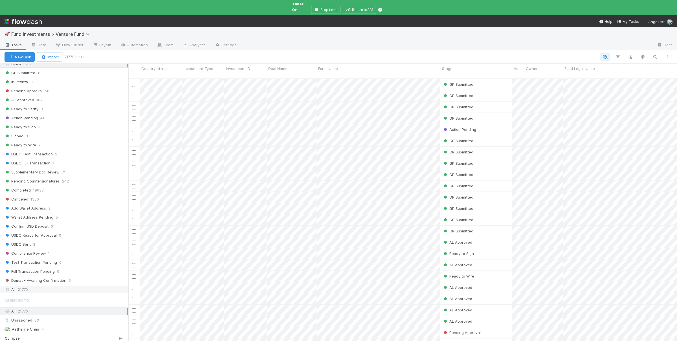
click at [49, 293] on div "All 21770" at bounding box center [66, 289] width 122 height 7
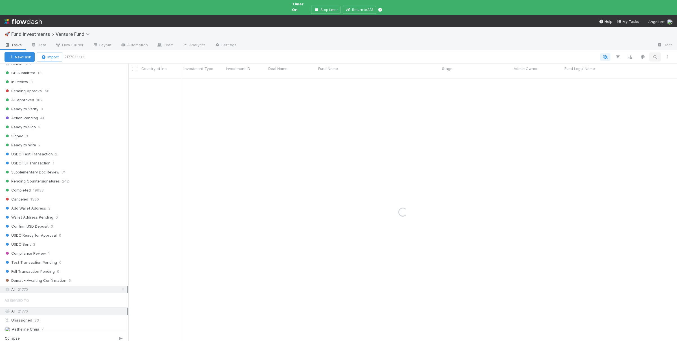
click at [654, 54] on icon "button" at bounding box center [655, 56] width 6 height 5
type input "b"
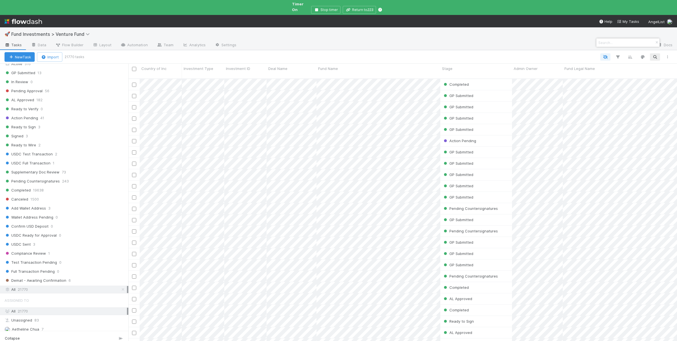
click at [248, 76] on div at bounding box center [338, 170] width 677 height 341
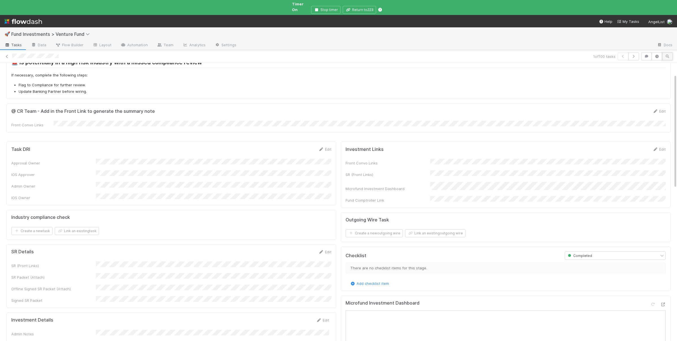
click at [668, 55] on icon "button" at bounding box center [667, 56] width 6 height 3
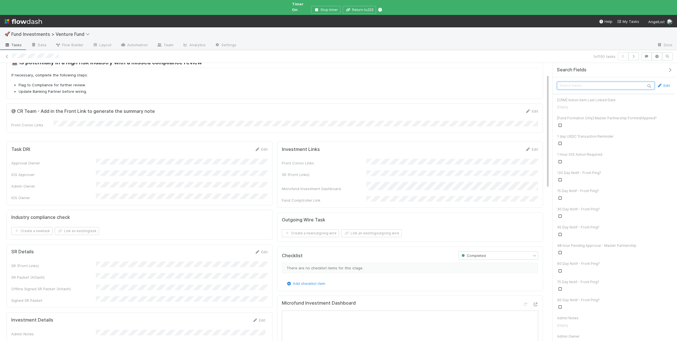
click at [613, 82] on input "text" at bounding box center [605, 86] width 97 height 8
type input "id"
click at [584, 249] on div "Investment ID Empty" at bounding box center [613, 249] width 122 height 18
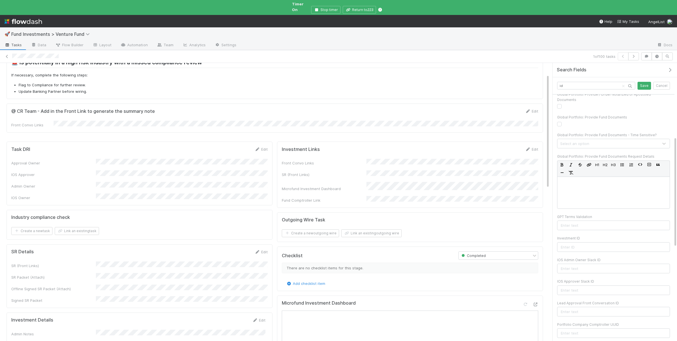
scroll to position [242, 0]
click at [602, 233] on input "text" at bounding box center [613, 238] width 113 height 10
paste input "6226"
type input "6226"
click at [645, 81] on button "Save" at bounding box center [644, 85] width 14 height 8
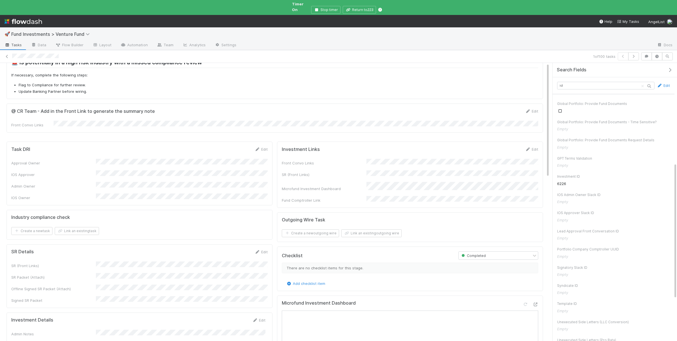
scroll to position [0, 0]
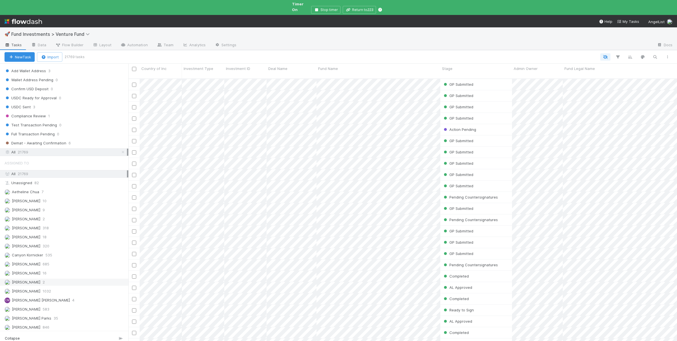
scroll to position [275, 0]
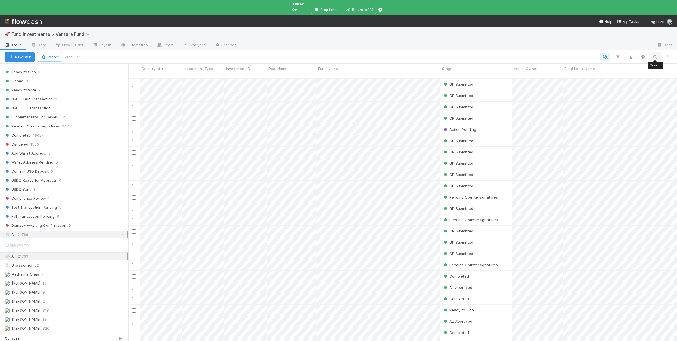
click at [654, 54] on icon "button" at bounding box center [655, 56] width 6 height 5
click at [623, 42] on input at bounding box center [625, 42] width 56 height 7
click at [370, 244] on div at bounding box center [338, 170] width 677 height 341
click at [655, 52] on div at bounding box center [338, 170] width 677 height 341
click at [655, 54] on icon "button" at bounding box center [655, 56] width 6 height 5
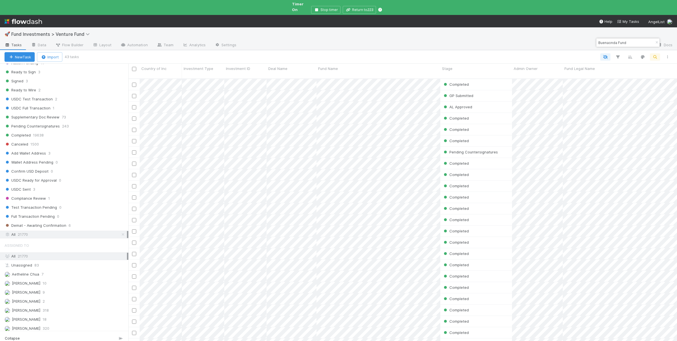
scroll to position [272, 548]
type input "Buenaonda Fund"
click at [195, 73] on div at bounding box center [338, 170] width 677 height 341
click at [192, 88] on div "Venture Fund" at bounding box center [222, 86] width 80 height 10
click at [527, 70] on div at bounding box center [338, 170] width 677 height 341
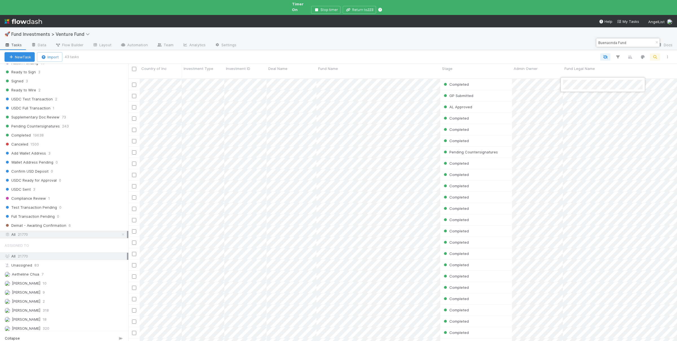
click at [584, 73] on div at bounding box center [338, 170] width 677 height 341
click at [533, 73] on div at bounding box center [338, 170] width 677 height 341
click at [542, 96] on span "Sarah Zheng" at bounding box center [537, 97] width 28 height 5
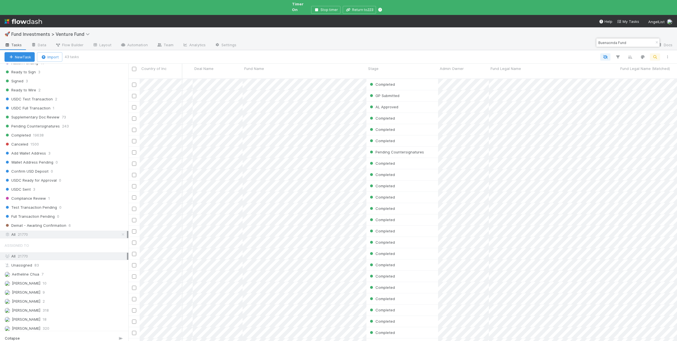
scroll to position [0, 74]
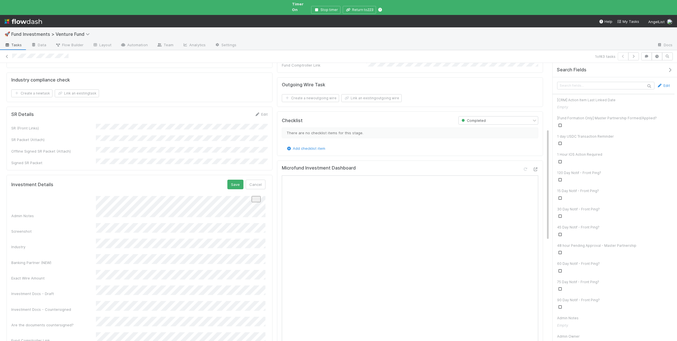
scroll to position [9, 0]
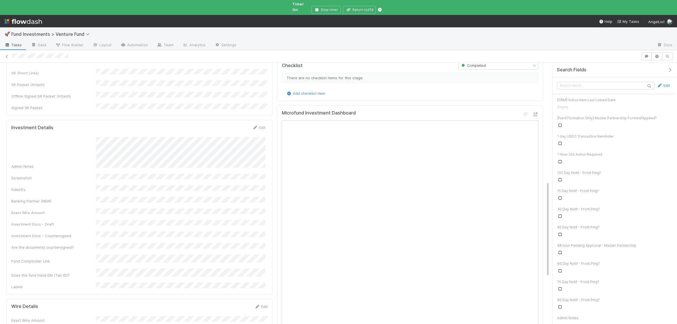
scroll to position [330, 0]
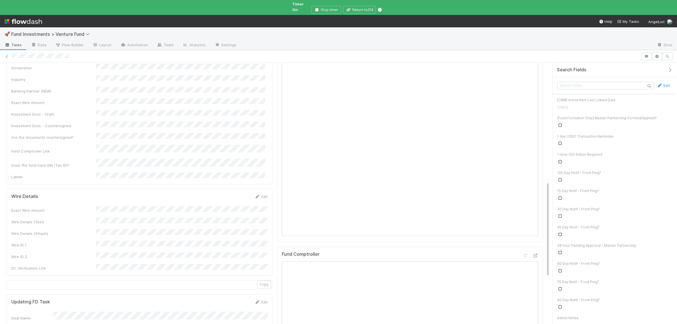
click at [141, 211] on div "Exact Wire Amount Wire Details (Text) Wire Details (Attach) Wire ID 1 Wire ID 2…" at bounding box center [139, 238] width 256 height 65
click at [241, 194] on button "Save" at bounding box center [237, 199] width 16 height 10
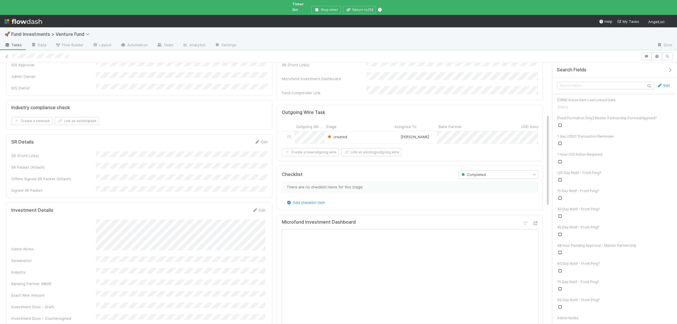
scroll to position [247, 0]
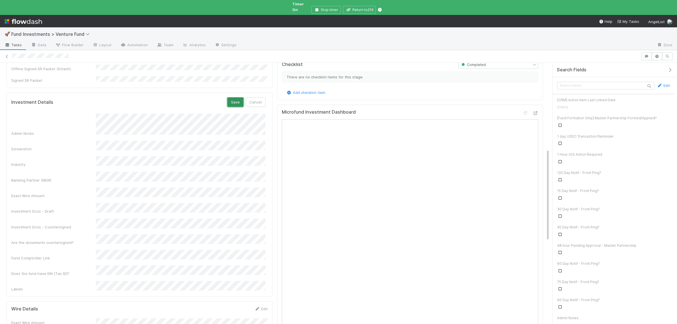
click at [231, 97] on button "Save" at bounding box center [235, 102] width 16 height 10
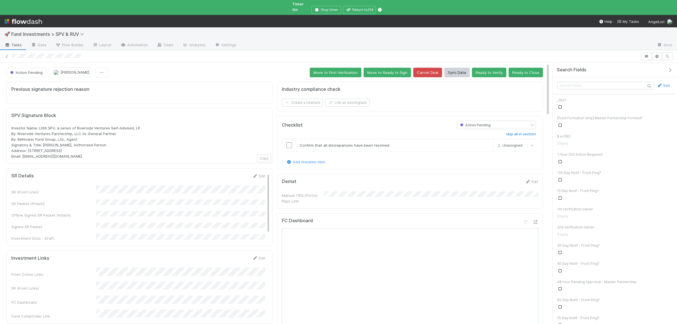
click at [494, 121] on div "Action Pending" at bounding box center [493, 125] width 72 height 8
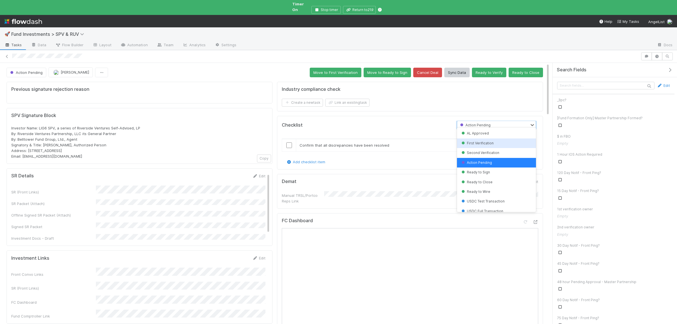
click at [486, 145] on span "First Verification" at bounding box center [476, 143] width 33 height 4
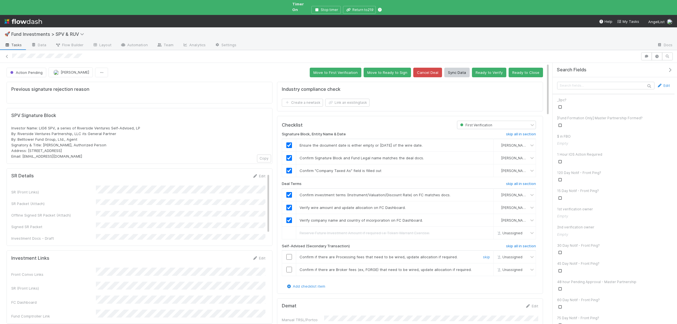
click at [291, 254] on input "checkbox" at bounding box center [289, 257] width 6 height 6
click at [289, 267] on input "checkbox" at bounding box center [289, 270] width 6 height 6
checkbox input "true"
click at [338, 70] on button "Move to First Verification" at bounding box center [336, 73] width 52 height 10
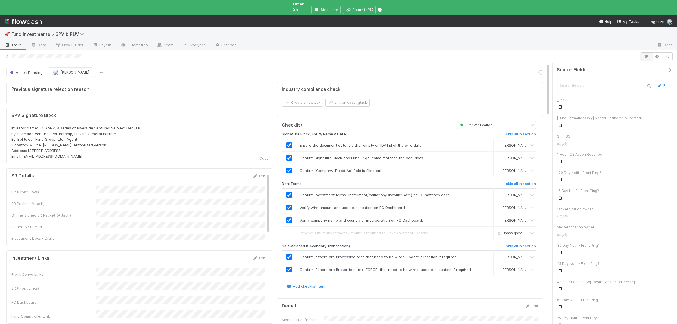
click at [650, 52] on button "button" at bounding box center [646, 56] width 11 height 8
click at [649, 52] on button "button" at bounding box center [646, 56] width 11 height 8
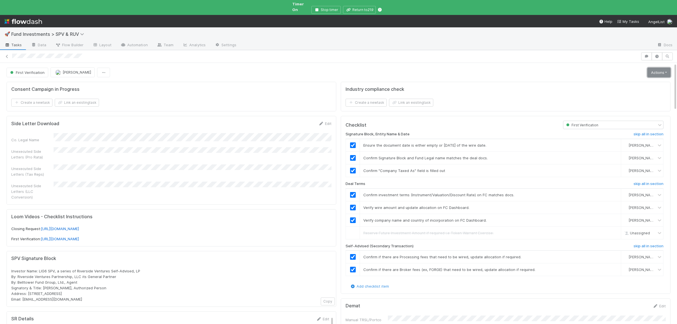
click at [660, 68] on link "Actions" at bounding box center [658, 73] width 23 height 10
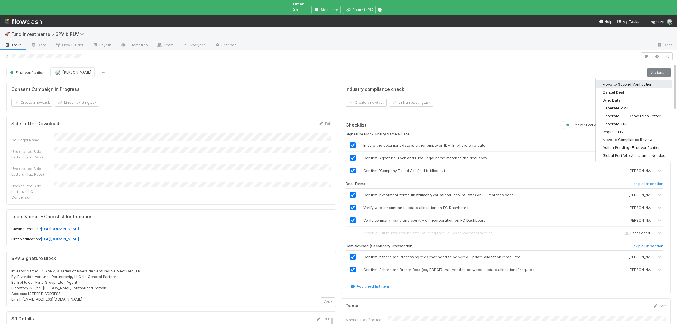
click at [638, 80] on button "Move to Second Verification" at bounding box center [633, 84] width 76 height 8
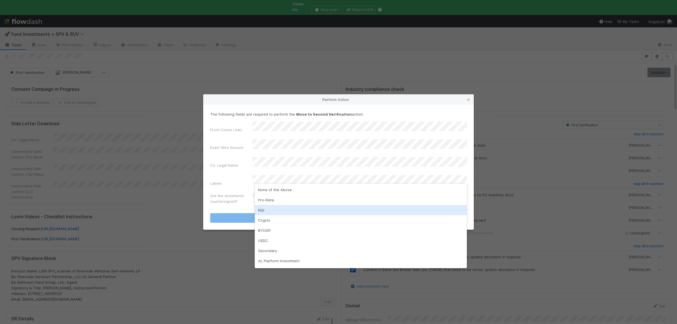
click at [278, 209] on div "NQI" at bounding box center [361, 210] width 212 height 10
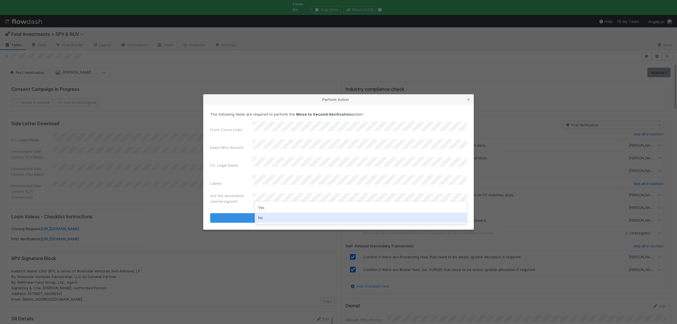
click at [269, 220] on div "No" at bounding box center [361, 218] width 212 height 10
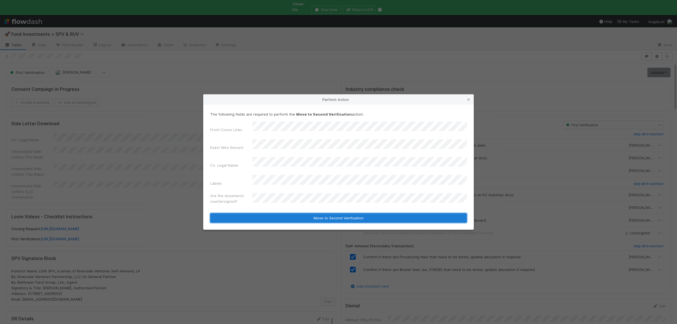
click at [258, 213] on button "Move to Second Verification" at bounding box center [338, 218] width 257 height 10
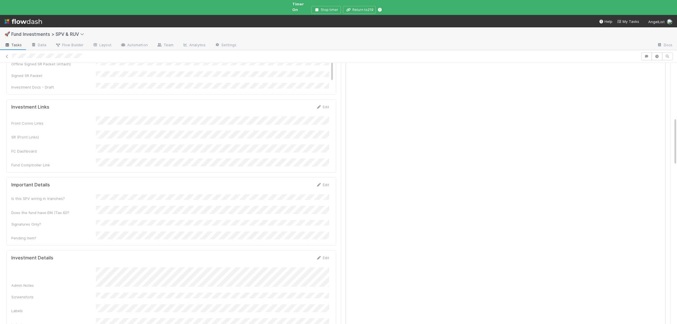
scroll to position [302, 0]
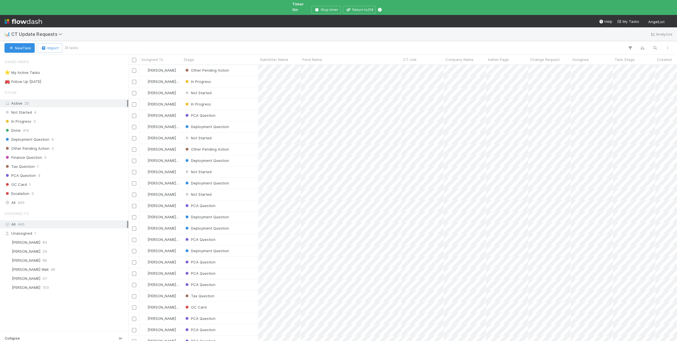
scroll to position [281, 548]
click at [237, 103] on div "In Progress" at bounding box center [220, 104] width 76 height 11
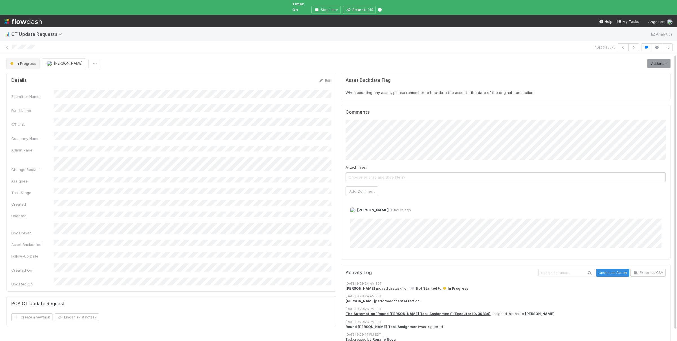
click at [28, 61] on span "In Progress" at bounding box center [22, 63] width 27 height 5
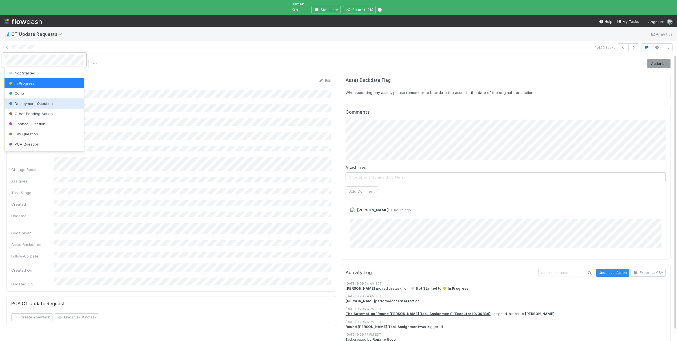
click at [56, 105] on div "Deployment Question" at bounding box center [45, 103] width 80 height 10
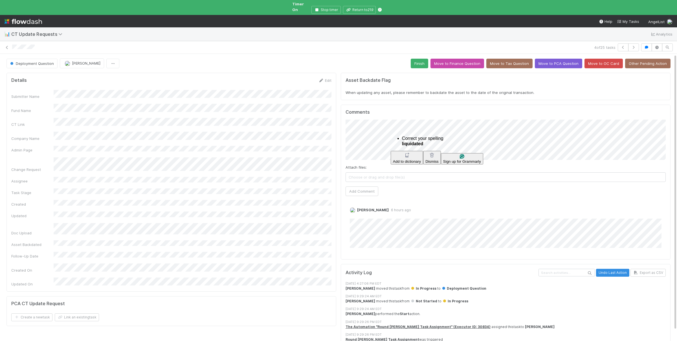
click at [401, 138] on html "📊 CT Update Requests Analytics 4 of 25 tasks Deployment Question [PERSON_NAME] …" at bounding box center [338, 170] width 677 height 341
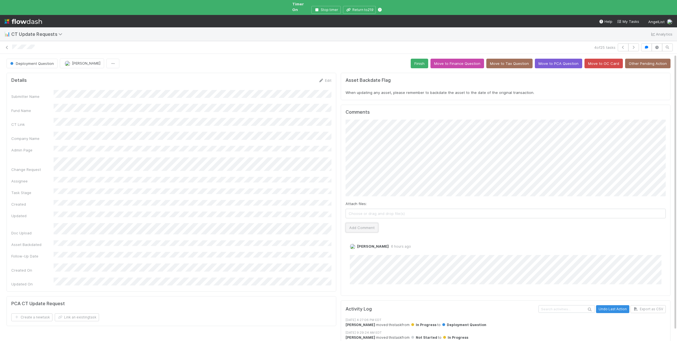
click at [366, 223] on button "Add Comment" at bounding box center [361, 228] width 33 height 10
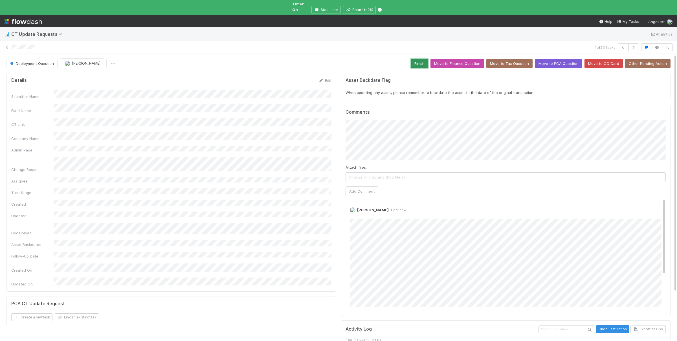
click at [423, 60] on button "Finish" at bounding box center [418, 64] width 17 height 10
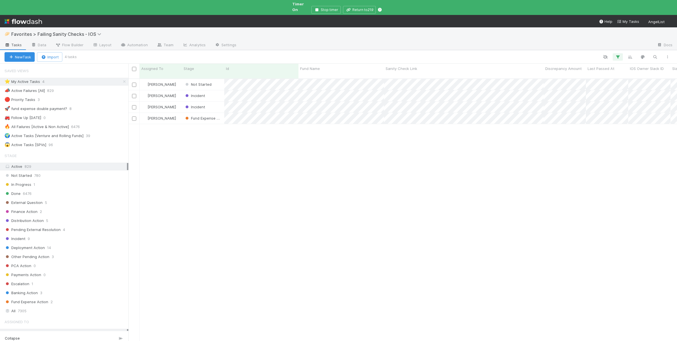
scroll to position [272, 548]
click at [369, 135] on div "[PERSON_NAME] Not Started [DATE] 8:17:06 AM [DATE] 8:17:06 AM 0 0 1 0 719 [PERS…" at bounding box center [402, 215] width 548 height 272
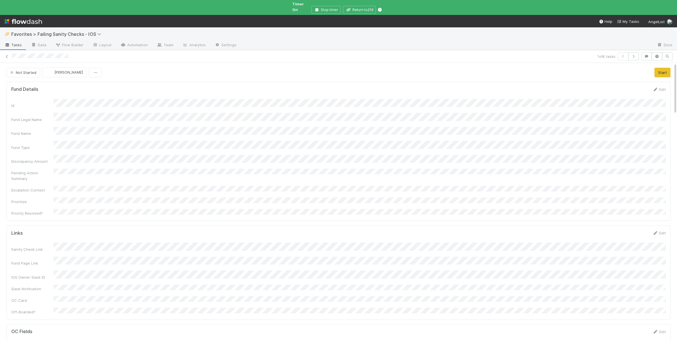
scroll to position [115, 654]
click at [35, 70] on span "Not Started" at bounding box center [22, 72] width 27 height 5
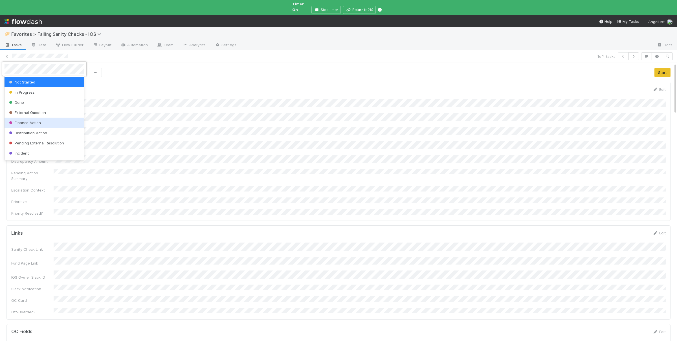
scroll to position [55, 0]
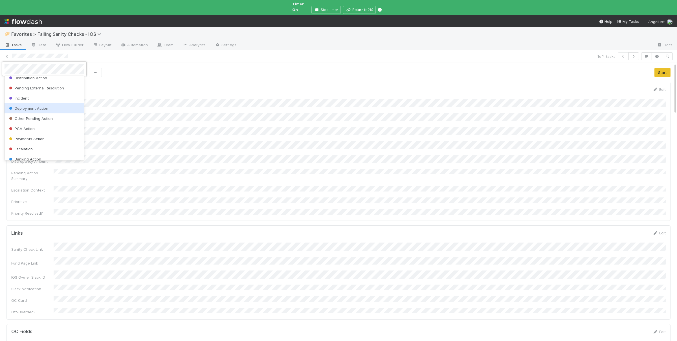
click at [56, 107] on div "Deployment Action" at bounding box center [45, 108] width 80 height 10
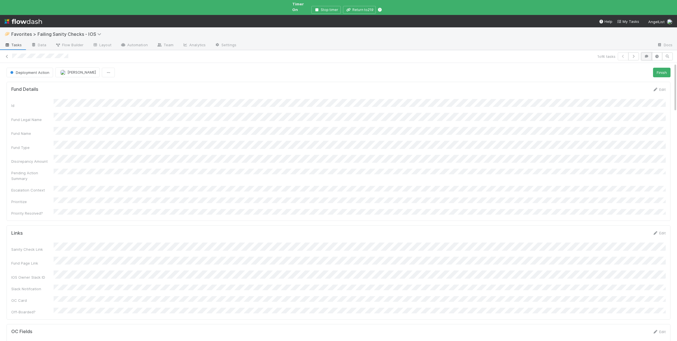
click at [648, 54] on button "button" at bounding box center [646, 56] width 11 height 8
click at [577, 82] on span "Add a comment..." at bounding box center [577, 84] width 30 height 5
click at [591, 169] on button "Add Comment" at bounding box center [577, 172] width 33 height 10
click at [532, 68] on button "Finish" at bounding box center [533, 73] width 17 height 10
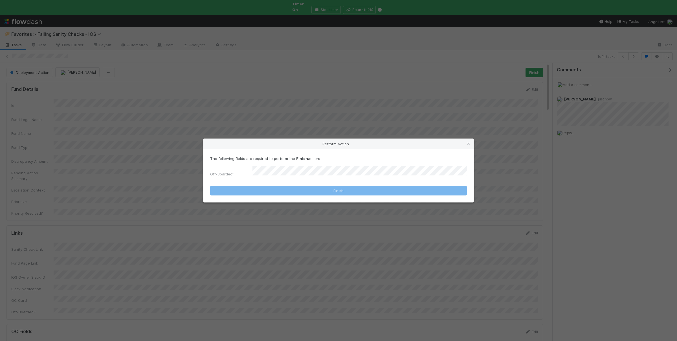
click at [276, 165] on div "The following fields are required to perform the Finish action: Off-Boarded?" at bounding box center [338, 167] width 257 height 23
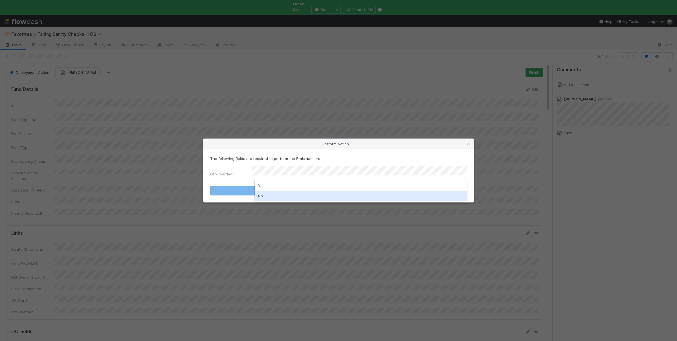
click at [269, 195] on div "No" at bounding box center [361, 196] width 212 height 10
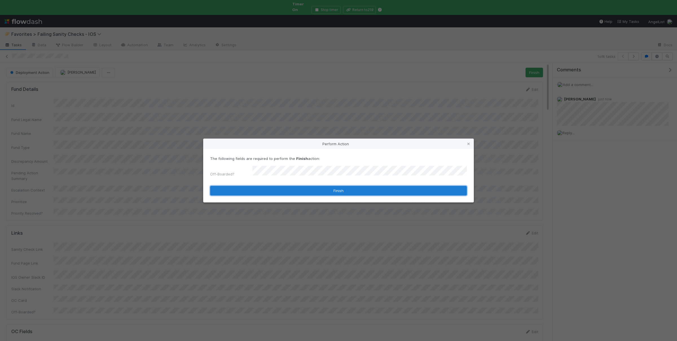
click at [270, 191] on button "Finish" at bounding box center [338, 191] width 257 height 10
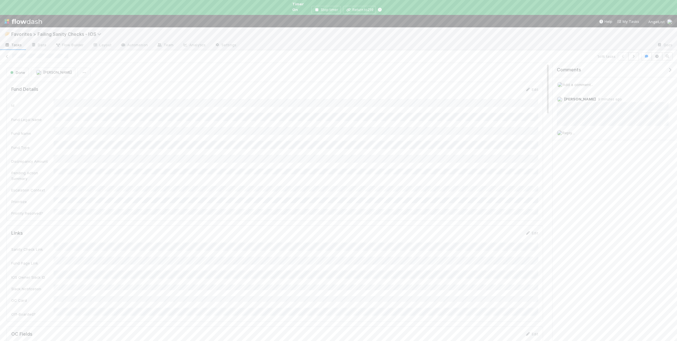
scroll to position [114, 526]
click at [11, 42] on span "Tasks" at bounding box center [13, 45] width 17 height 6
click at [349, 180] on div "Susan Tang Incident 8/16/25, 10:12:33 AM 8/22/25, 8:49:16 AM 1 0 2 1 1 Susan Ta…" at bounding box center [402, 215] width 548 height 272
click at [345, 155] on div "Susan Tang Incident 8/16/25, 10:12:33 AM 8/22/25, 8:49:16 AM 1 0 2 1 1 Susan Ta…" at bounding box center [402, 215] width 548 height 272
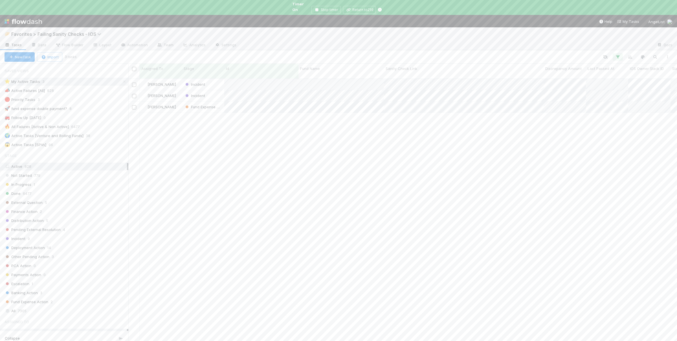
click at [328, 165] on div "Susan Tang Incident 8/16/25, 10:12:33 AM 8/22/25, 8:49:16 AM 1 0 2 1 1 Susan Ta…" at bounding box center [402, 215] width 548 height 272
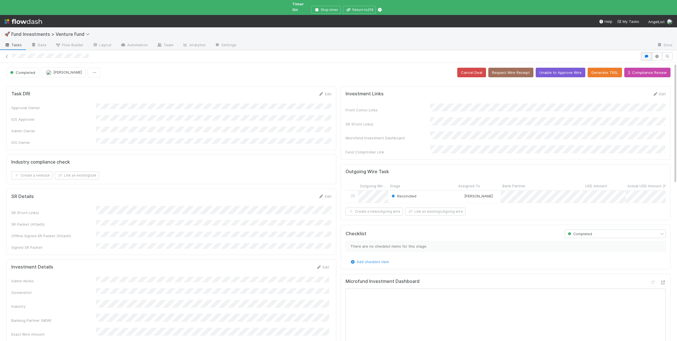
click at [647, 55] on icon "button" at bounding box center [646, 56] width 6 height 3
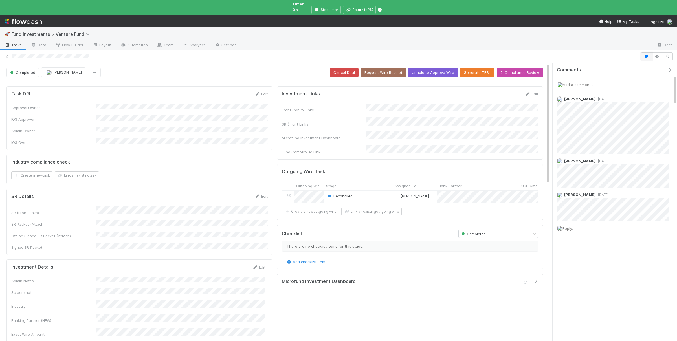
click at [645, 54] on button "button" at bounding box center [646, 56] width 11 height 8
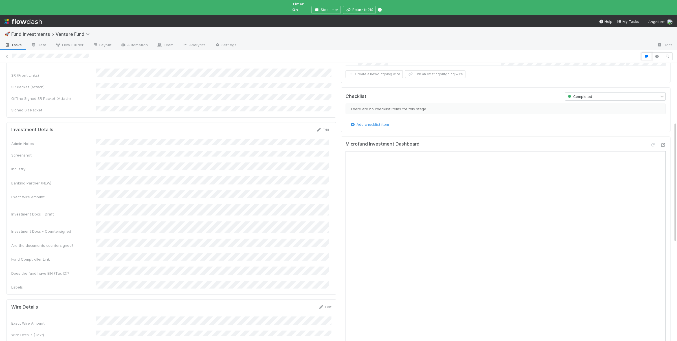
scroll to position [27, 0]
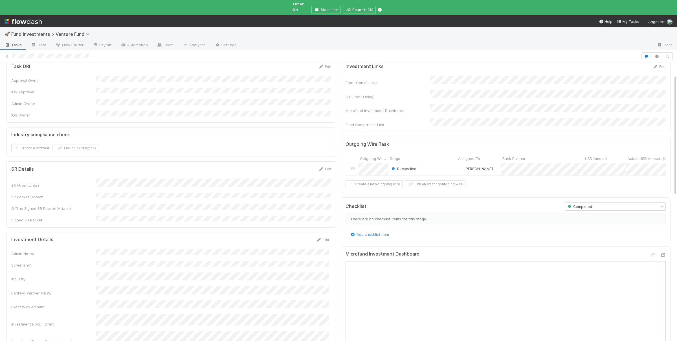
click at [437, 163] on div "Reconciled" at bounding box center [422, 169] width 68 height 12
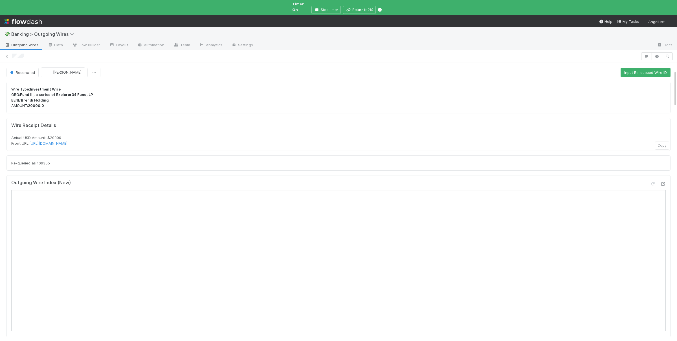
scroll to position [55, 0]
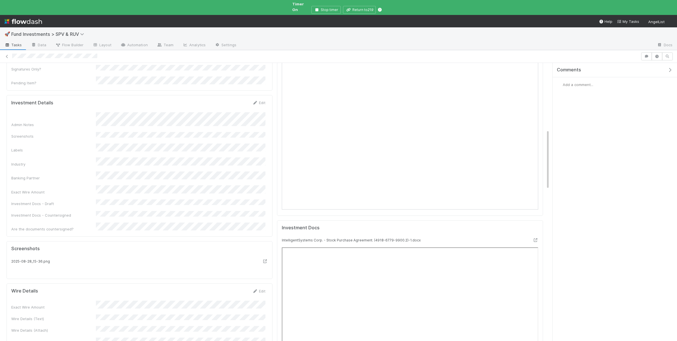
scroll to position [298, 0]
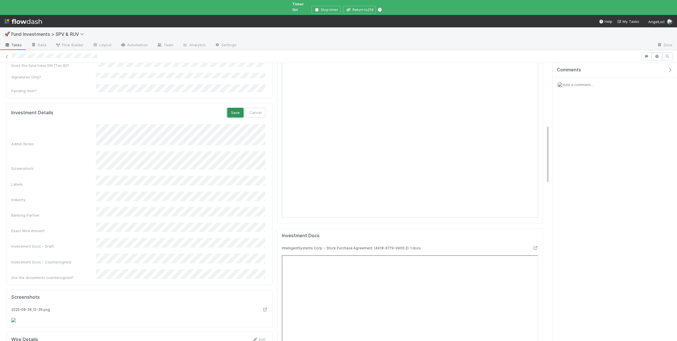
click at [240, 108] on button "Save" at bounding box center [235, 113] width 16 height 10
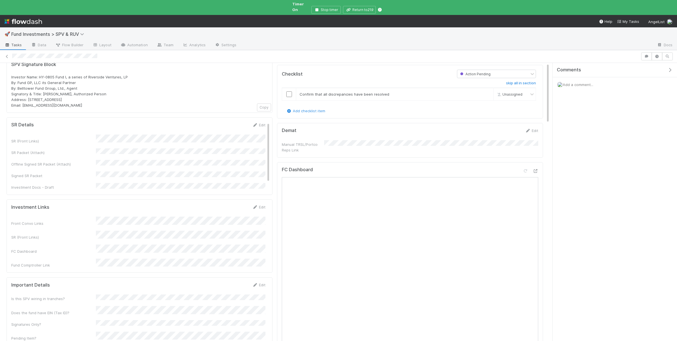
scroll to position [0, 0]
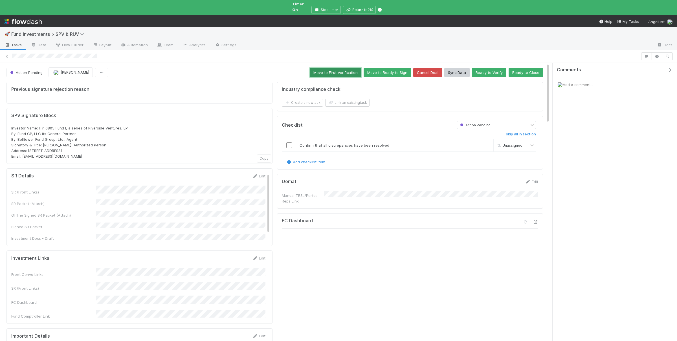
click at [332, 68] on button "Move to First Verification" at bounding box center [336, 73] width 52 height 10
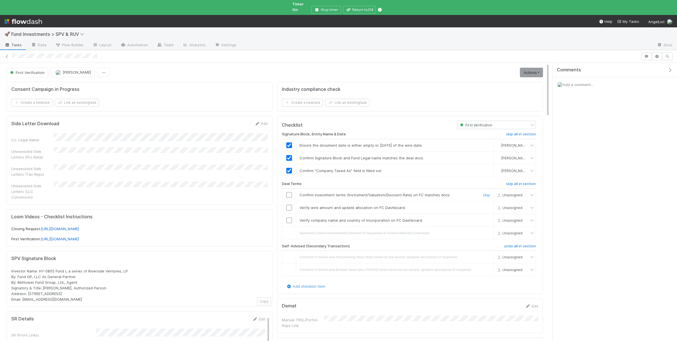
click at [289, 192] on input "checkbox" at bounding box center [289, 195] width 6 height 6
click at [291, 205] on input "checkbox" at bounding box center [289, 208] width 6 height 6
click at [288, 217] on input "checkbox" at bounding box center [289, 220] width 6 height 6
click at [528, 69] on link "Actions" at bounding box center [531, 73] width 23 height 10
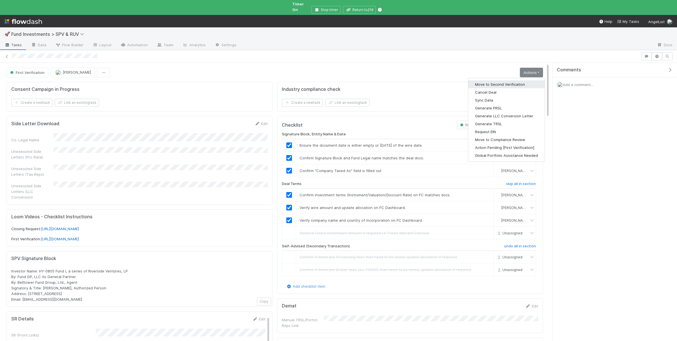
click at [518, 80] on button "Move to Second Verification" at bounding box center [506, 84] width 76 height 8
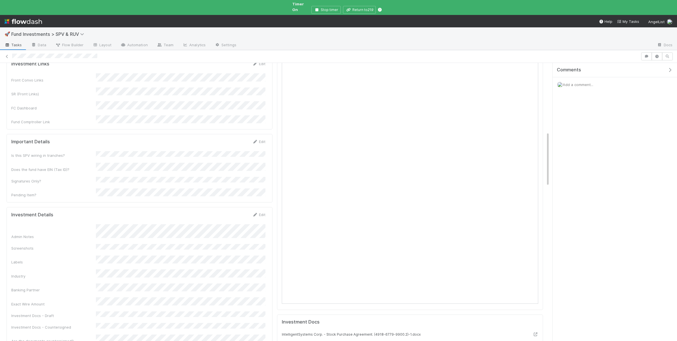
scroll to position [357, 0]
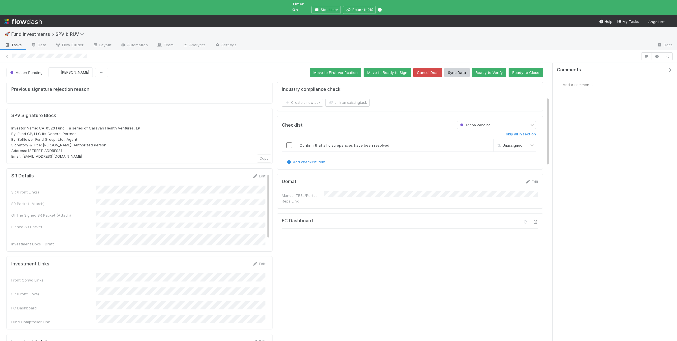
scroll to position [137, 0]
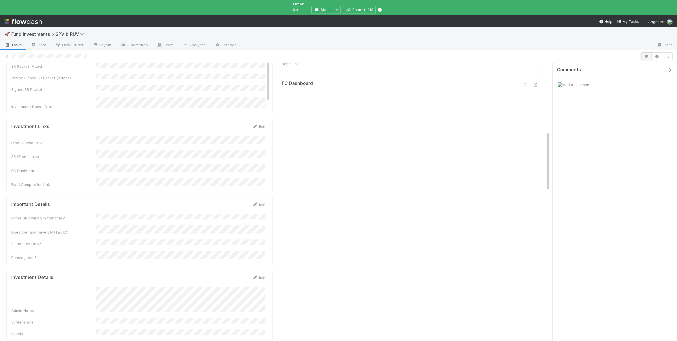
click at [649, 52] on button "button" at bounding box center [646, 56] width 11 height 8
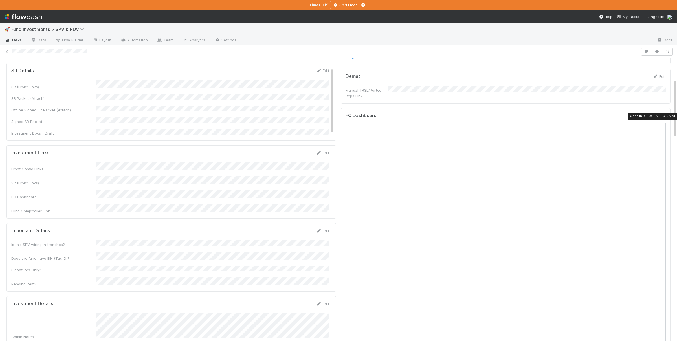
click at [665, 119] on div at bounding box center [663, 117] width 6 height 6
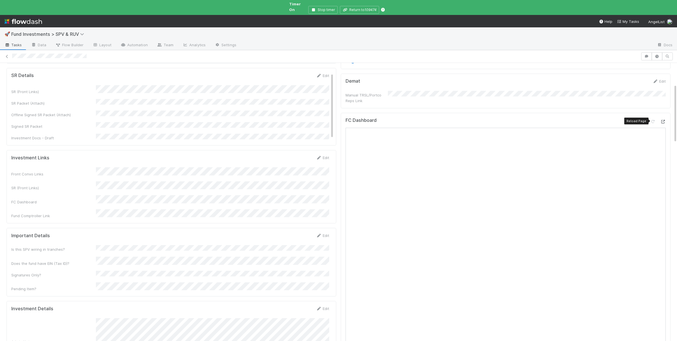
scroll to position [0, 0]
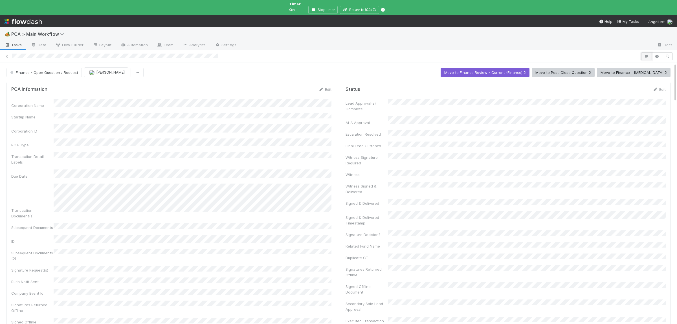
click at [645, 55] on icon "button" at bounding box center [646, 56] width 6 height 3
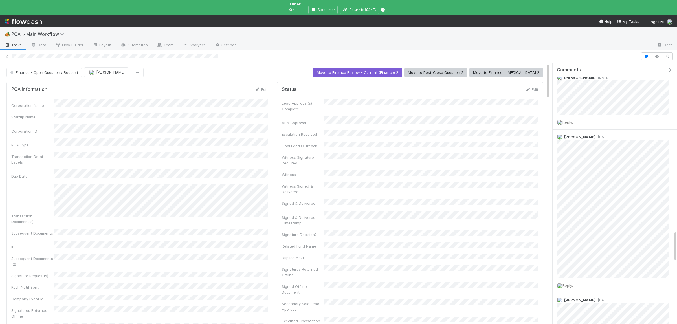
scroll to position [1594, 0]
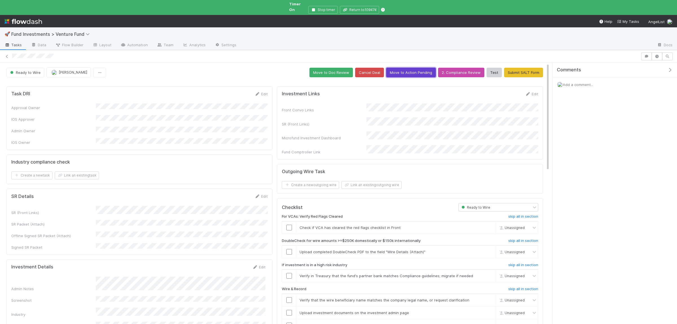
click at [421, 68] on button "Move to Action Pending" at bounding box center [411, 73] width 50 height 10
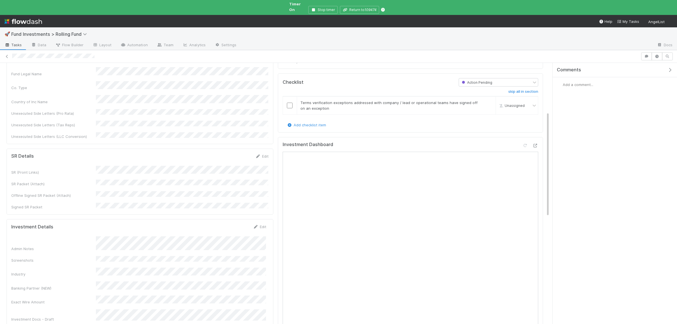
scroll to position [165, 0]
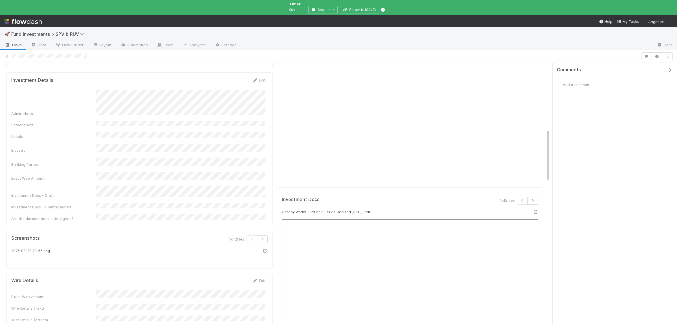
scroll to position [252, 0]
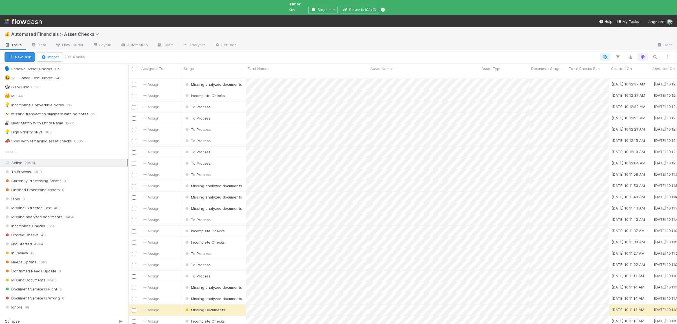
scroll to position [192, 0]
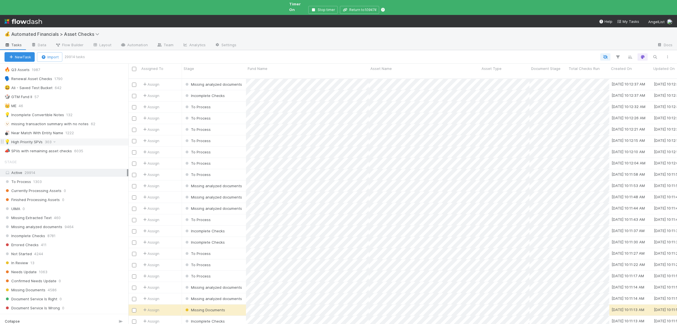
click at [66, 140] on div "💡 High Priority SPVs 303" at bounding box center [67, 141] width 124 height 7
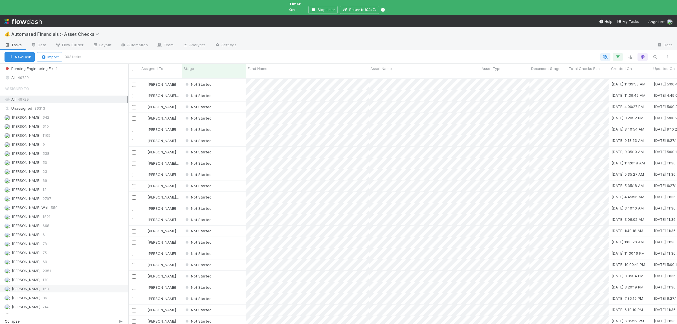
scroll to position [513, 0]
click at [54, 296] on div "Susan Tang 714" at bounding box center [66, 299] width 122 height 7
click at [59, 115] on div "Andre Fredrick 610" at bounding box center [66, 118] width 122 height 7
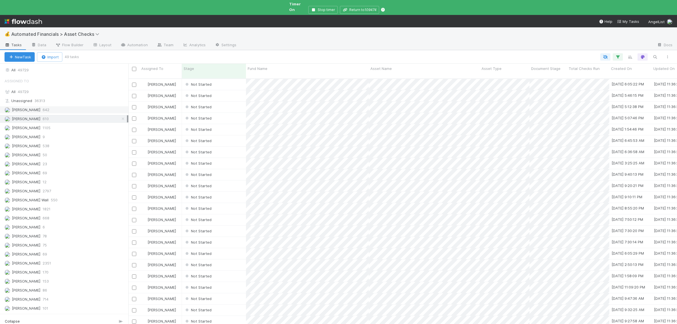
click at [63, 106] on div "Ali Al Khatib 642" at bounding box center [66, 109] width 122 height 7
click at [52, 215] on div "Nate Richards 668" at bounding box center [66, 218] width 122 height 7
click at [59, 197] on div "Kennedy Wall 550" at bounding box center [66, 200] width 122 height 7
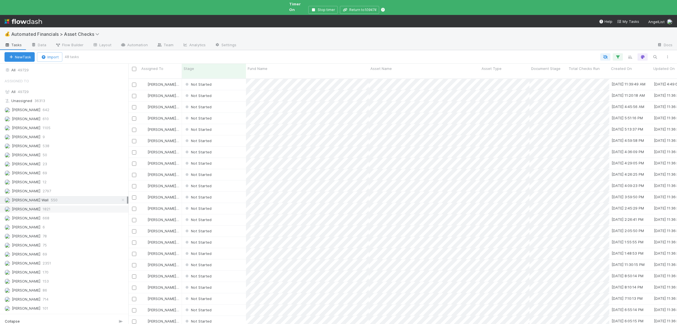
scroll to position [255, 548]
click at [69, 296] on div "Susan Tang 714" at bounding box center [66, 299] width 122 height 7
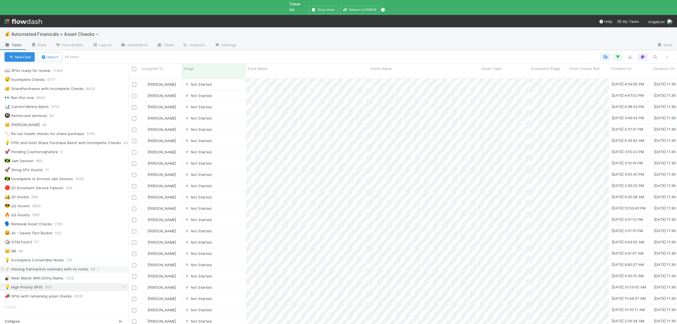
scroll to position [46, 0]
click at [231, 79] on div "Not Started" at bounding box center [214, 84] width 64 height 11
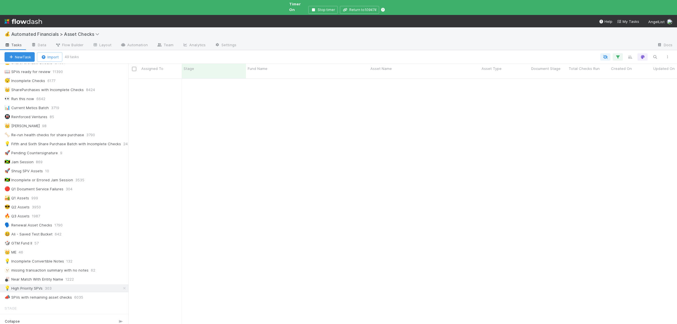
scroll to position [0, 0]
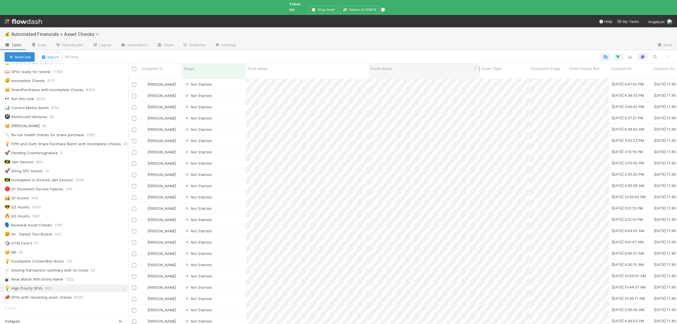
click at [423, 66] on div "Asset Name" at bounding box center [424, 69] width 108 height 6
click at [414, 74] on div "Sort A → Z" at bounding box center [402, 74] width 64 height 8
click at [225, 79] on div "Not Started" at bounding box center [214, 84] width 64 height 11
click at [229, 79] on div "Not Started" at bounding box center [214, 84] width 64 height 11
click at [227, 79] on div "Not Started" at bounding box center [214, 84] width 64 height 11
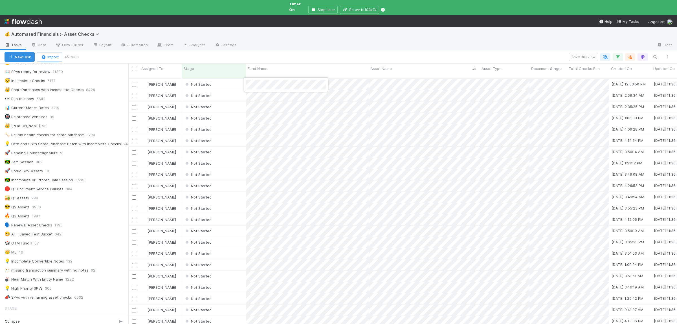
click at [340, 128] on div at bounding box center [338, 162] width 677 height 324
click at [236, 79] on div "Not Started" at bounding box center [214, 84] width 64 height 11
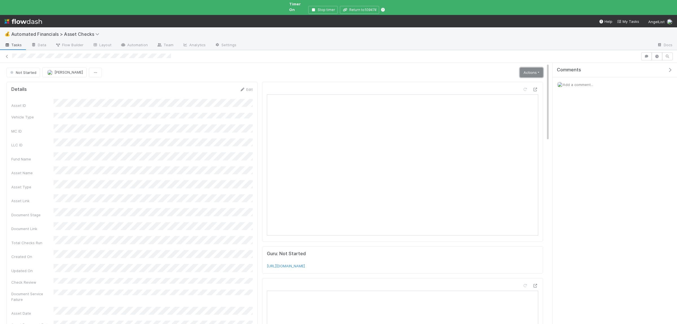
click at [541, 69] on link "Actions" at bounding box center [531, 73] width 23 height 10
click at [515, 88] on button "Manually Verified" at bounding box center [514, 92] width 60 height 8
click at [589, 82] on span "Add a comment..." at bounding box center [577, 84] width 30 height 5
click at [528, 68] on link "Actions" at bounding box center [531, 73] width 23 height 10
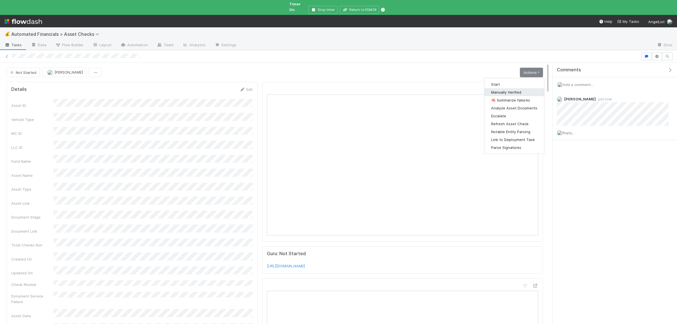
click at [511, 88] on button "Manually Verified" at bounding box center [514, 92] width 60 height 8
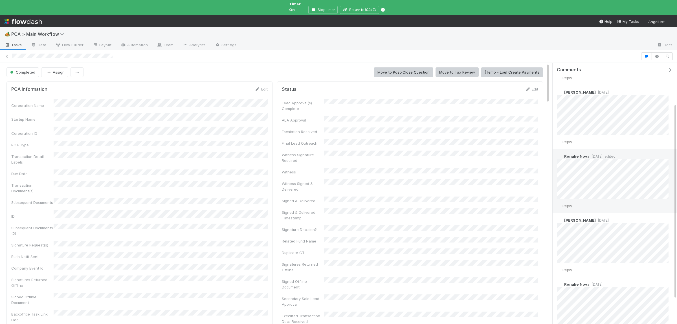
scroll to position [95, 0]
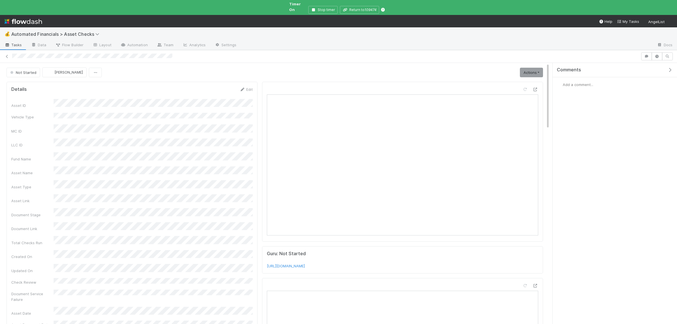
click at [52, 166] on div "Asset Name" at bounding box center [131, 171] width 241 height 10
click at [526, 69] on link "Actions" at bounding box center [531, 73] width 23 height 10
click at [521, 88] on button "Manually Verified" at bounding box center [514, 92] width 60 height 8
click at [530, 68] on link "Actions" at bounding box center [531, 73] width 23 height 10
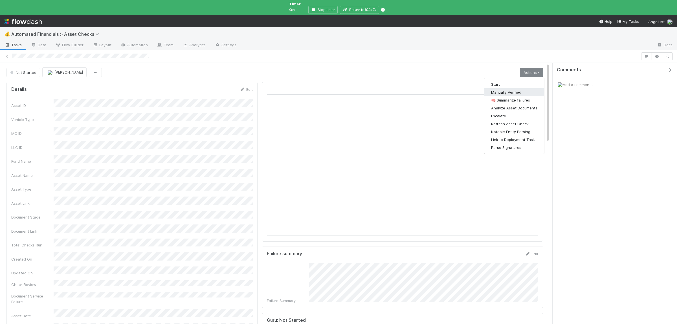
click at [519, 88] on button "Manually Verified" at bounding box center [514, 92] width 60 height 8
click at [533, 68] on link "Actions" at bounding box center [531, 73] width 23 height 10
click at [511, 88] on button "Manually Verified" at bounding box center [514, 92] width 60 height 8
click at [523, 70] on link "Actions" at bounding box center [531, 73] width 23 height 10
drag, startPoint x: 509, startPoint y: 89, endPoint x: 425, endPoint y: 57, distance: 89.4
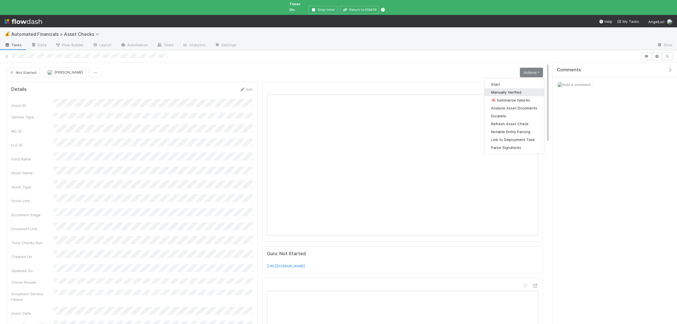
click at [509, 88] on button "Manually Verified" at bounding box center [514, 92] width 60 height 8
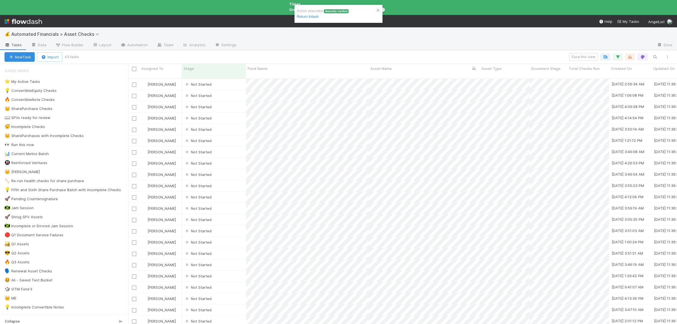
scroll to position [255, 548]
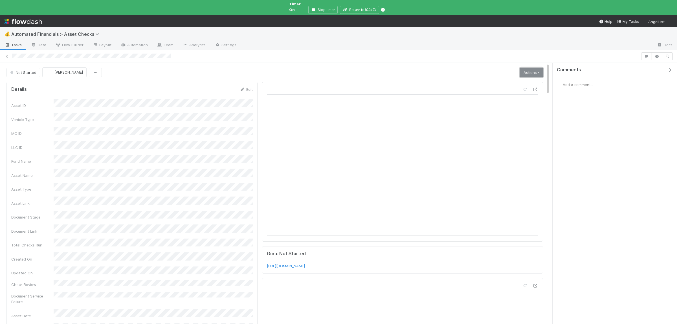
click at [537, 71] on link "Actions" at bounding box center [531, 73] width 23 height 10
click at [497, 88] on button "Manually Verified" at bounding box center [514, 92] width 60 height 8
drag, startPoint x: 539, startPoint y: 72, endPoint x: 530, endPoint y: 71, distance: 9.3
click at [539, 71] on link "Actions" at bounding box center [531, 73] width 23 height 10
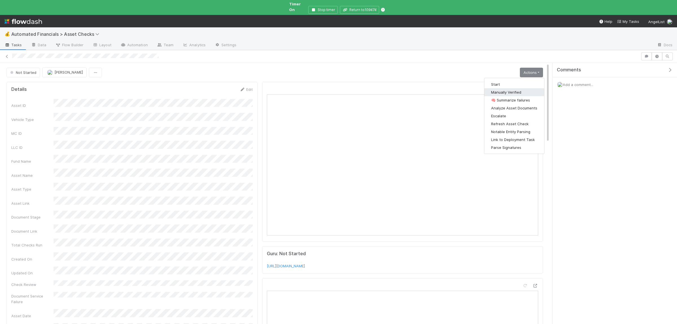
click at [502, 88] on button "Manually Verified" at bounding box center [514, 92] width 60 height 8
click at [527, 68] on link "Actions" at bounding box center [531, 73] width 23 height 10
click at [508, 88] on button "Manually Verified" at bounding box center [514, 92] width 60 height 8
